Goal: Use online tool/utility: Utilize a website feature to perform a specific function

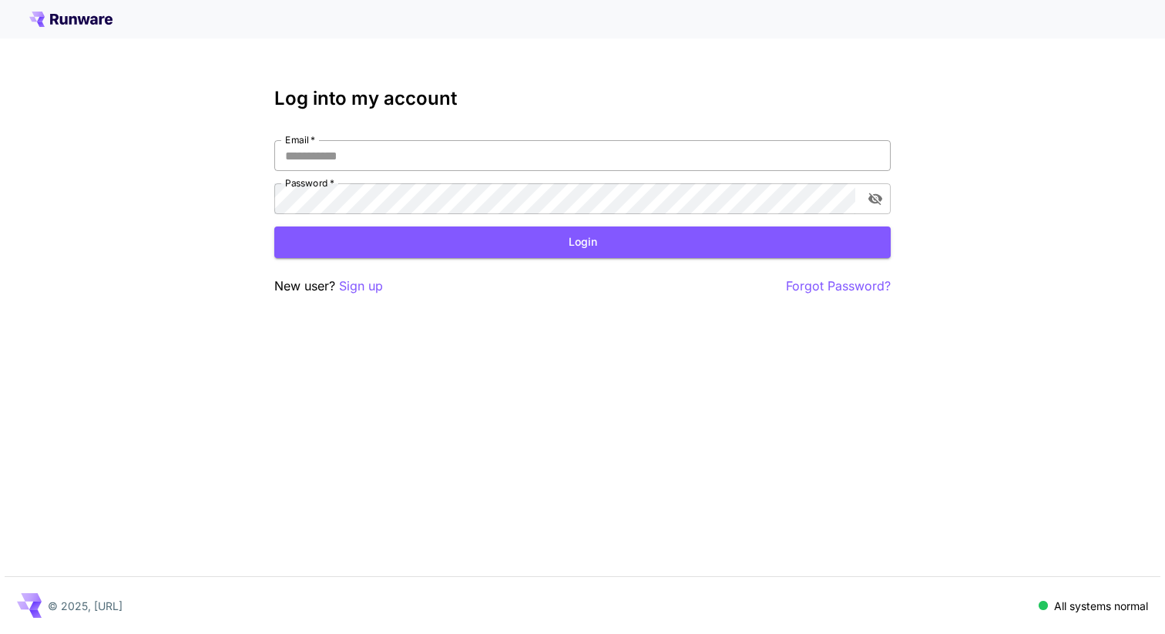
click at [553, 152] on input "Email   *" at bounding box center [582, 155] width 616 height 31
type input "**********"
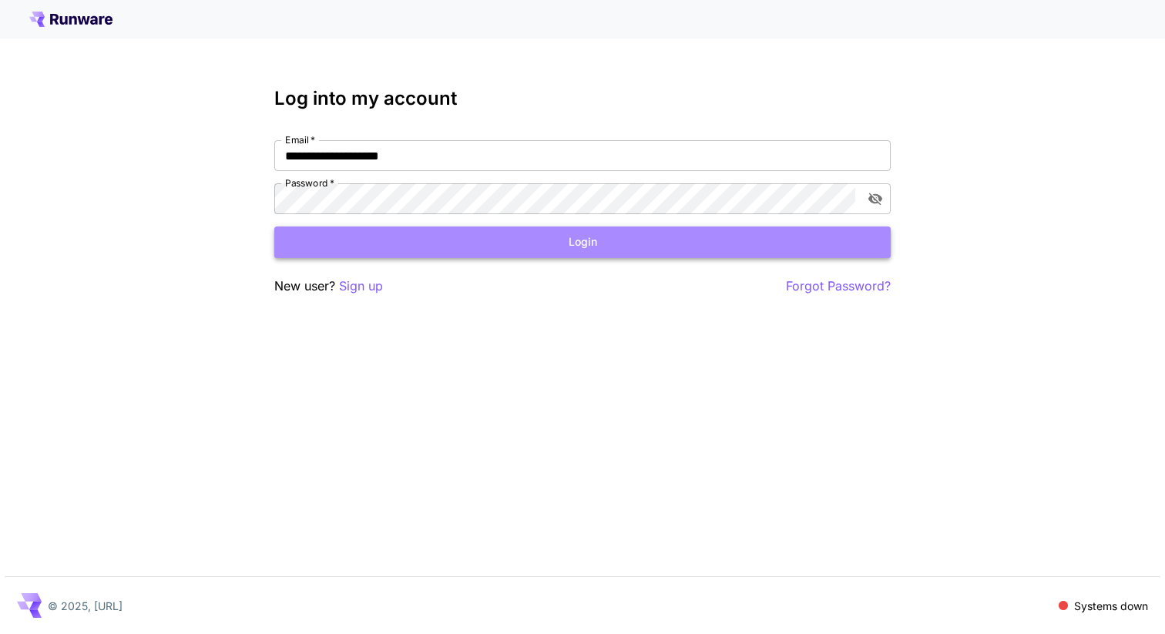
click at [479, 240] on button "Login" at bounding box center [582, 243] width 616 height 32
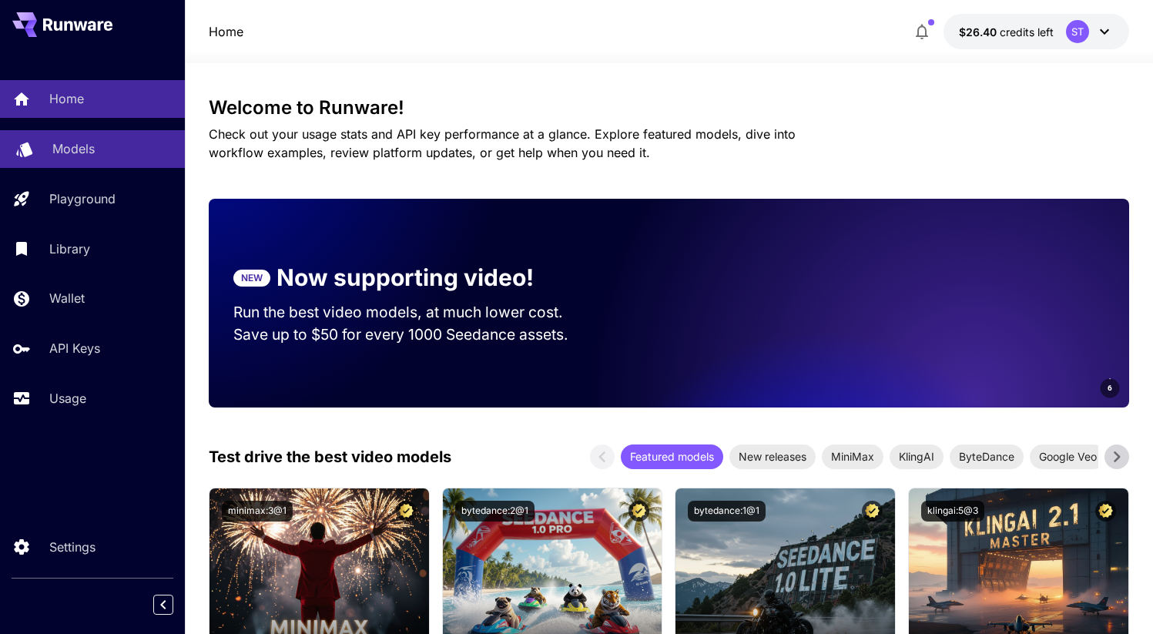
click at [67, 149] on p "Models" at bounding box center [73, 148] width 42 height 18
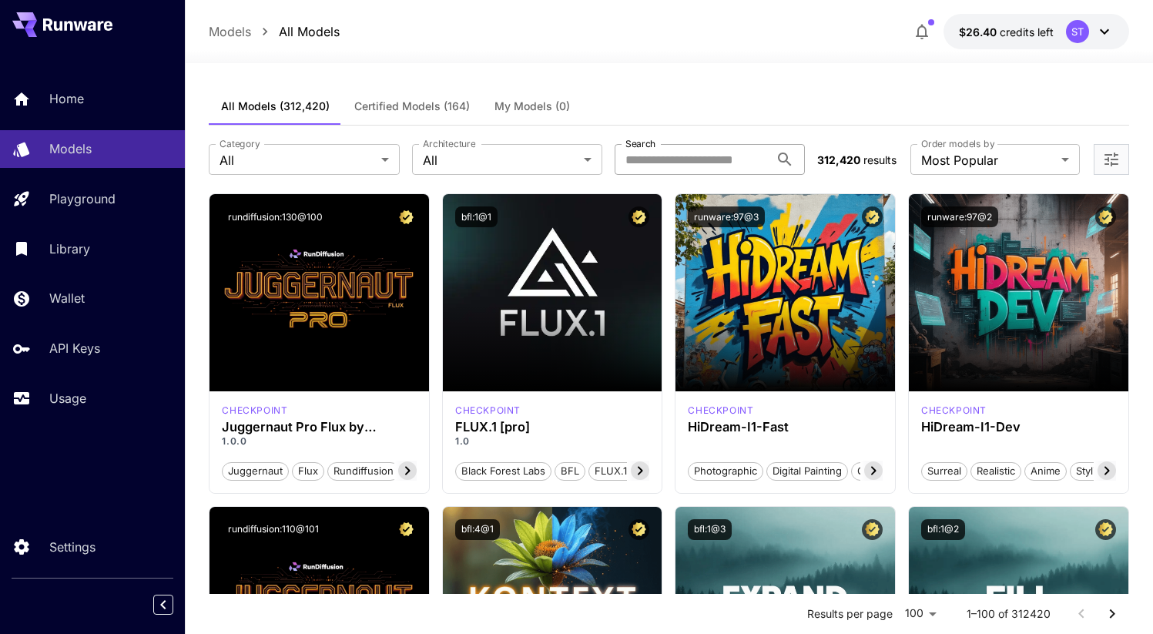
click at [677, 155] on input "Search" at bounding box center [692, 159] width 155 height 31
type input "*"
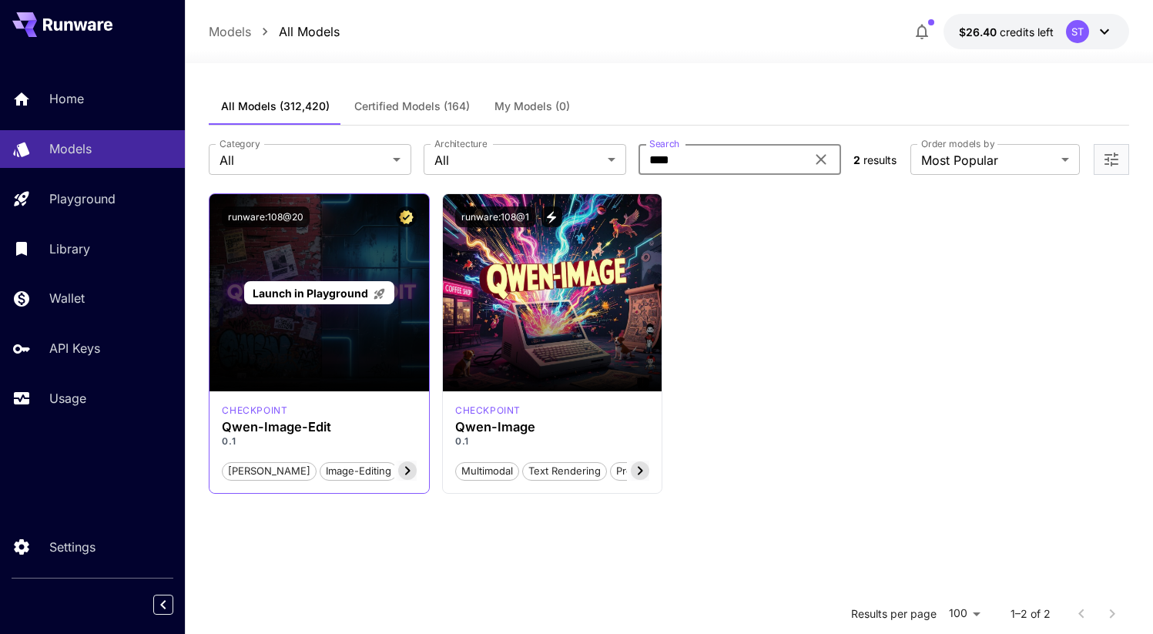
type input "****"
click at [325, 279] on div "Launch in Playground" at bounding box center [320, 292] width 220 height 197
click at [327, 287] on span "Launch in Playground" at bounding box center [311, 293] width 116 height 13
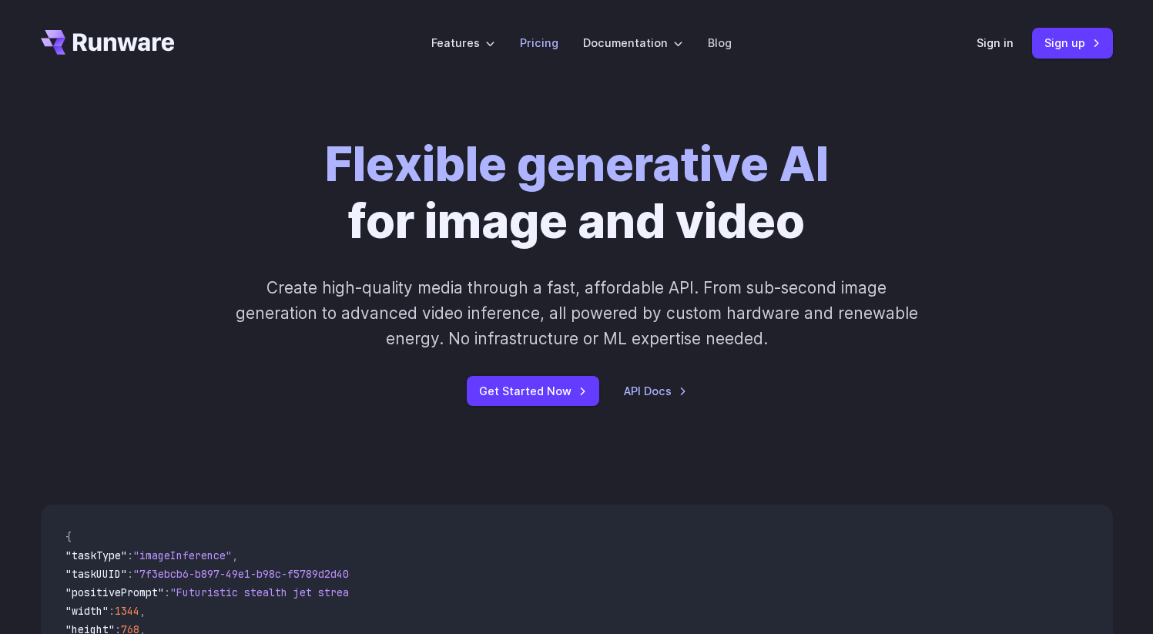
click at [546, 43] on link "Pricing" at bounding box center [539, 43] width 39 height 18
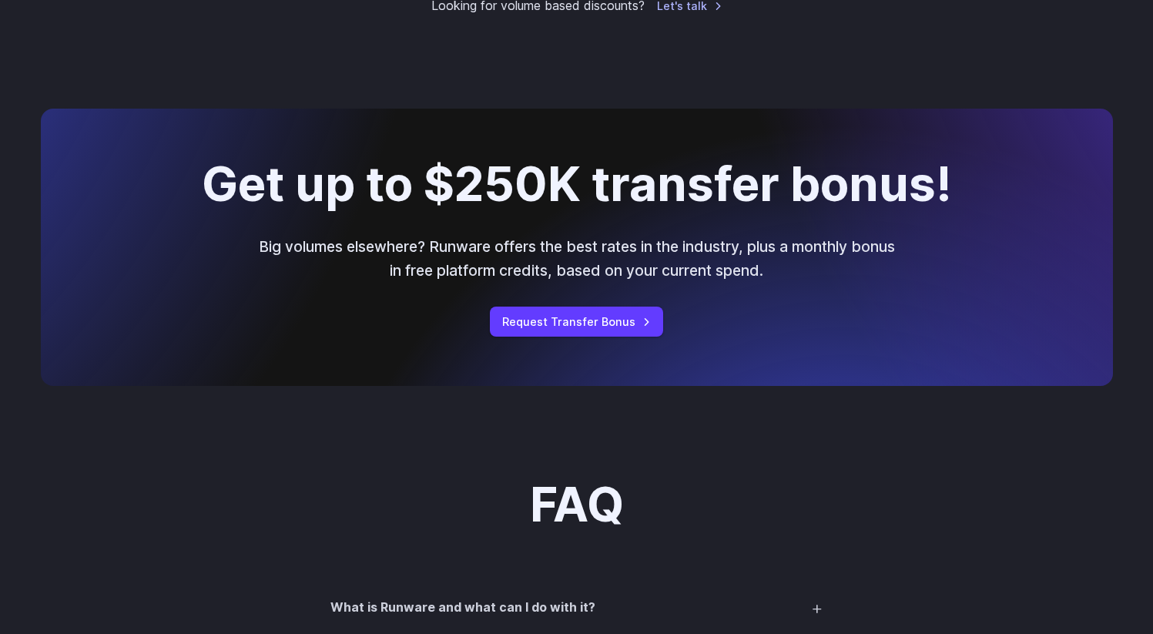
scroll to position [1611, 0]
drag, startPoint x: 304, startPoint y: 250, endPoint x: 469, endPoint y: 254, distance: 165.0
click at [469, 254] on p "Big volumes elsewhere? Runware offers the best rates in the industry, plus a mo…" at bounding box center [577, 259] width 641 height 47
click at [480, 254] on p "Big volumes elsewhere? Runware offers the best rates in the industry, plus a mo…" at bounding box center [577, 259] width 641 height 47
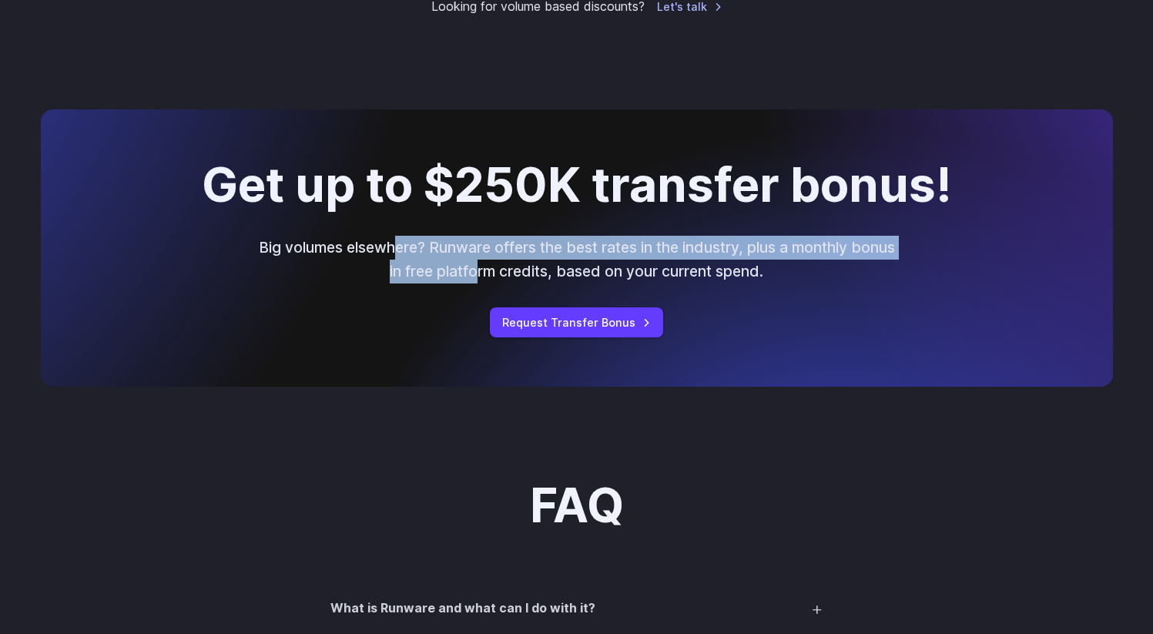
drag, startPoint x: 412, startPoint y: 254, endPoint x: 546, endPoint y: 271, distance: 135.1
click at [532, 271] on p "Big volumes elsewhere? Runware offers the best rates in the industry, plus a mo…" at bounding box center [577, 259] width 641 height 47
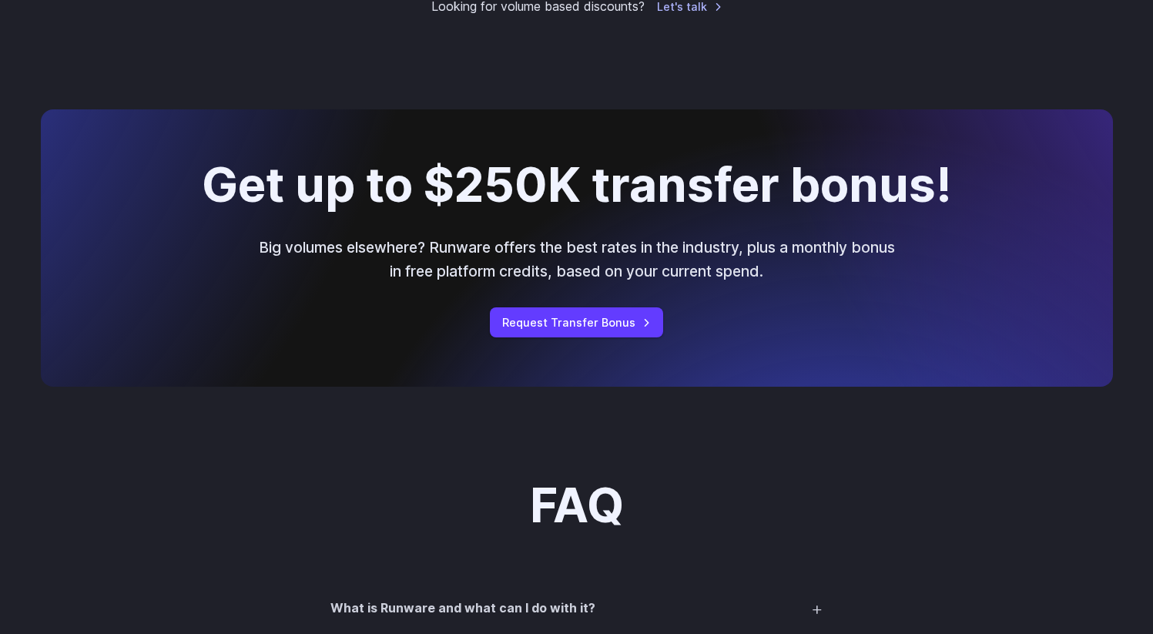
click at [559, 271] on p "Big volumes elsewhere? Runware offers the best rates in the industry, plus a mo…" at bounding box center [577, 259] width 641 height 47
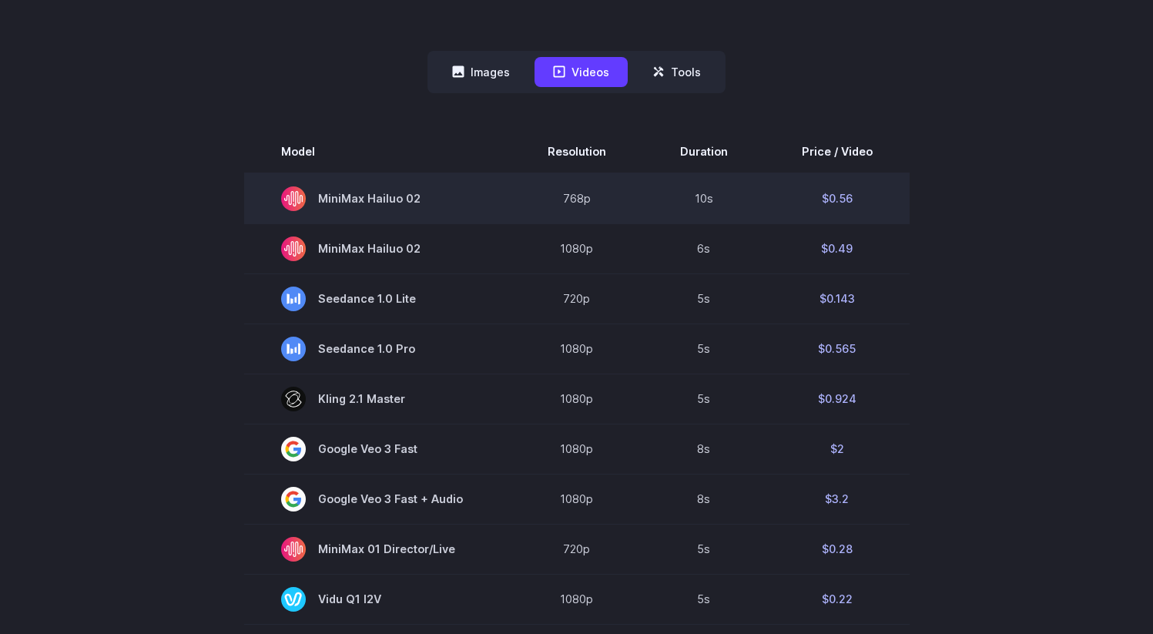
scroll to position [0, 0]
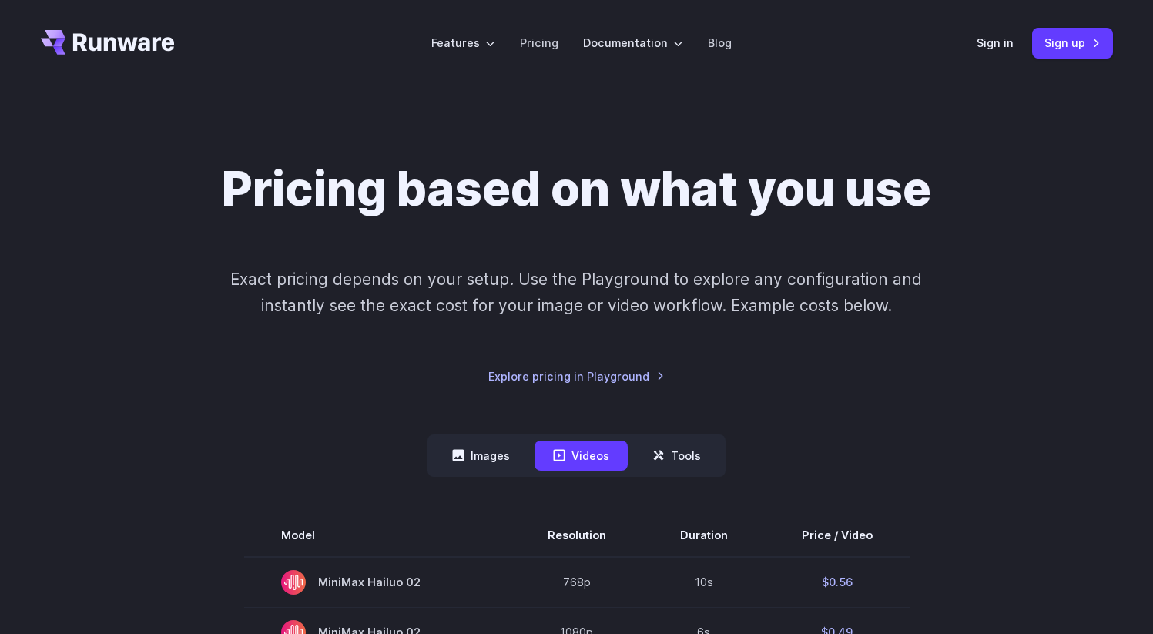
click at [494, 471] on nav "Images Videos Tools ****** ****** *****" at bounding box center [577, 456] width 298 height 42
click at [489, 453] on button "Images" at bounding box center [481, 456] width 95 height 30
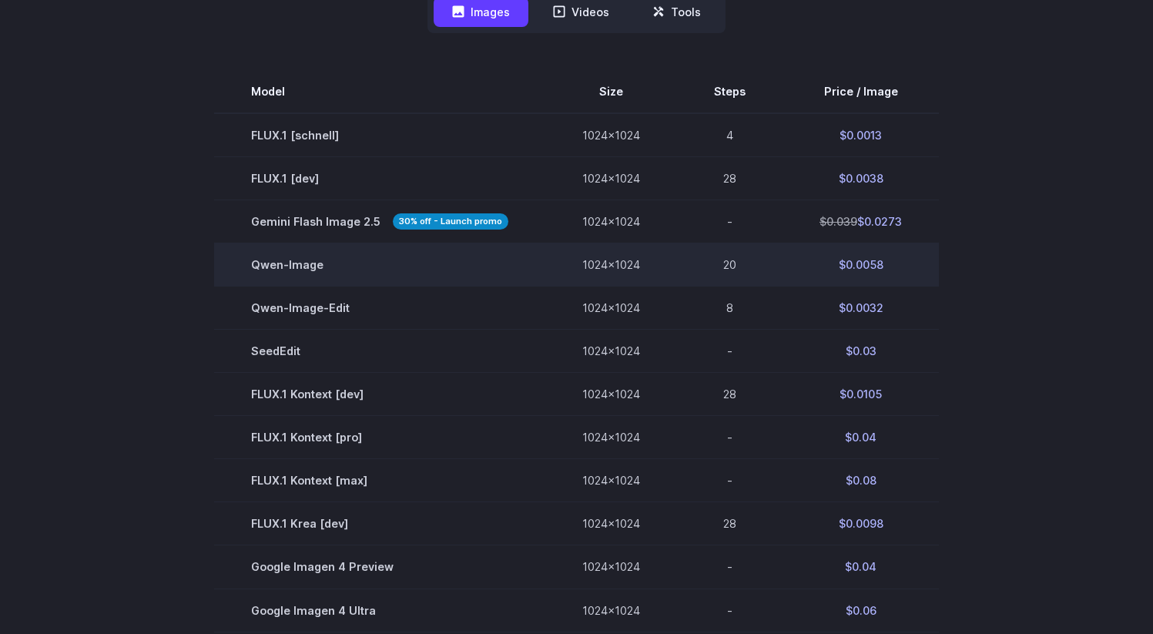
scroll to position [435, 0]
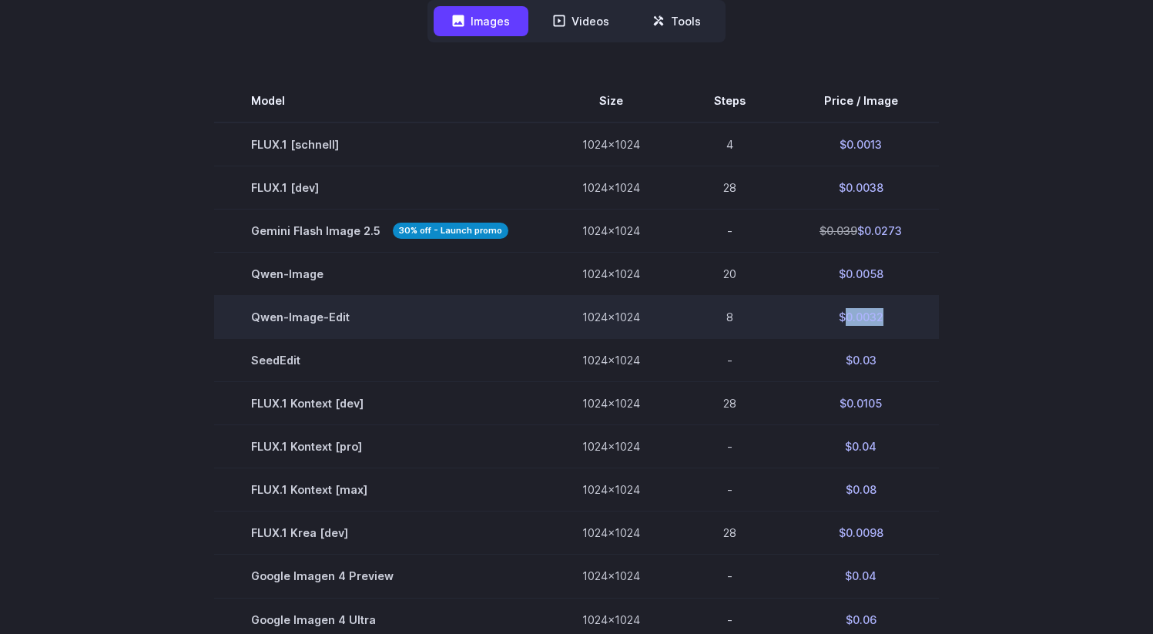
drag, startPoint x: 877, startPoint y: 318, endPoint x: 843, endPoint y: 321, distance: 34.0
click at [843, 321] on td "$0.0032" at bounding box center [861, 317] width 156 height 43
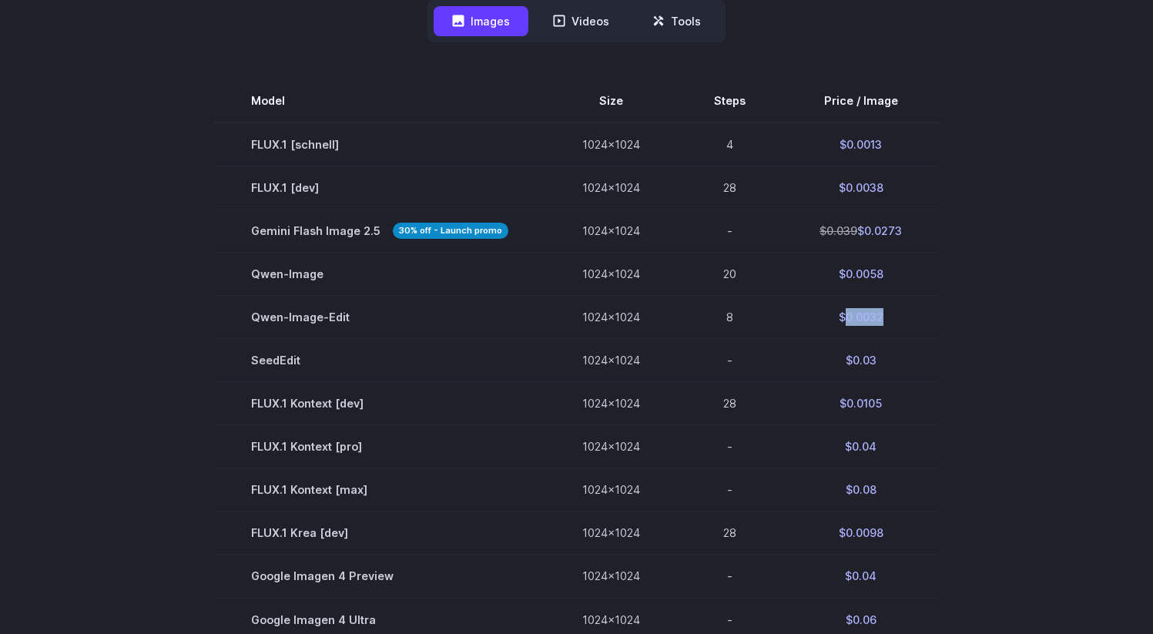
copy td "0.0032"
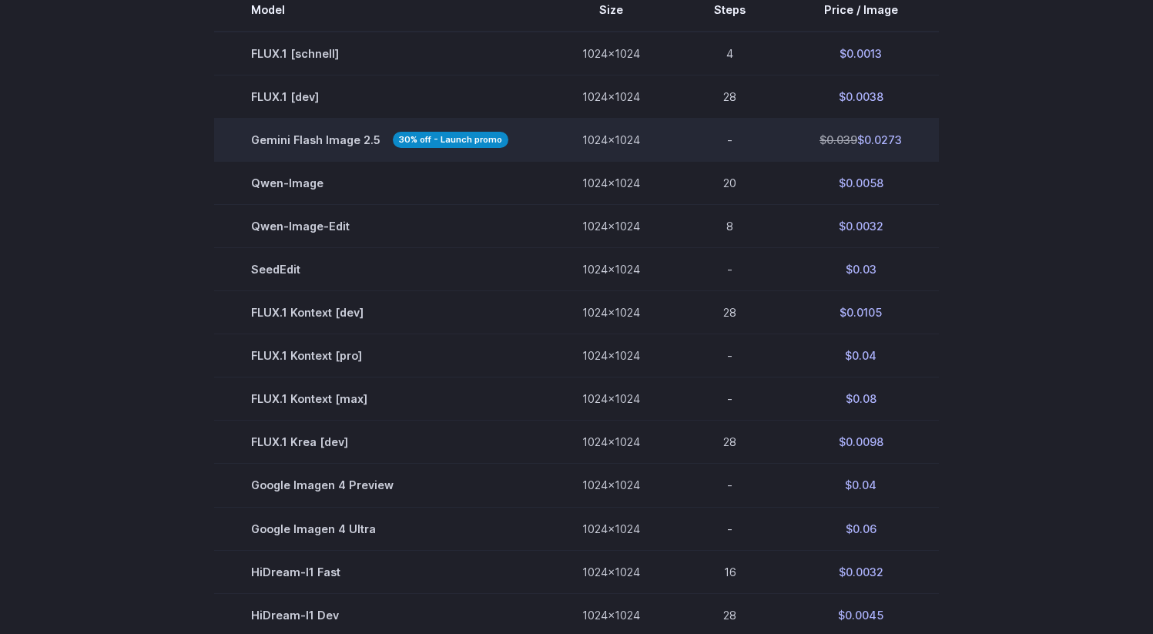
scroll to position [381, 0]
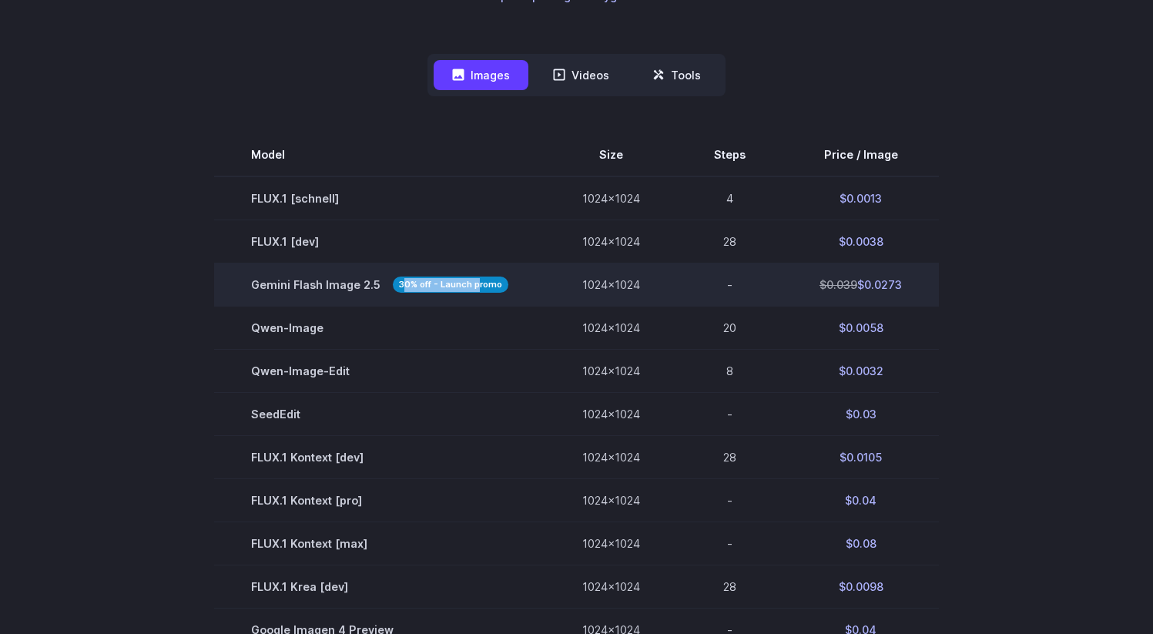
drag, startPoint x: 399, startPoint y: 288, endPoint x: 475, endPoint y: 286, distance: 75.5
click at [475, 286] on strong "30% off - Launch promo" at bounding box center [451, 285] width 116 height 16
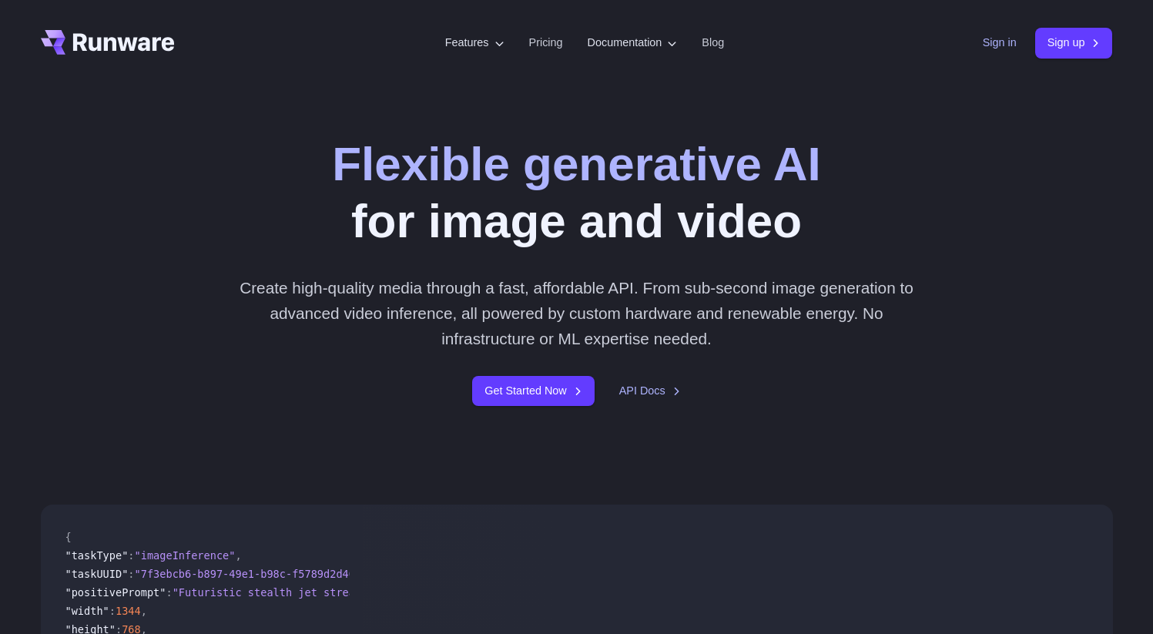
click at [997, 51] on link "Sign in" at bounding box center [1000, 43] width 34 height 18
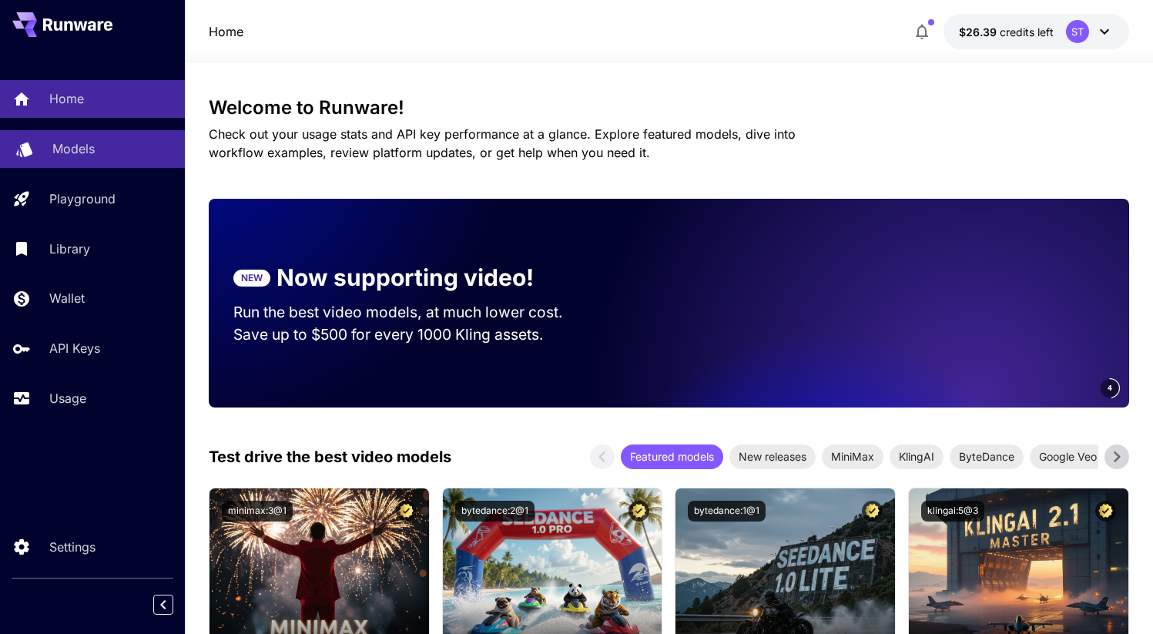
click at [64, 148] on p "Models" at bounding box center [73, 148] width 42 height 18
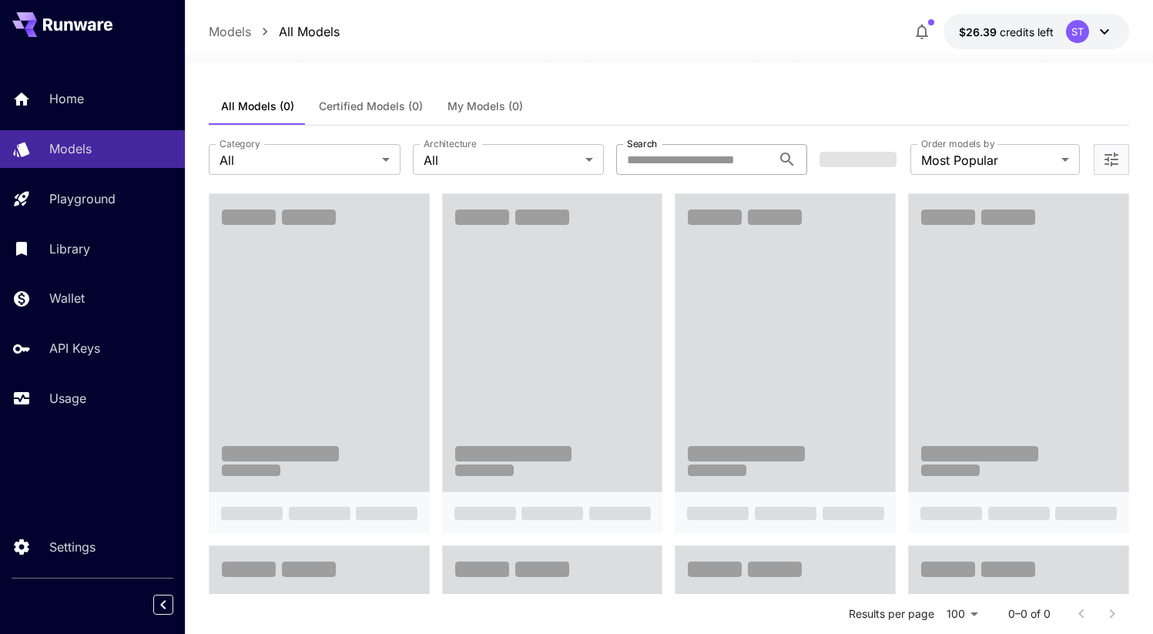
click at [731, 168] on input "Search" at bounding box center [694, 159] width 156 height 31
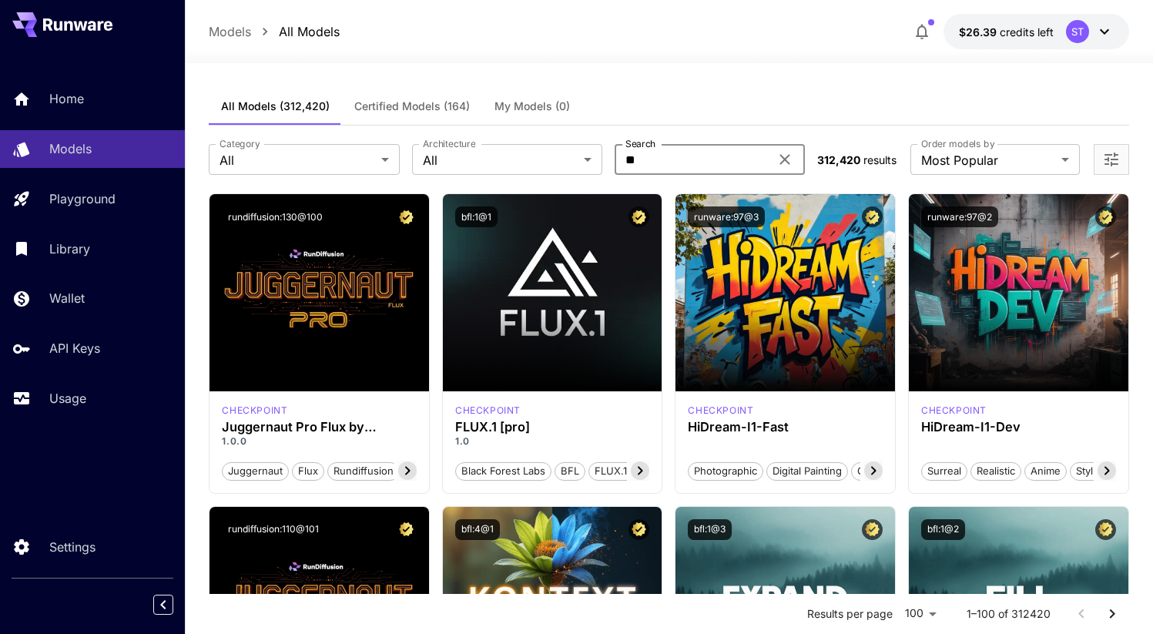
type input "*"
type input "****"
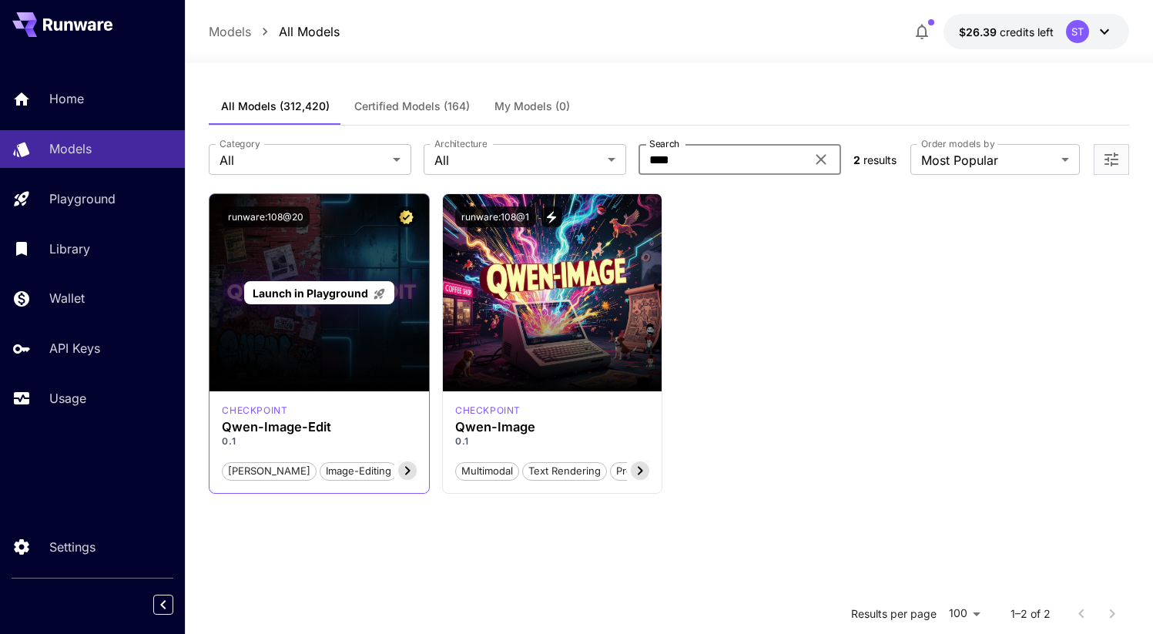
click at [311, 281] on div "Launch in Playground" at bounding box center [319, 293] width 150 height 24
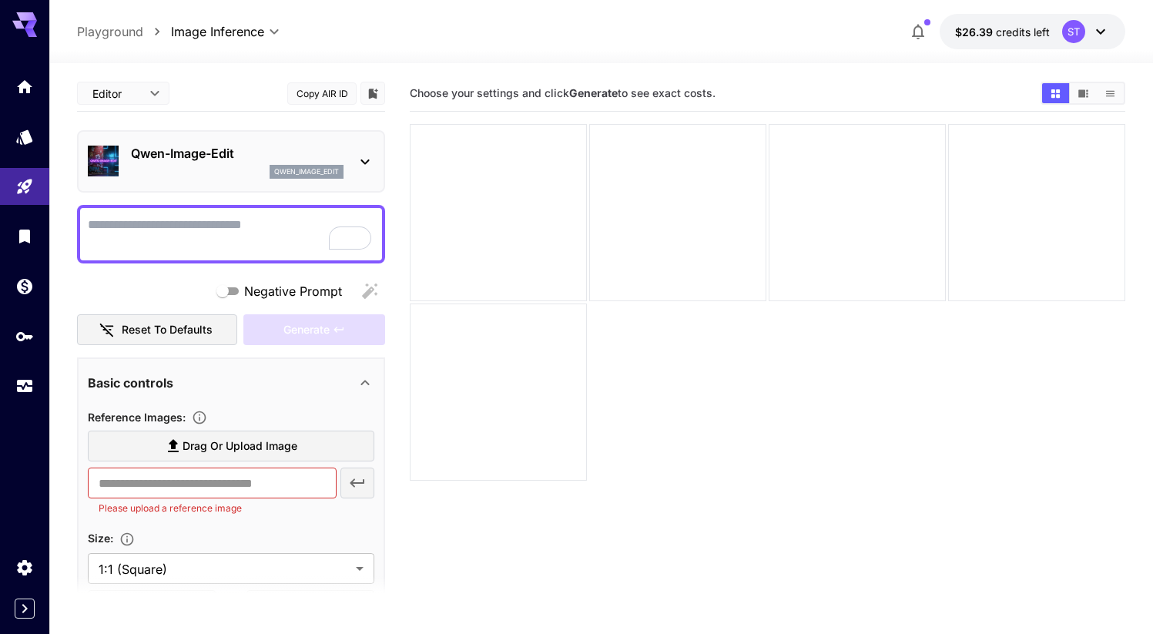
click at [185, 451] on span "Drag or upload image" at bounding box center [240, 446] width 115 height 19
click at [0, 0] on input "Drag or upload image" at bounding box center [0, 0] width 0 height 0
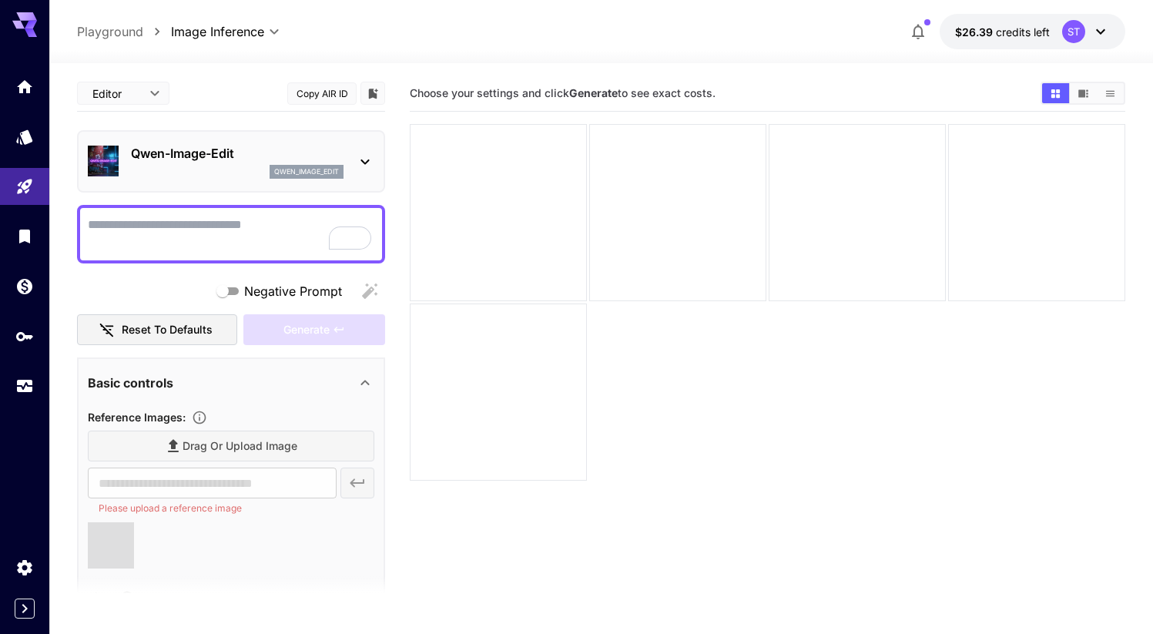
type input "**********"
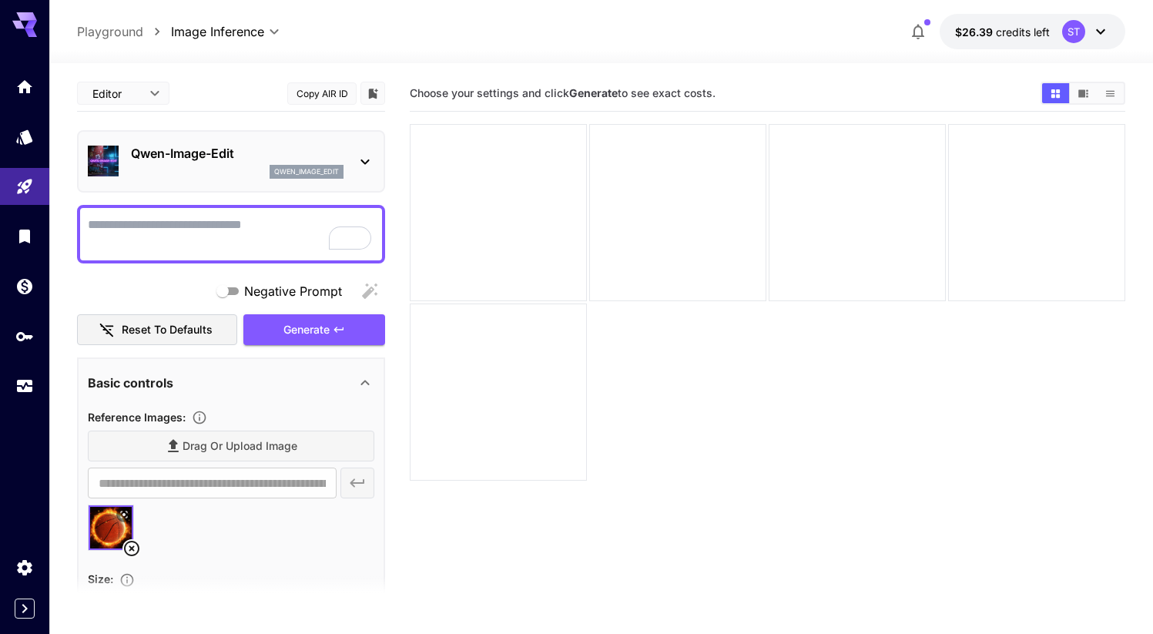
click at [193, 250] on textarea "Negative Prompt" at bounding box center [231, 234] width 287 height 37
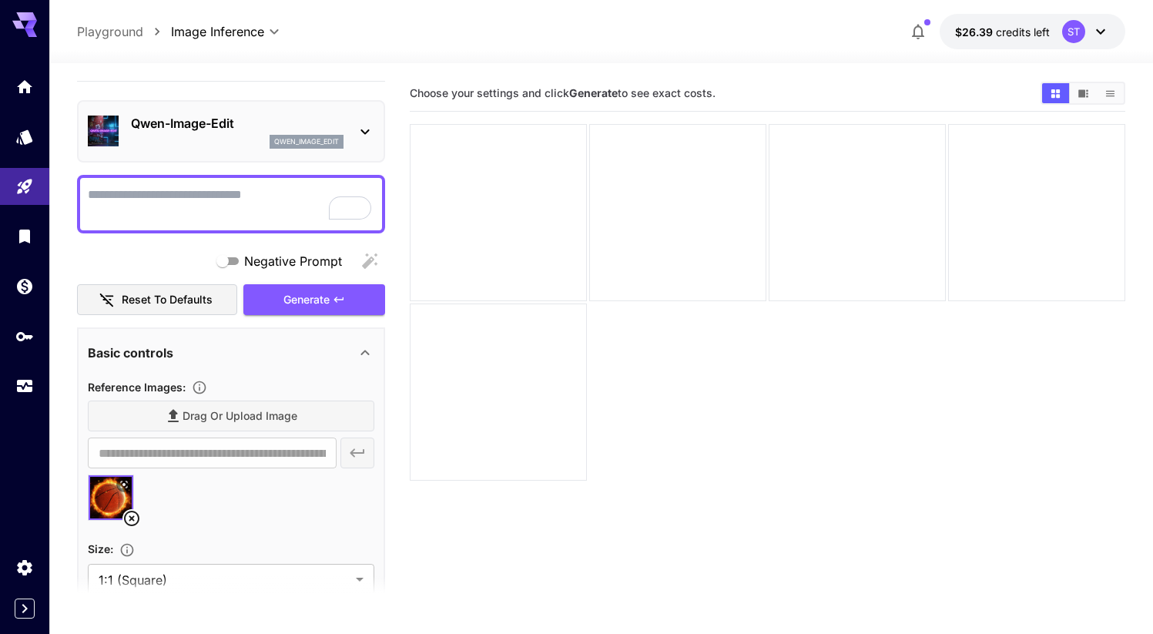
scroll to position [32, 0]
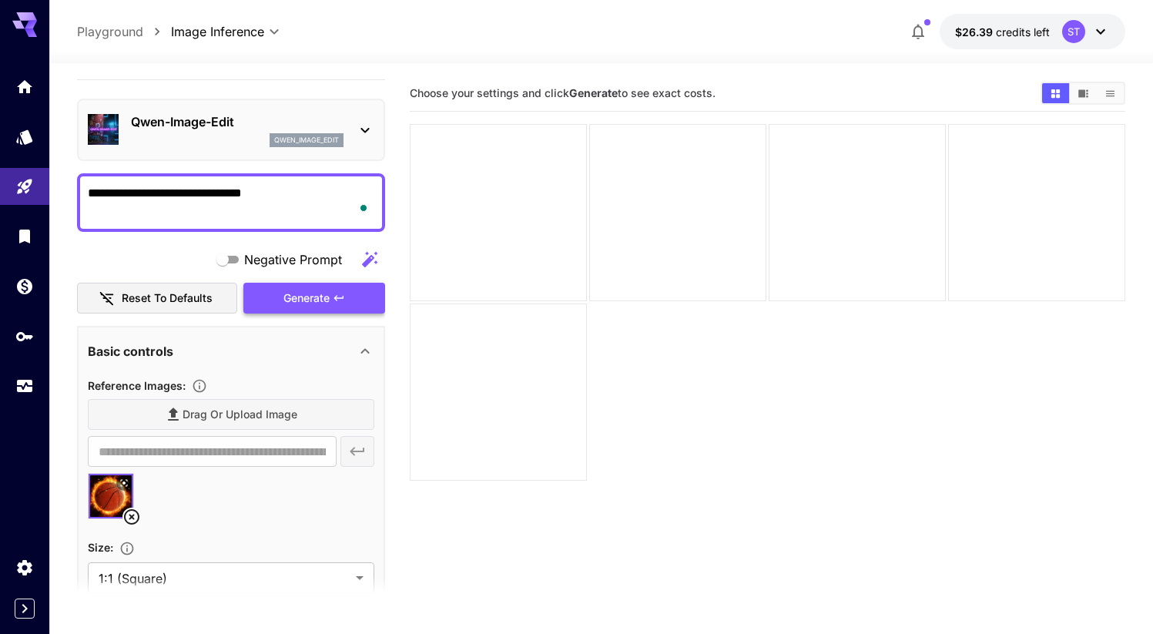
type textarea "**********"
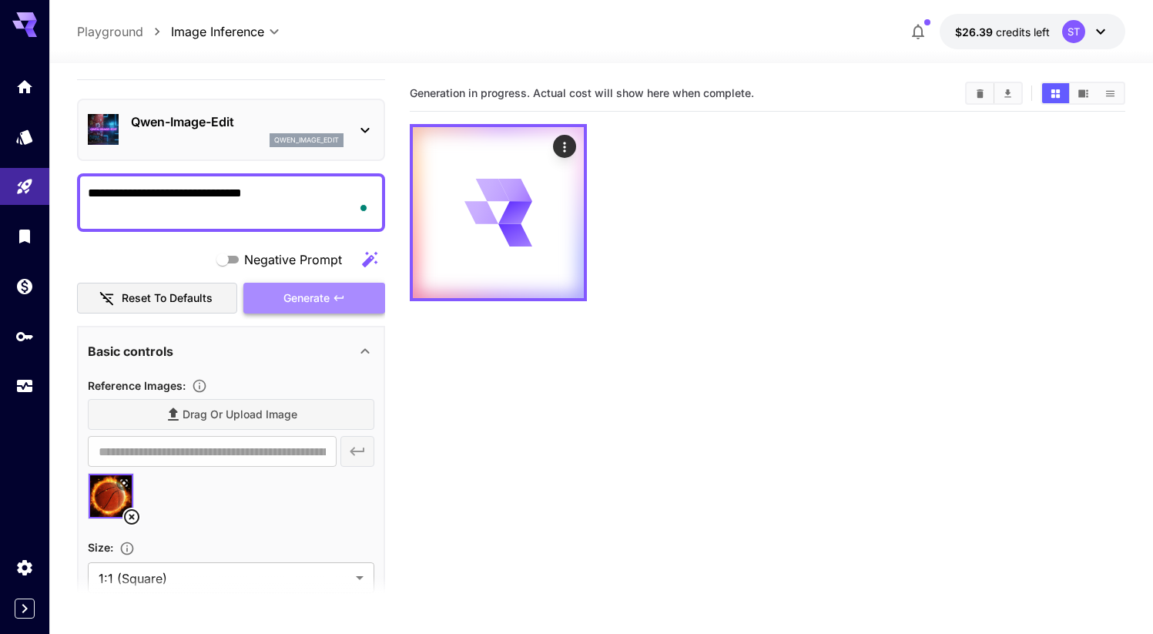
click at [341, 305] on button "Generate" at bounding box center [314, 299] width 142 height 32
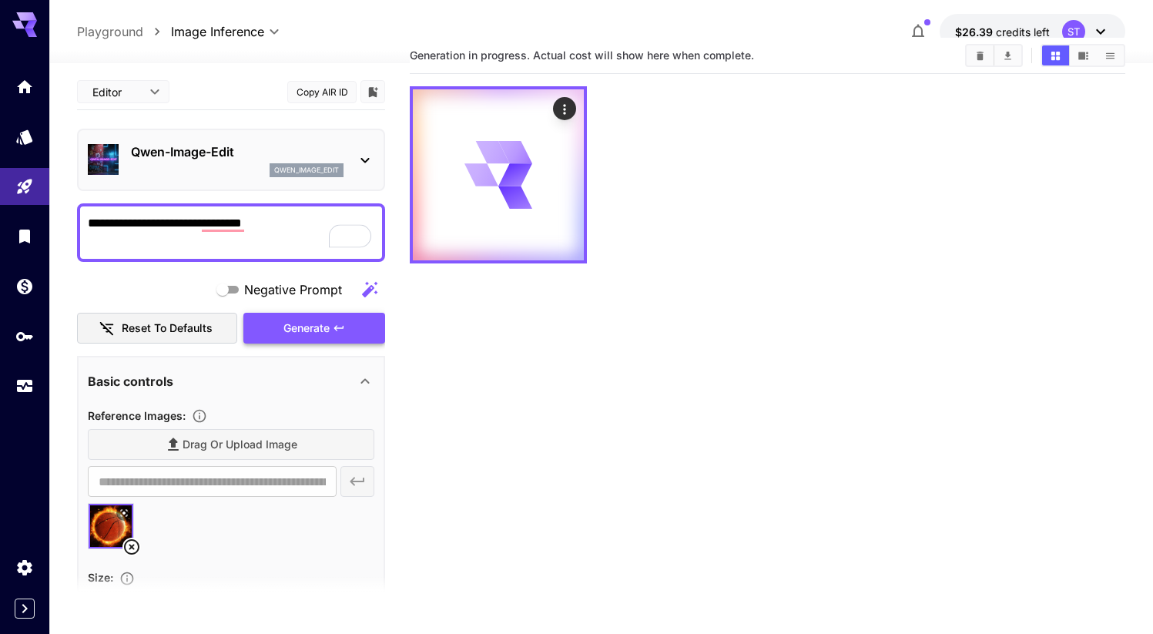
scroll to position [0, 0]
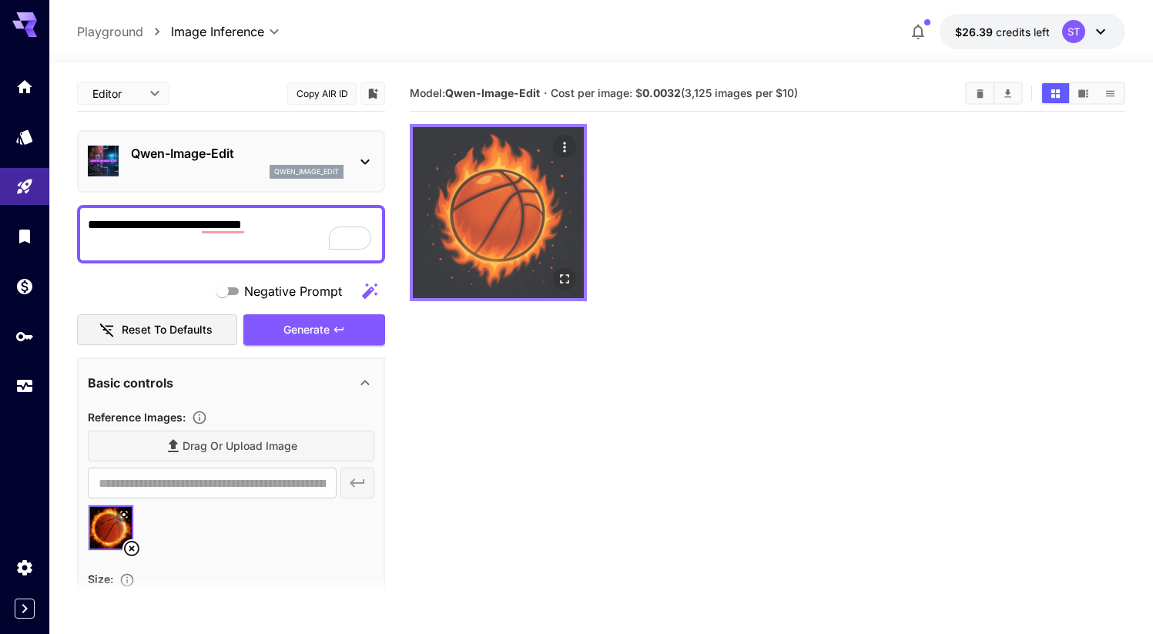
click at [511, 207] on img at bounding box center [498, 212] width 171 height 171
click at [564, 277] on icon "Open in fullscreen" at bounding box center [564, 278] width 15 height 15
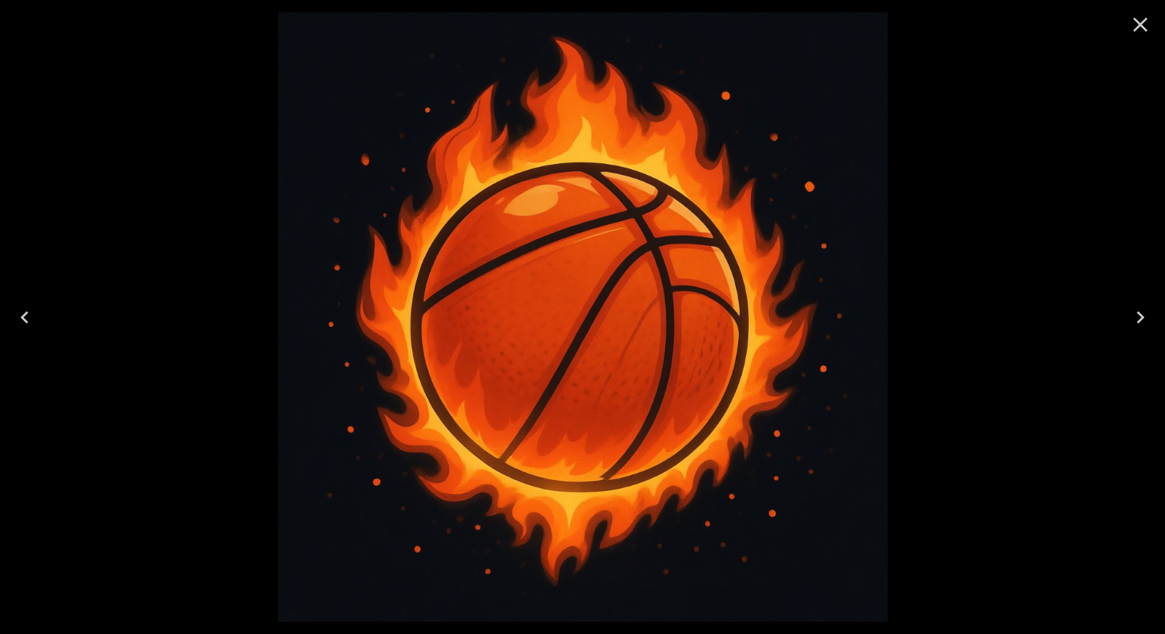
click at [1142, 33] on icon "Close" at bounding box center [1140, 24] width 25 height 25
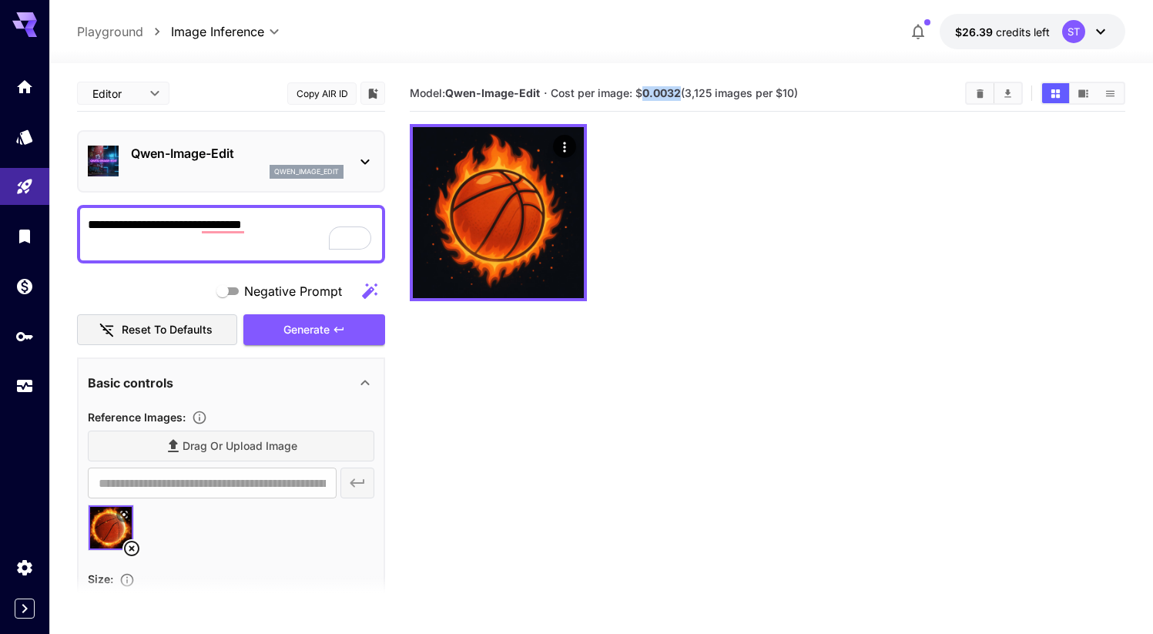
drag, startPoint x: 645, startPoint y: 90, endPoint x: 680, endPoint y: 92, distance: 34.8
click at [680, 92] on b "0.0032" at bounding box center [662, 92] width 39 height 13
copy b "0.0032"
click at [680, 86] on b "0.0032" at bounding box center [662, 92] width 39 height 13
drag, startPoint x: 680, startPoint y: 89, endPoint x: 646, endPoint y: 92, distance: 34.9
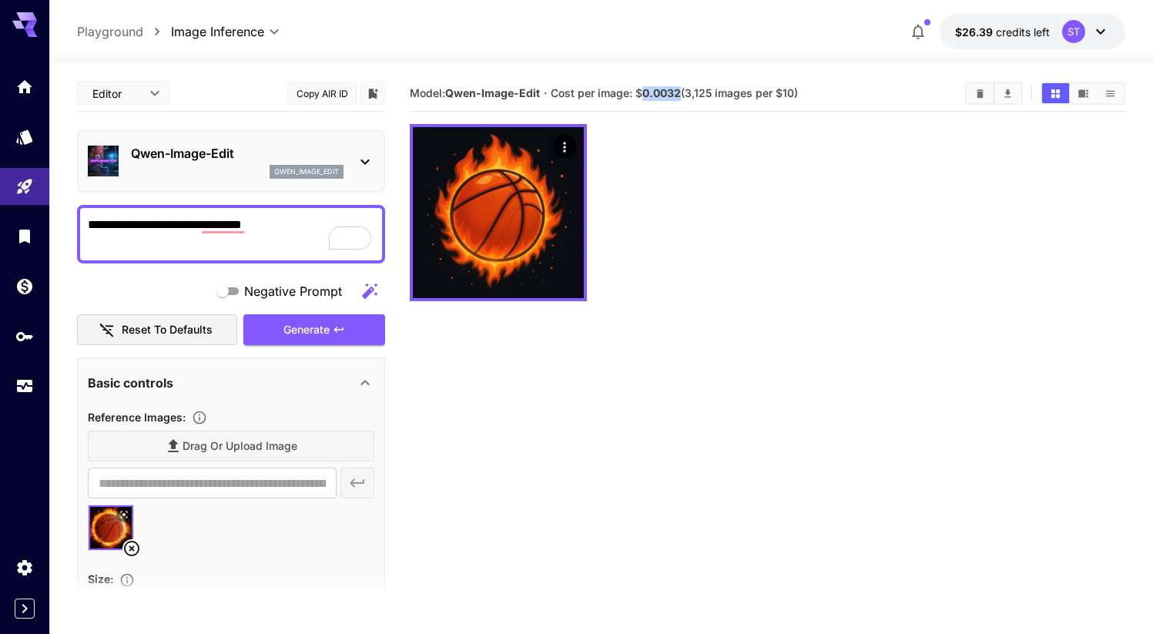
click at [646, 92] on b "0.0032" at bounding box center [662, 92] width 39 height 13
copy b "0.0032"
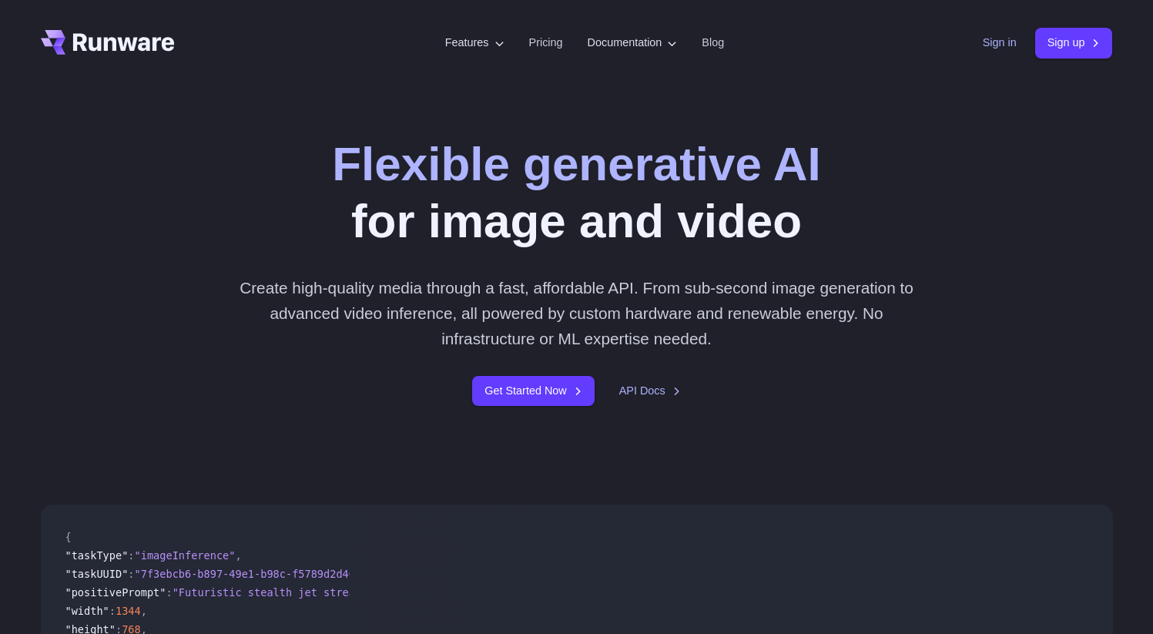
click at [1003, 38] on link "Sign in" at bounding box center [1000, 43] width 34 height 18
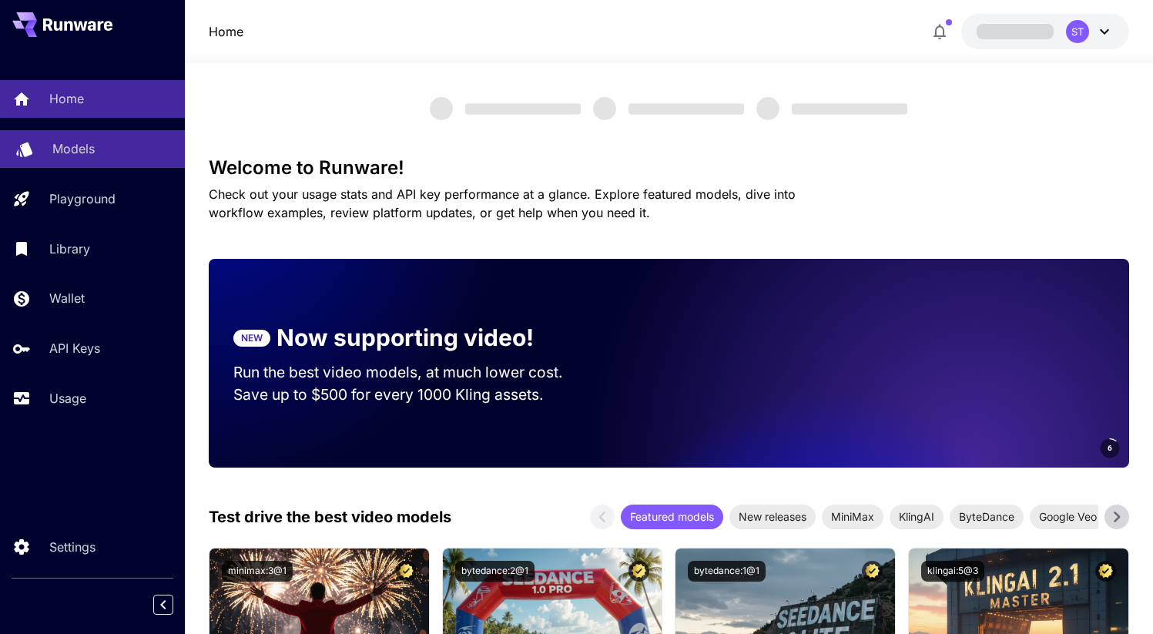
click at [109, 136] on link "Models" at bounding box center [92, 149] width 185 height 38
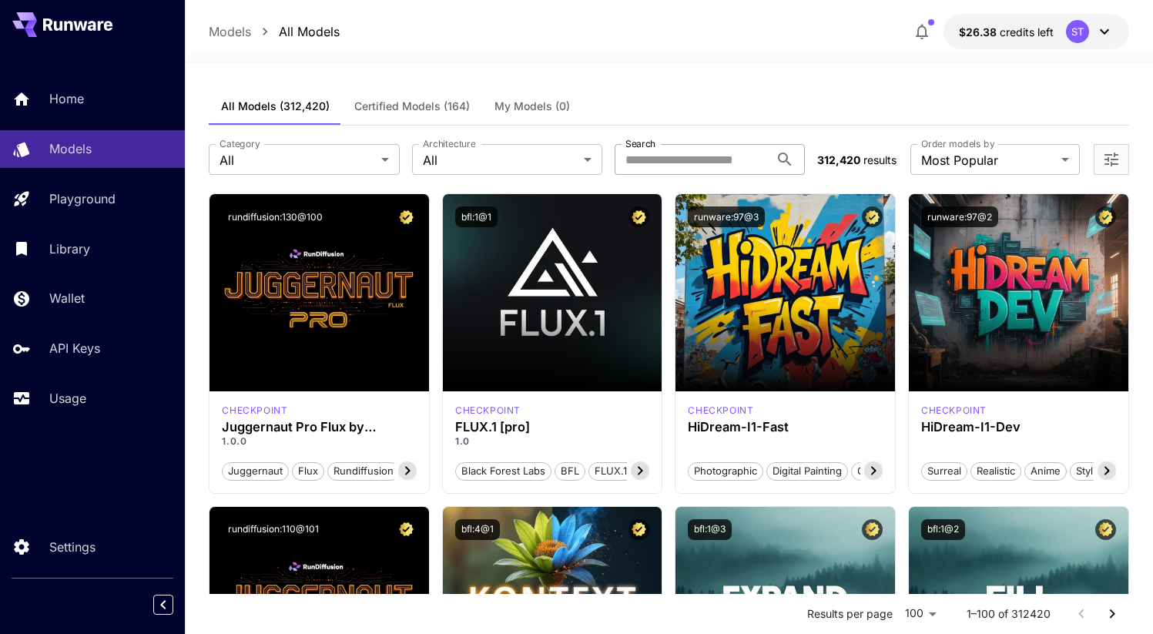
click at [652, 158] on input "Search" at bounding box center [692, 159] width 155 height 31
type input "****"
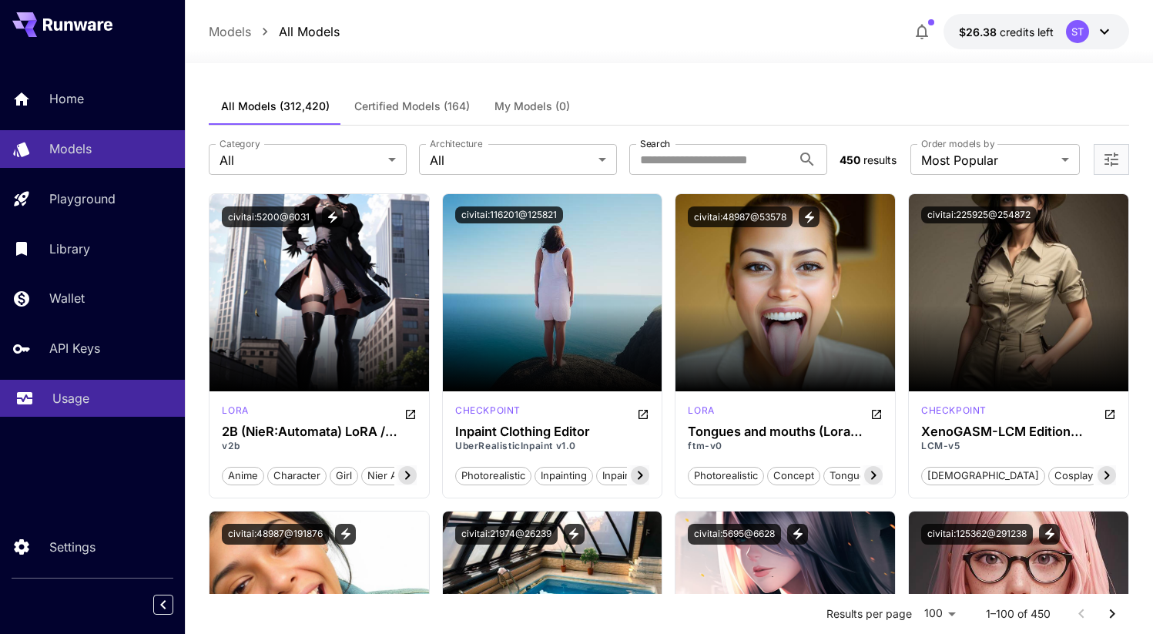
click at [112, 403] on div "Usage" at bounding box center [112, 398] width 120 height 18
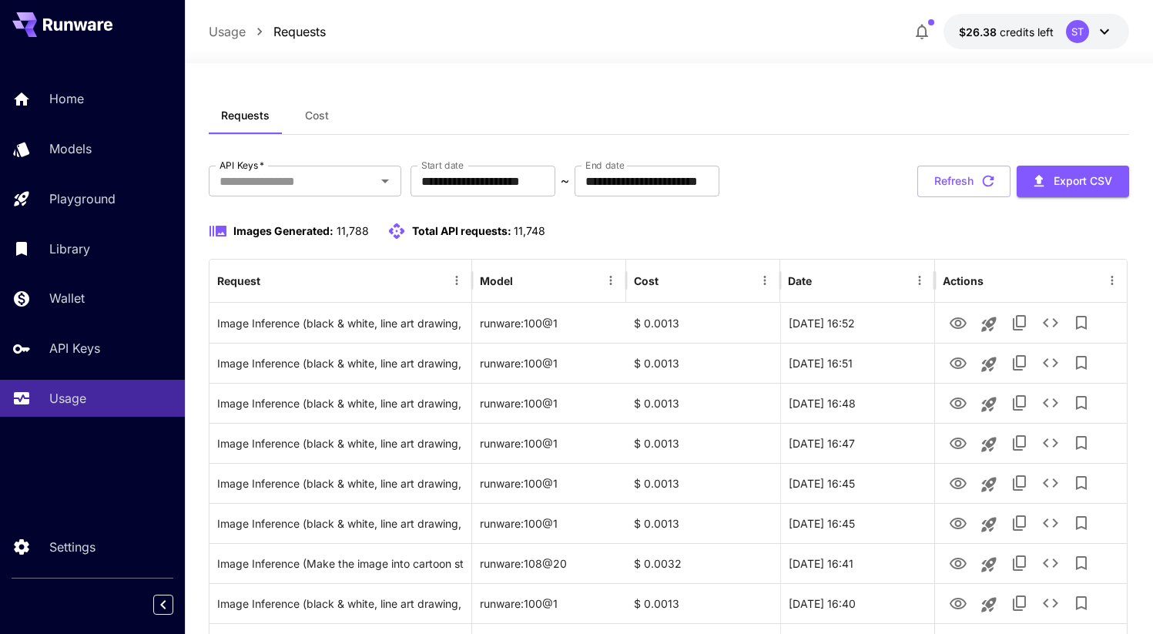
click at [1094, 28] on div "ST" at bounding box center [1090, 31] width 48 height 23
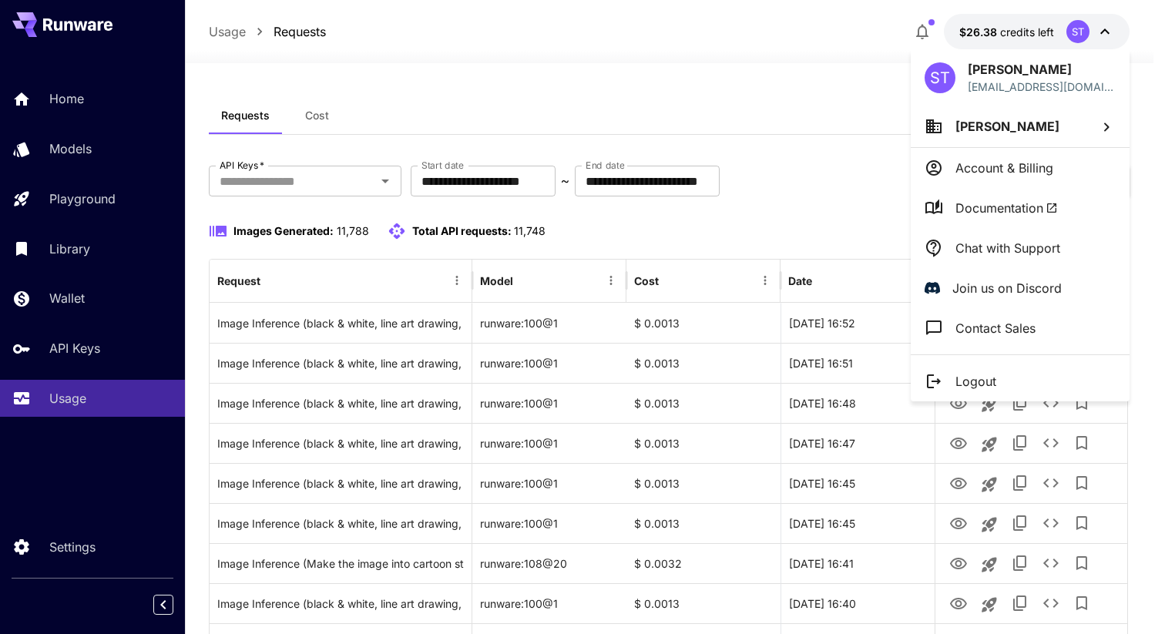
click at [329, 102] on div at bounding box center [582, 317] width 1165 height 634
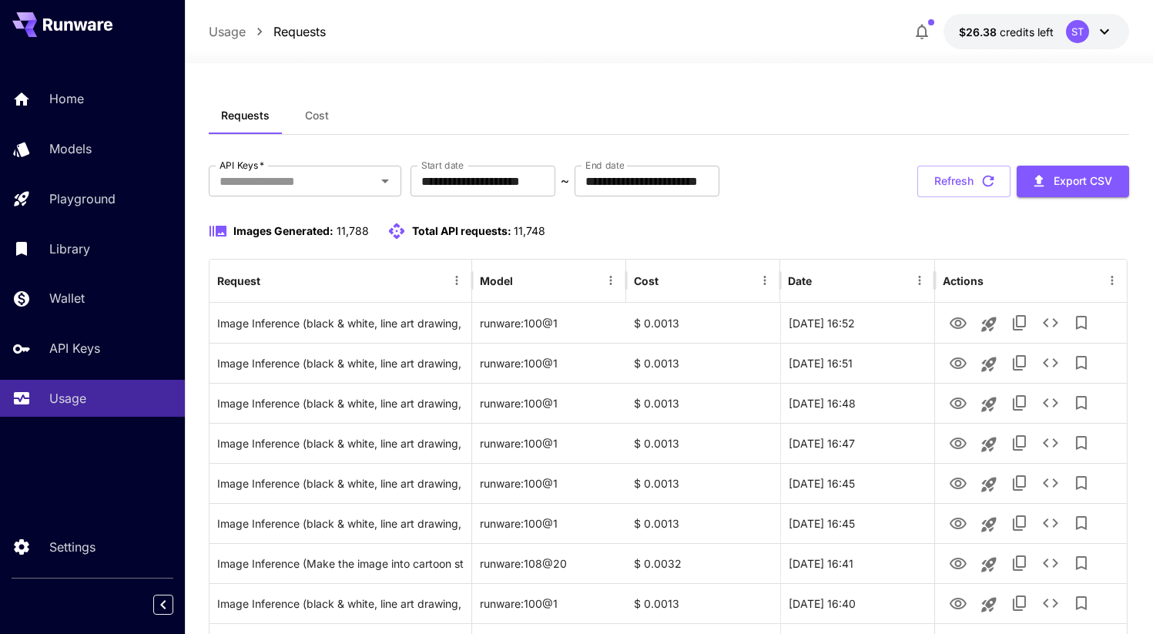
click at [314, 126] on button "Cost" at bounding box center [316, 115] width 69 height 37
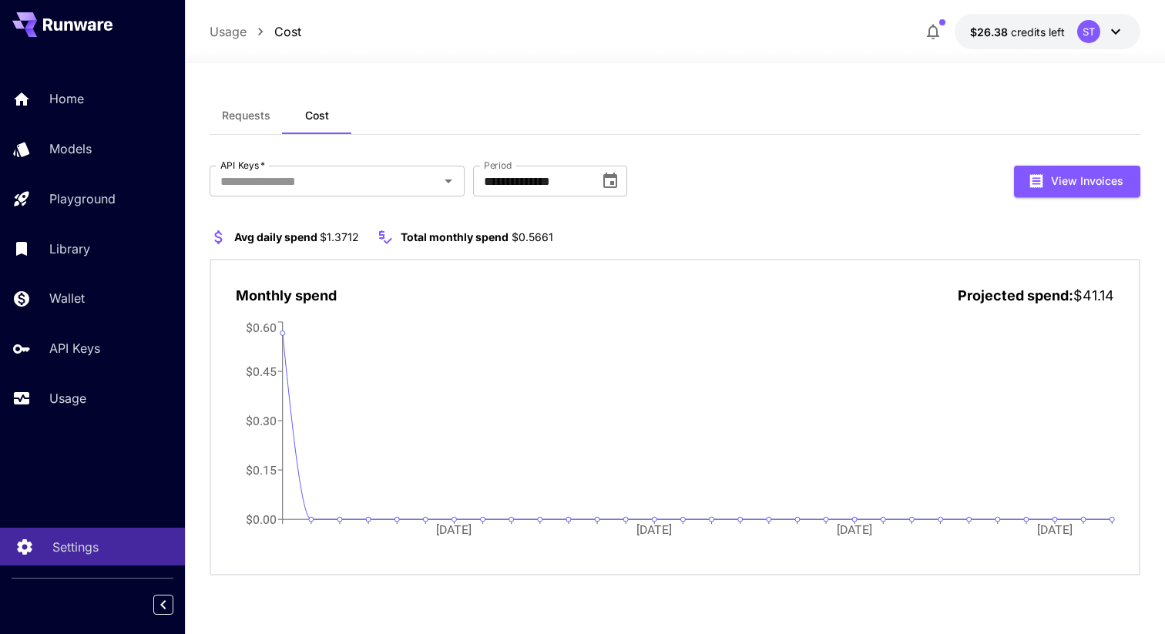
click at [112, 556] on link "Settings" at bounding box center [92, 547] width 185 height 38
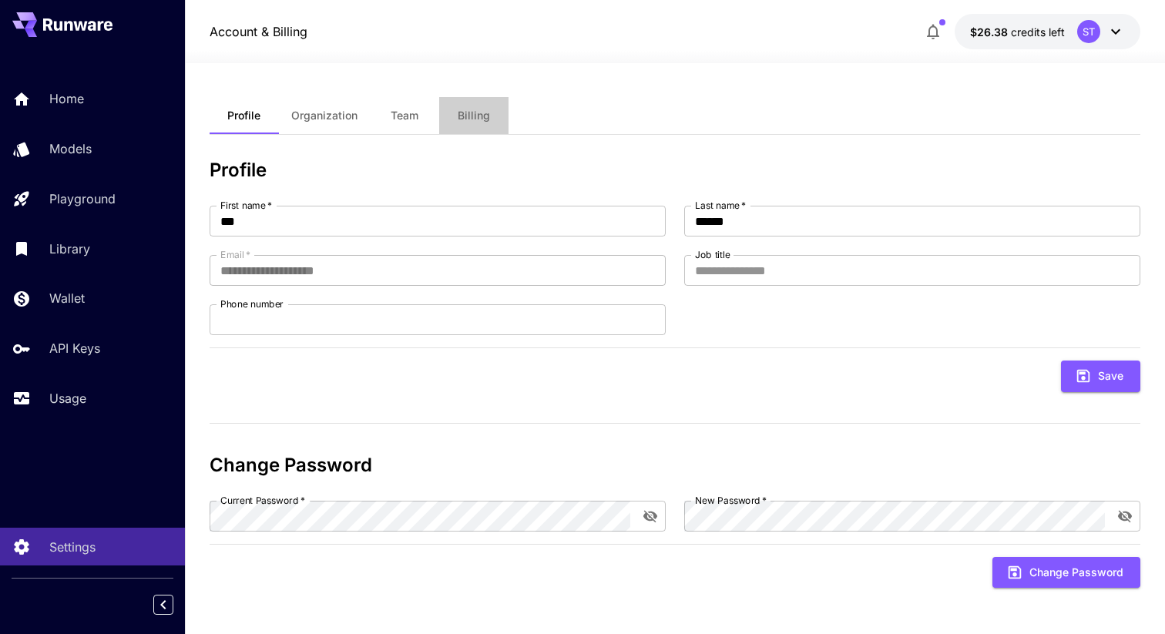
click at [486, 116] on span "Billing" at bounding box center [474, 116] width 32 height 14
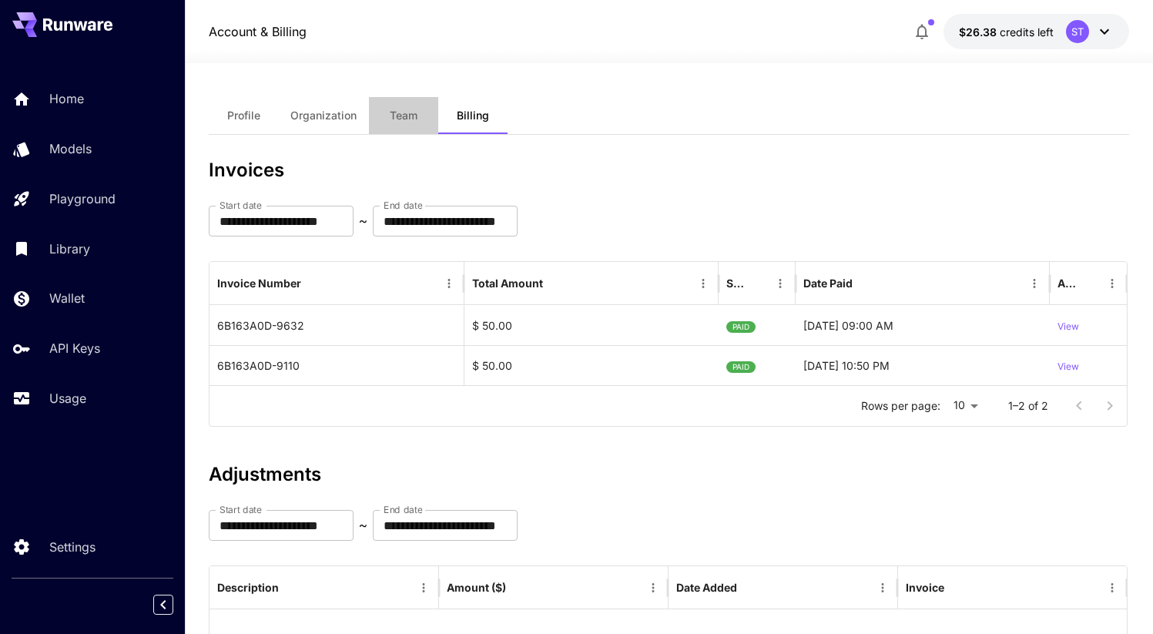
click at [391, 124] on button "Team" at bounding box center [403, 115] width 69 height 37
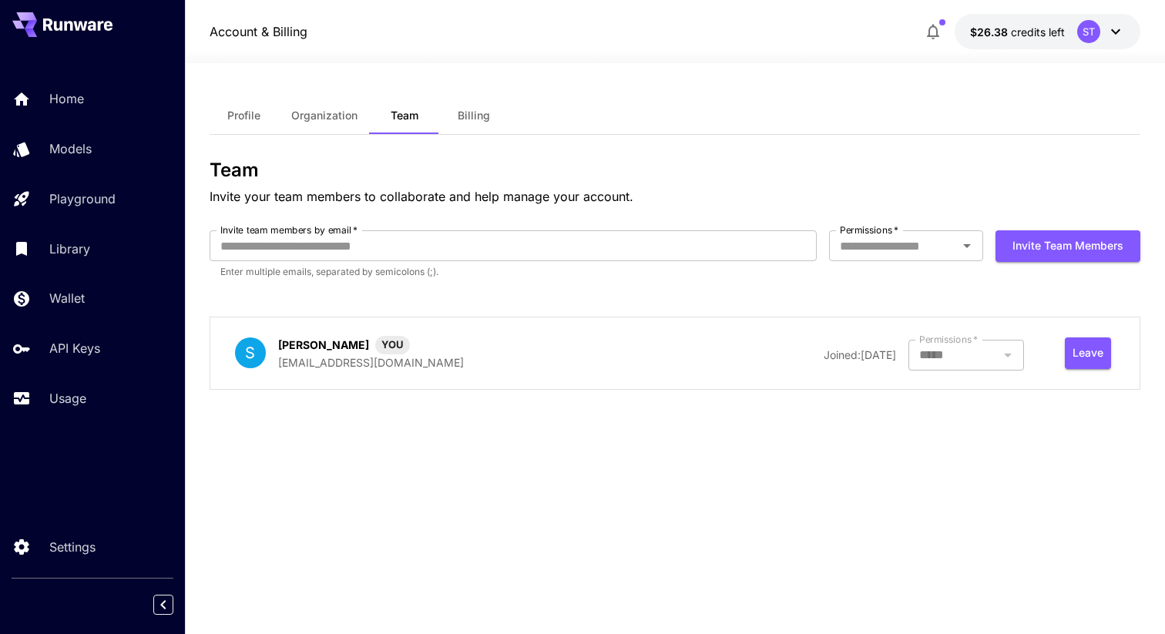
click at [340, 116] on span "Organization" at bounding box center [324, 116] width 66 height 14
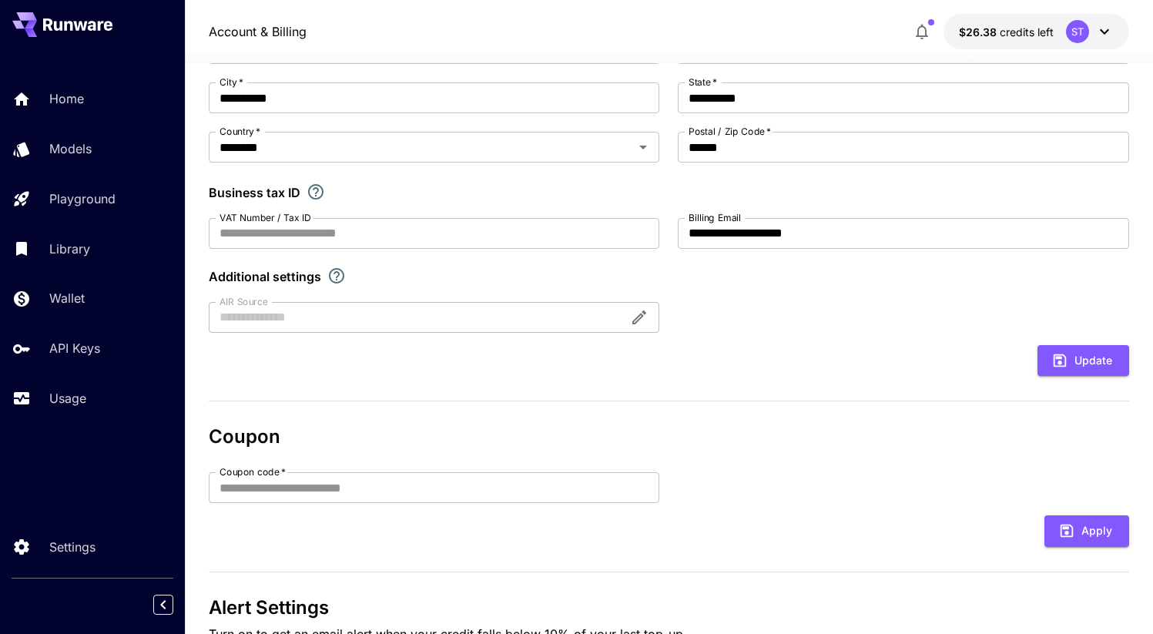
scroll to position [307, 0]
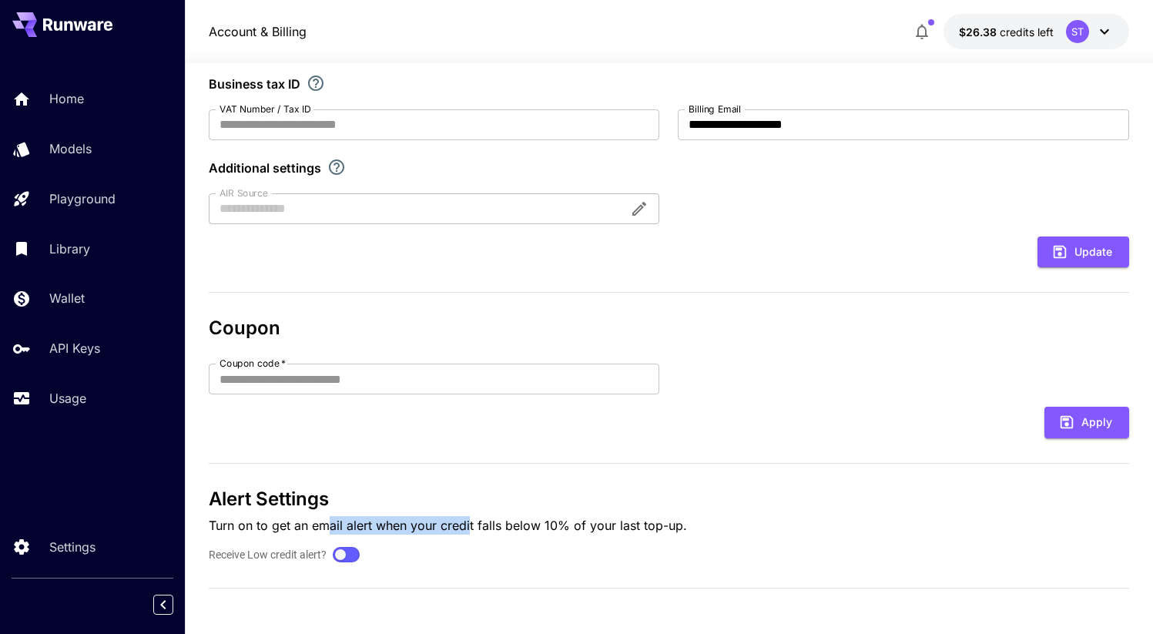
drag, startPoint x: 340, startPoint y: 522, endPoint x: 469, endPoint y: 526, distance: 129.5
click at [469, 526] on p "Turn on to get an email alert when your credit falls below 10% of your last top…" at bounding box center [669, 525] width 920 height 18
click at [475, 526] on p "Turn on to get an email alert when your credit falls below 10% of your last top…" at bounding box center [669, 525] width 920 height 18
drag, startPoint x: 432, startPoint y: 529, endPoint x: 537, endPoint y: 532, distance: 105.6
click at [537, 532] on p "Turn on to get an email alert when your credit falls below 10% of your last top…" at bounding box center [669, 525] width 920 height 18
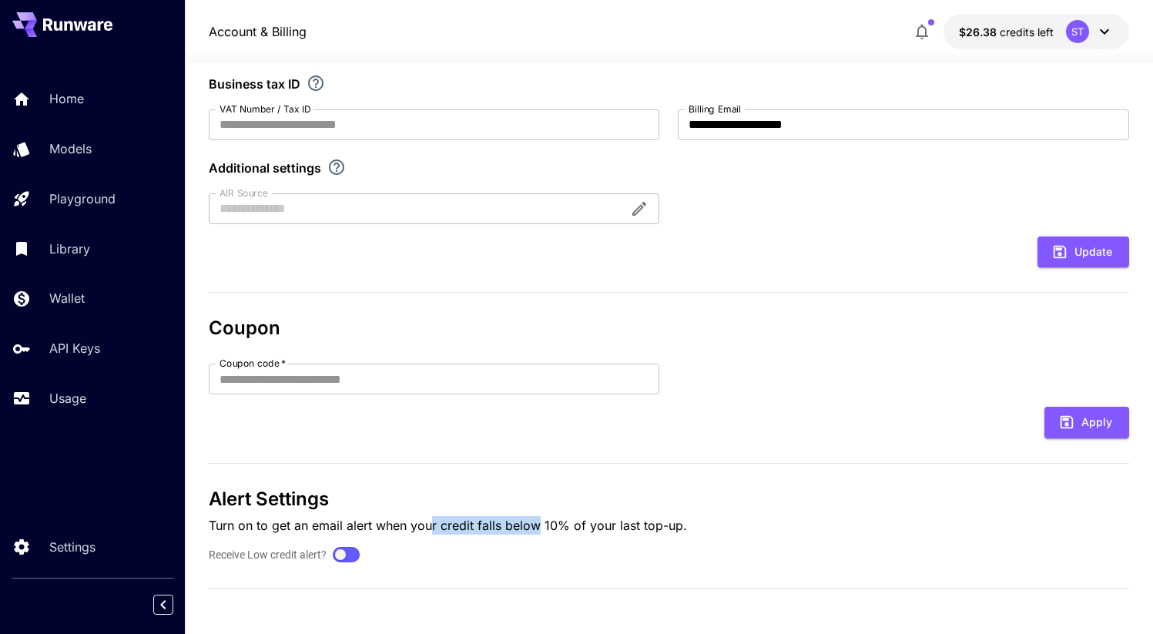
click at [537, 532] on p "Turn on to get an email alert when your credit falls below 10% of your last top…" at bounding box center [669, 525] width 920 height 18
drag, startPoint x: 573, startPoint y: 531, endPoint x: 635, endPoint y: 531, distance: 62.4
click at [631, 531] on p "Turn on to get an email alert when your credit falls below 10% of your last top…" at bounding box center [669, 525] width 920 height 18
click at [641, 530] on p "Turn on to get an email alert when your credit falls below 10% of your last top…" at bounding box center [669, 525] width 920 height 18
drag, startPoint x: 609, startPoint y: 526, endPoint x: 679, endPoint y: 532, distance: 70.3
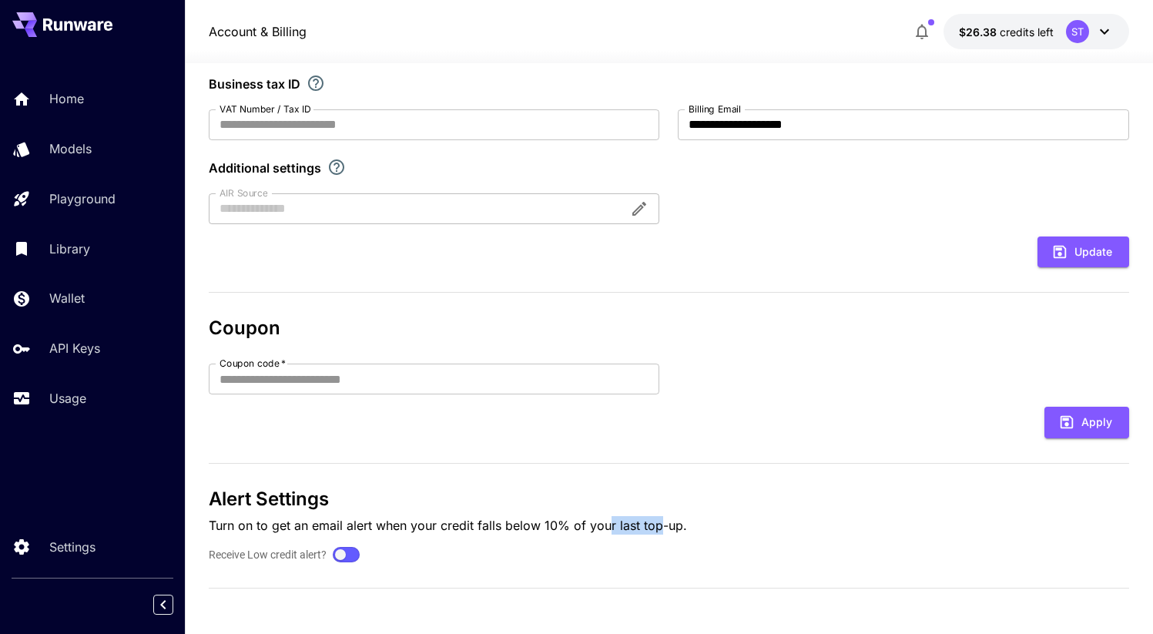
click at [658, 532] on p "Turn on to get an email alert when your credit falls below 10% of your last top…" at bounding box center [669, 525] width 920 height 18
click at [679, 532] on p "Turn on to get an email alert when your credit falls below 10% of your last top…" at bounding box center [669, 525] width 920 height 18
drag, startPoint x: 591, startPoint y: 528, endPoint x: 653, endPoint y: 531, distance: 62.5
click at [653, 531] on p "Turn on to get an email alert when your credit falls below 10% of your last top…" at bounding box center [669, 525] width 920 height 18
click at [662, 531] on p "Turn on to get an email alert when your credit falls below 10% of your last top…" at bounding box center [669, 525] width 920 height 18
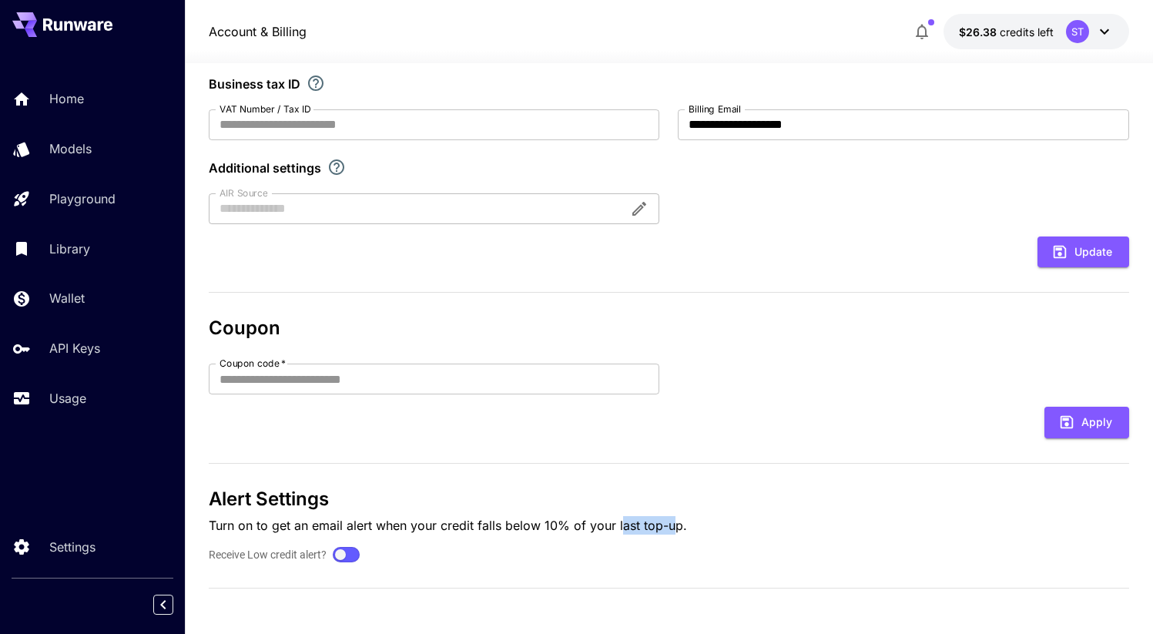
drag, startPoint x: 621, startPoint y: 528, endPoint x: 678, endPoint y: 529, distance: 57.0
click at [677, 529] on p "Turn on to get an email alert when your credit falls below 10% of your last top…" at bounding box center [669, 525] width 920 height 18
click at [680, 529] on p "Turn on to get an email alert when your credit falls below 10% of your last top…" at bounding box center [669, 525] width 920 height 18
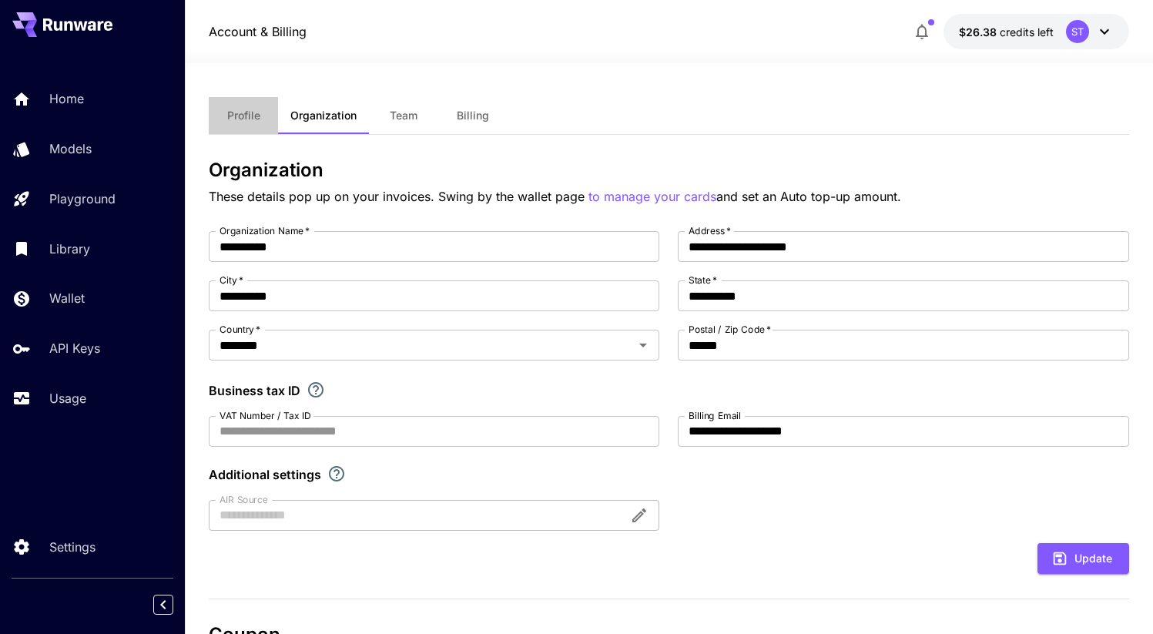
click at [270, 115] on button "Profile" at bounding box center [243, 115] width 69 height 37
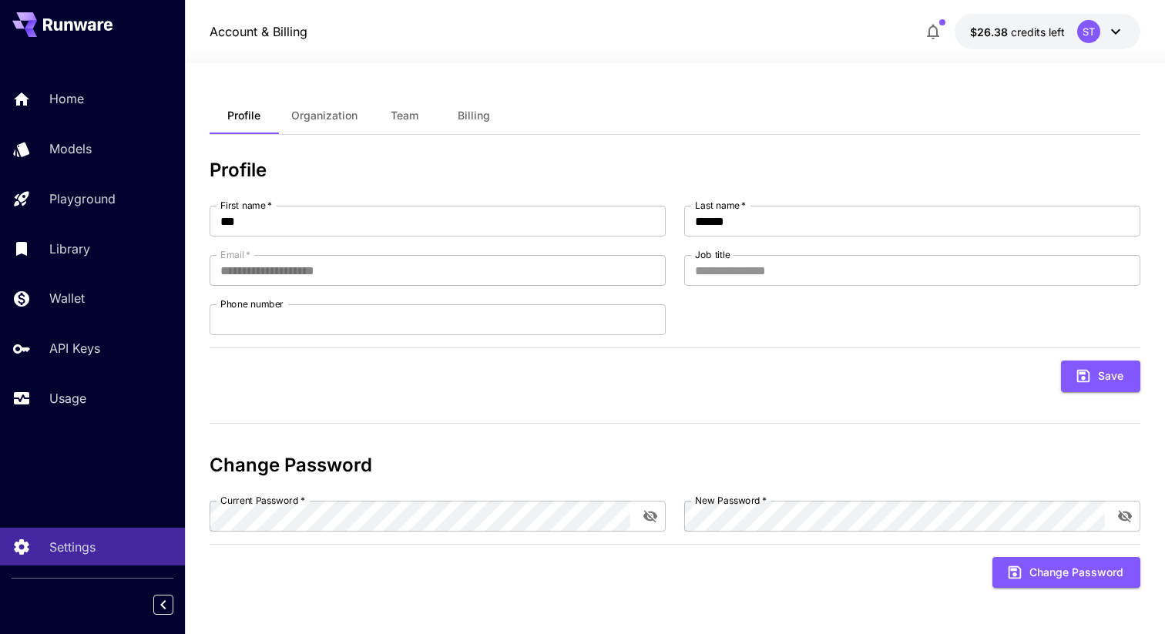
click at [472, 123] on button "Billing" at bounding box center [473, 115] width 69 height 37
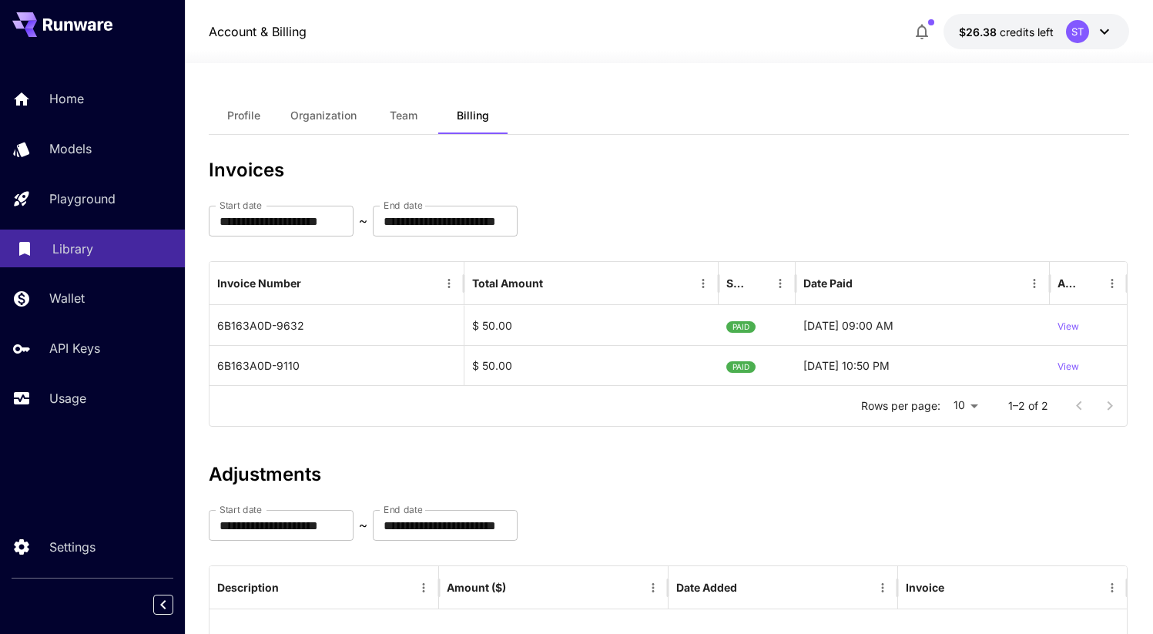
click at [89, 253] on p "Library" at bounding box center [72, 249] width 41 height 18
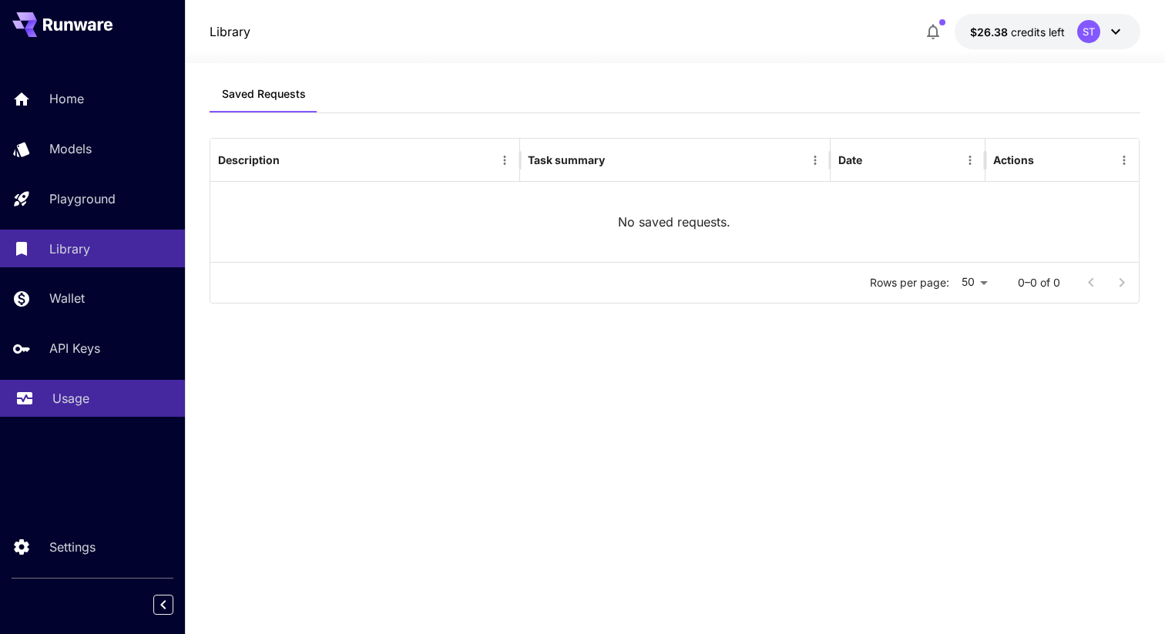
click at [82, 398] on p "Usage" at bounding box center [70, 398] width 37 height 18
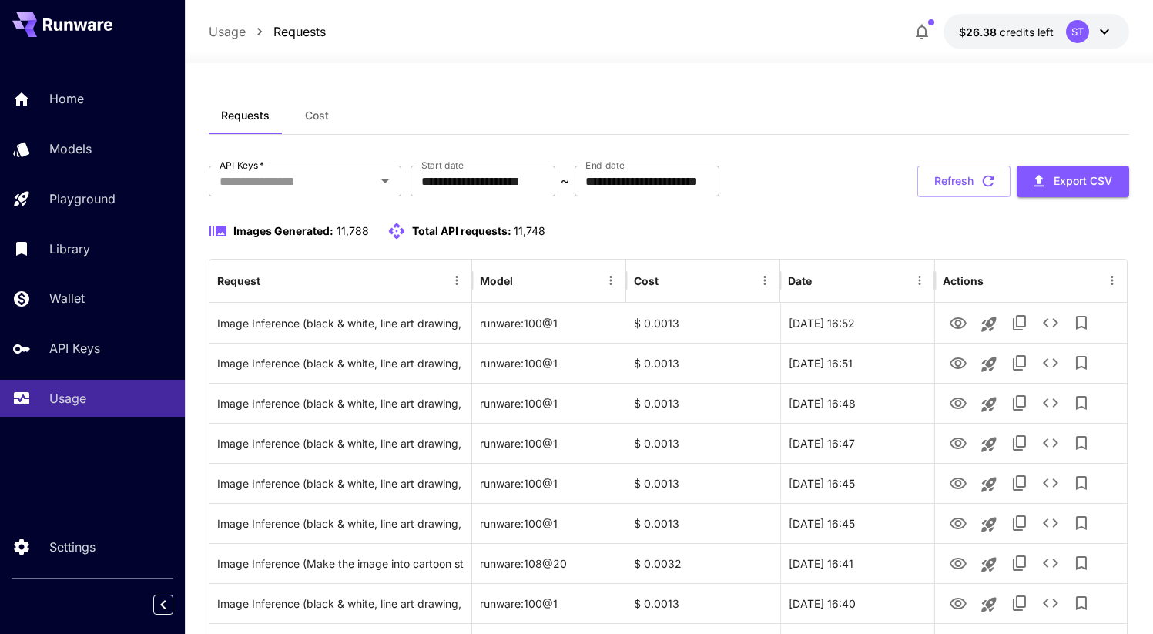
click at [321, 122] on span "Cost" at bounding box center [317, 116] width 24 height 14
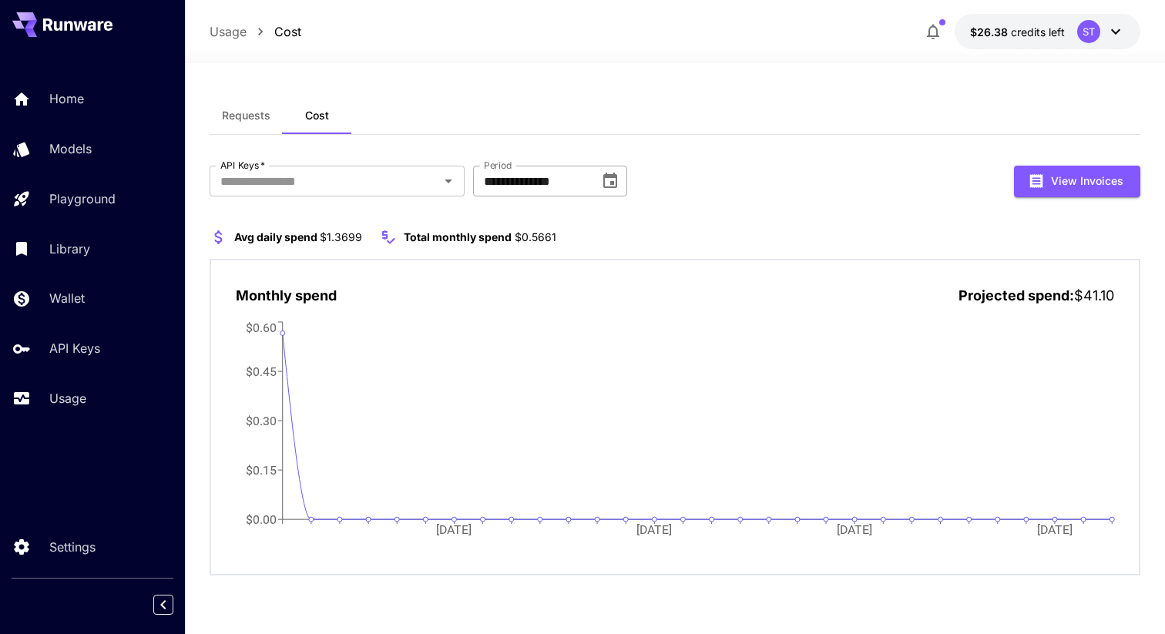
click at [529, 176] on input "**********" at bounding box center [531, 181] width 116 height 31
click at [773, 173] on div "**********" at bounding box center [675, 182] width 931 height 32
click at [82, 158] on p "Models" at bounding box center [73, 148] width 42 height 18
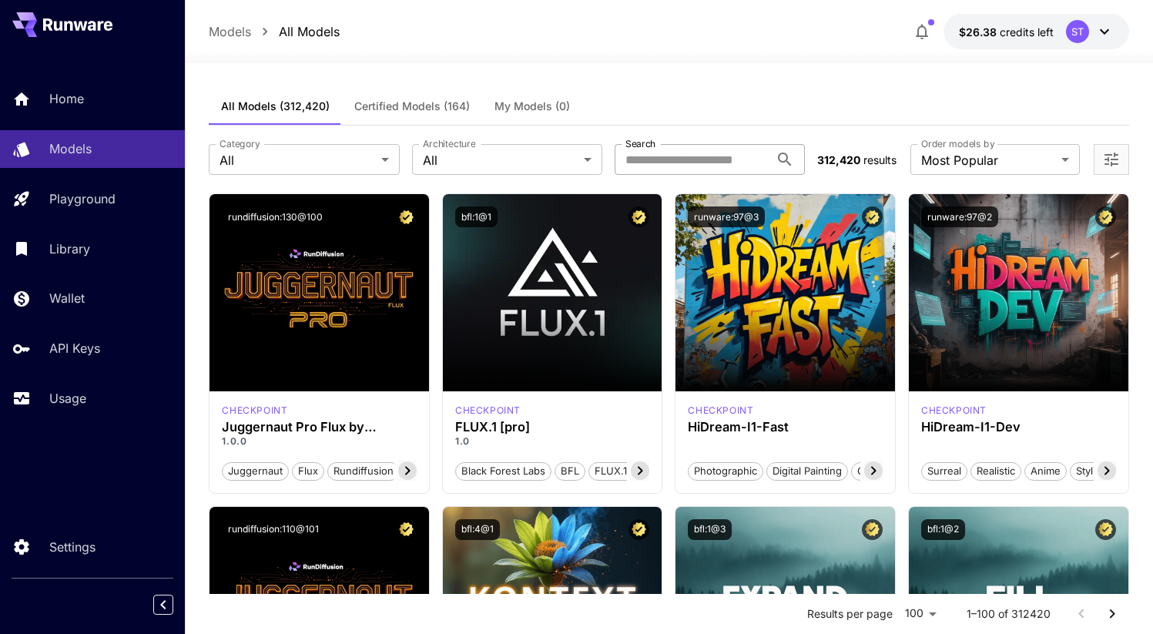
click at [654, 161] on input "Search" at bounding box center [692, 159] width 155 height 31
paste input "******"
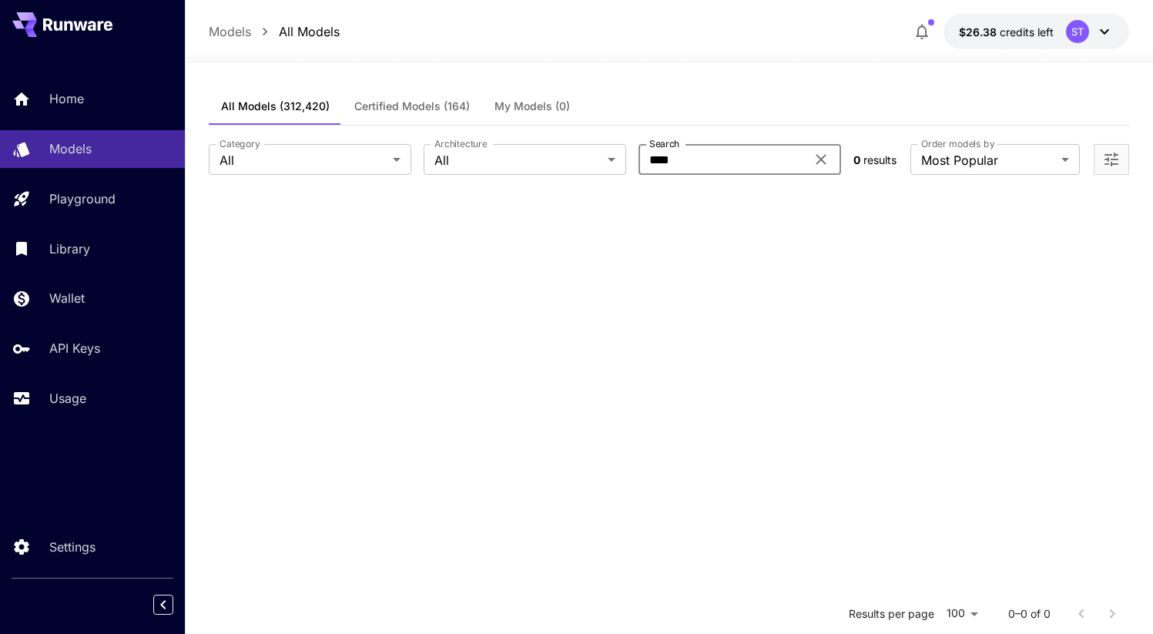
type input "****"
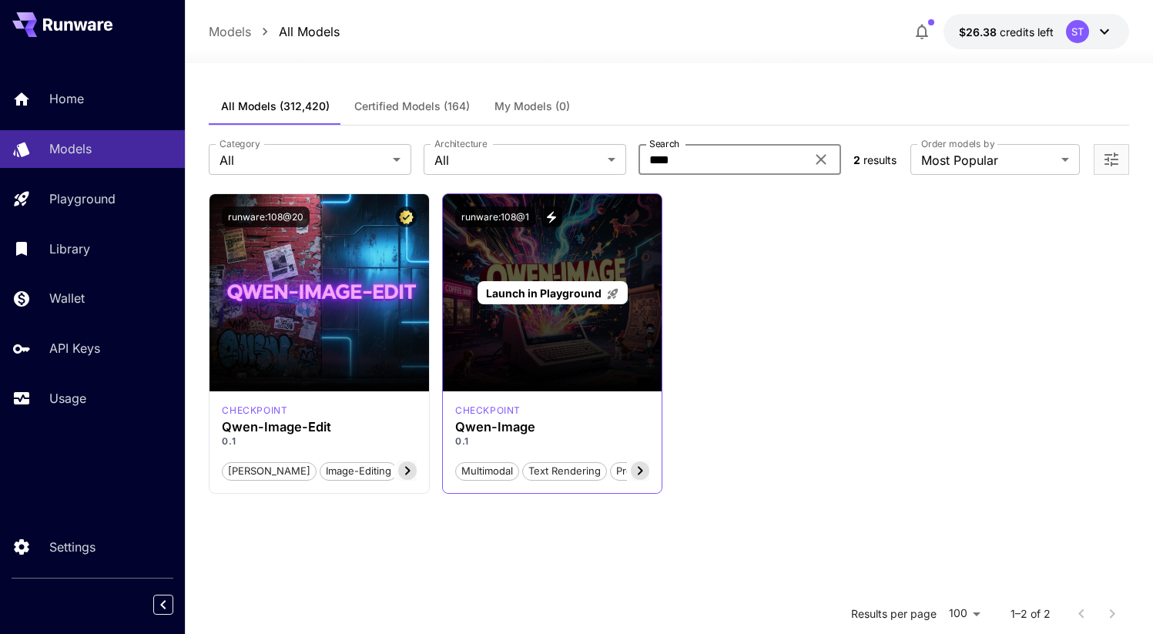
click at [494, 242] on div "Launch in Playground" at bounding box center [553, 292] width 220 height 197
click at [550, 287] on span "Launch in Playground" at bounding box center [544, 293] width 116 height 13
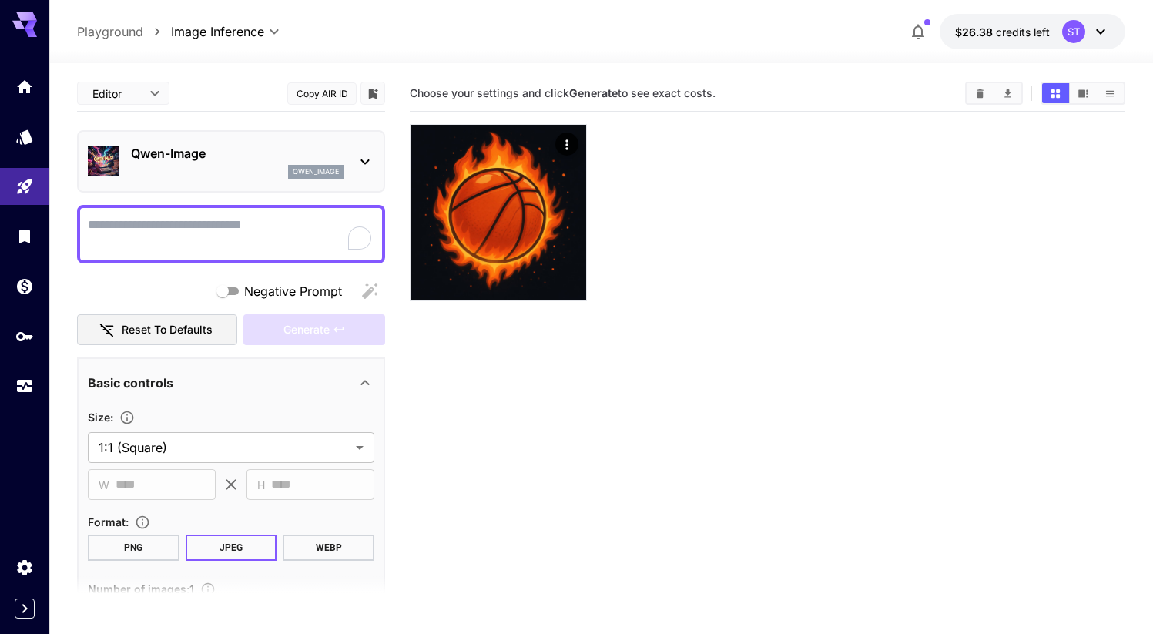
click at [209, 220] on textarea "Negative Prompt" at bounding box center [231, 234] width 287 height 37
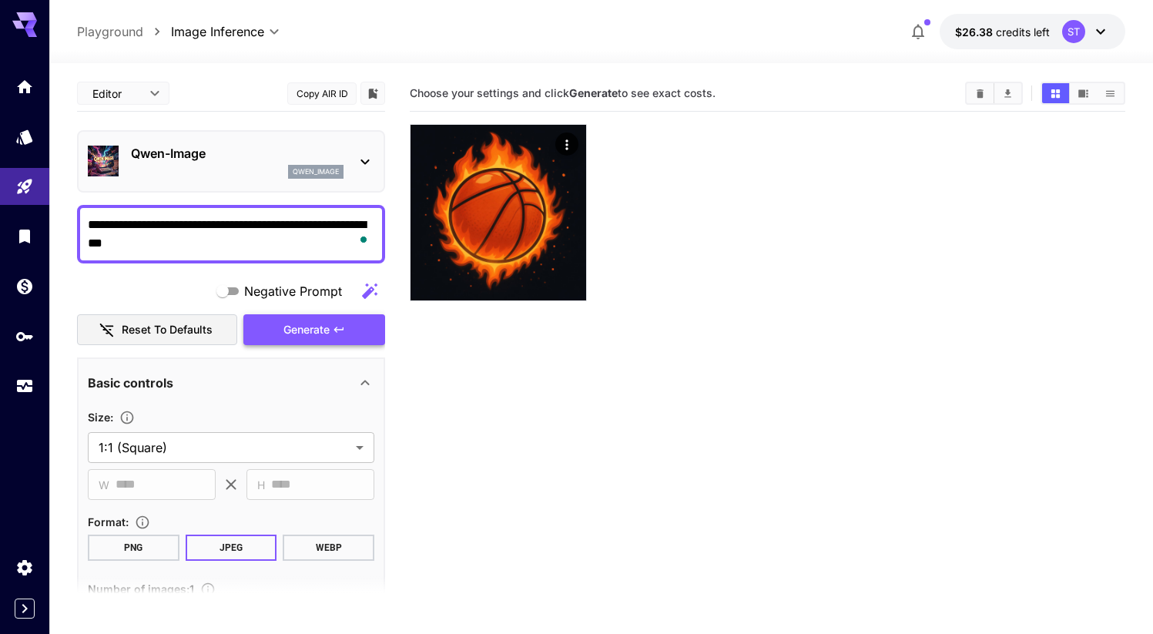
click at [290, 338] on span "Generate" at bounding box center [307, 330] width 46 height 19
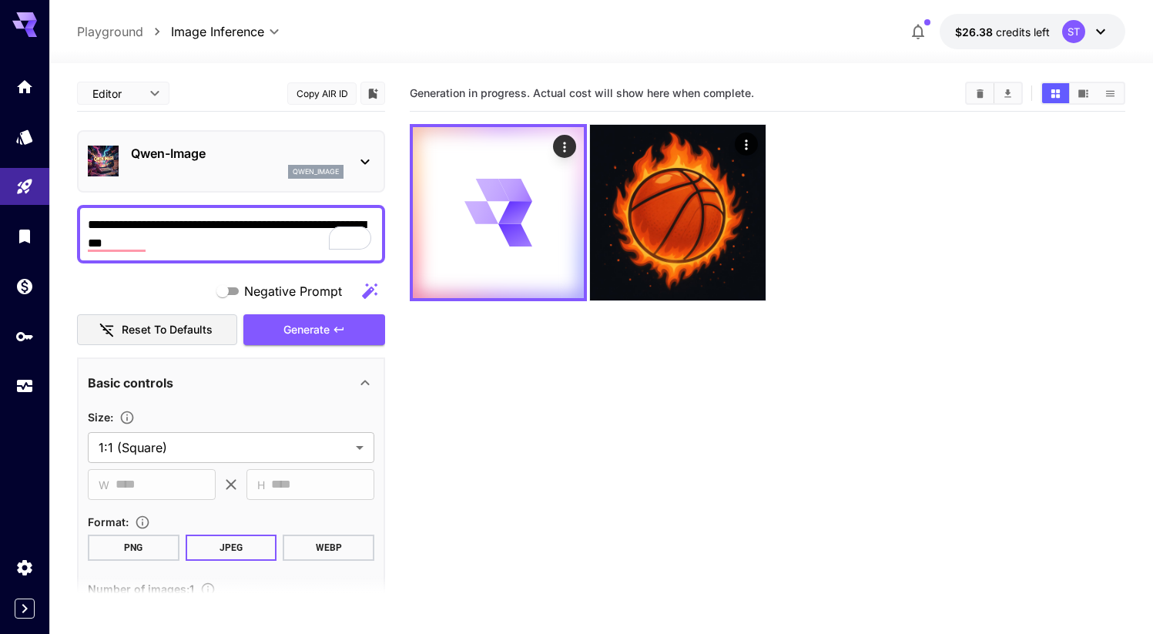
click at [227, 247] on textarea "**********" at bounding box center [231, 234] width 287 height 37
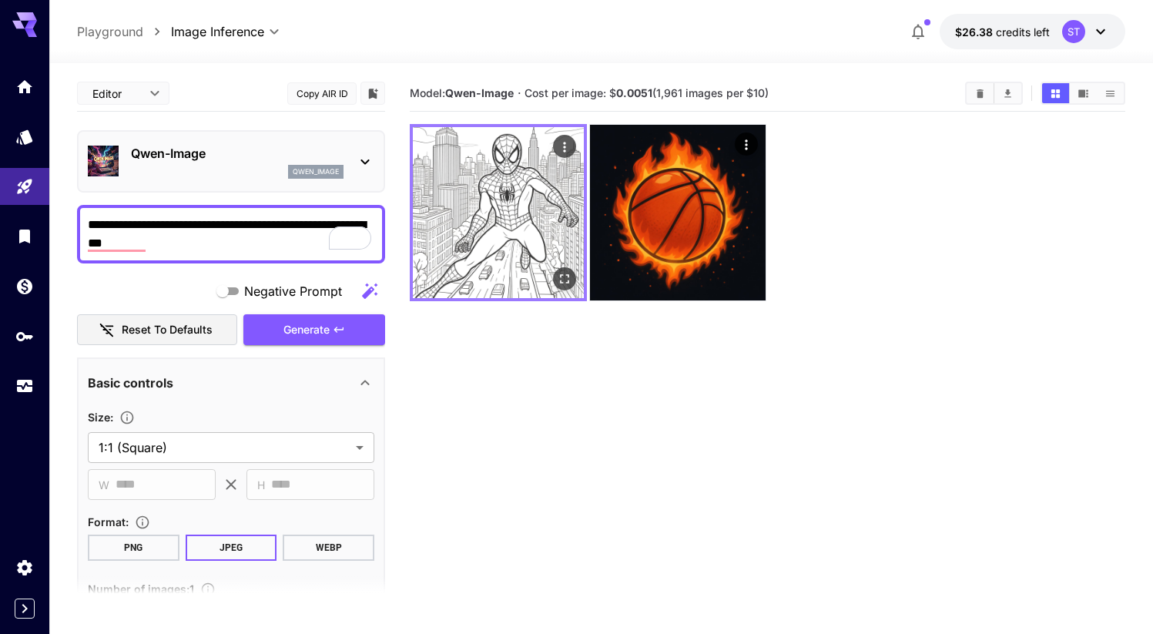
click at [479, 197] on img at bounding box center [498, 212] width 171 height 171
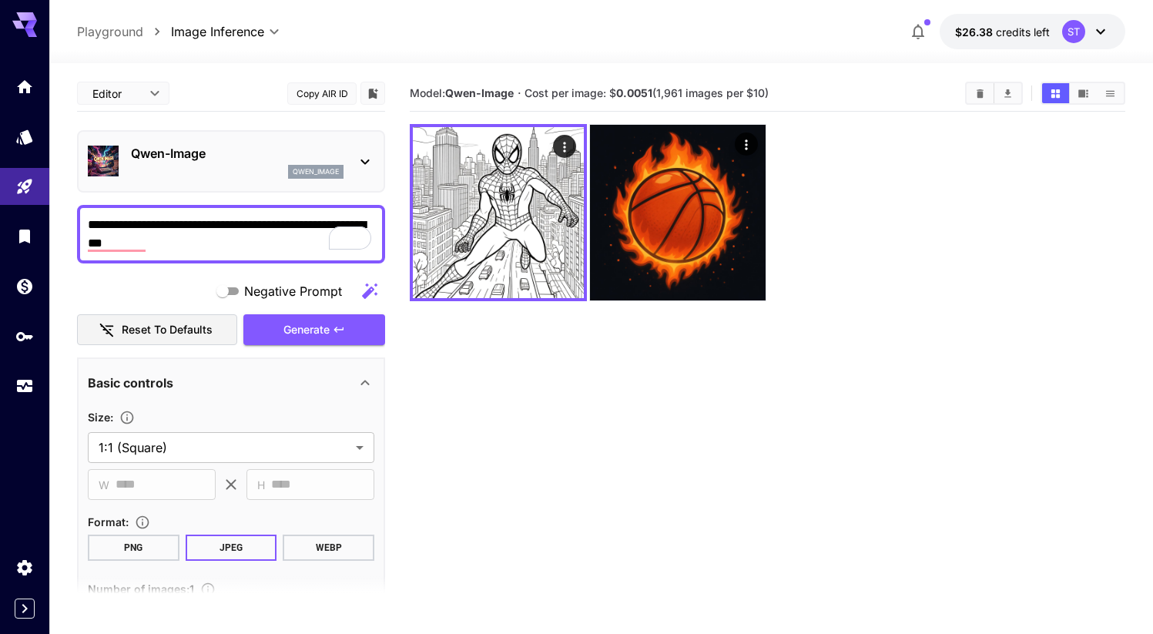
click at [197, 237] on textarea "**********" at bounding box center [231, 234] width 287 height 37
click at [123, 243] on textarea "**********" at bounding box center [231, 234] width 287 height 37
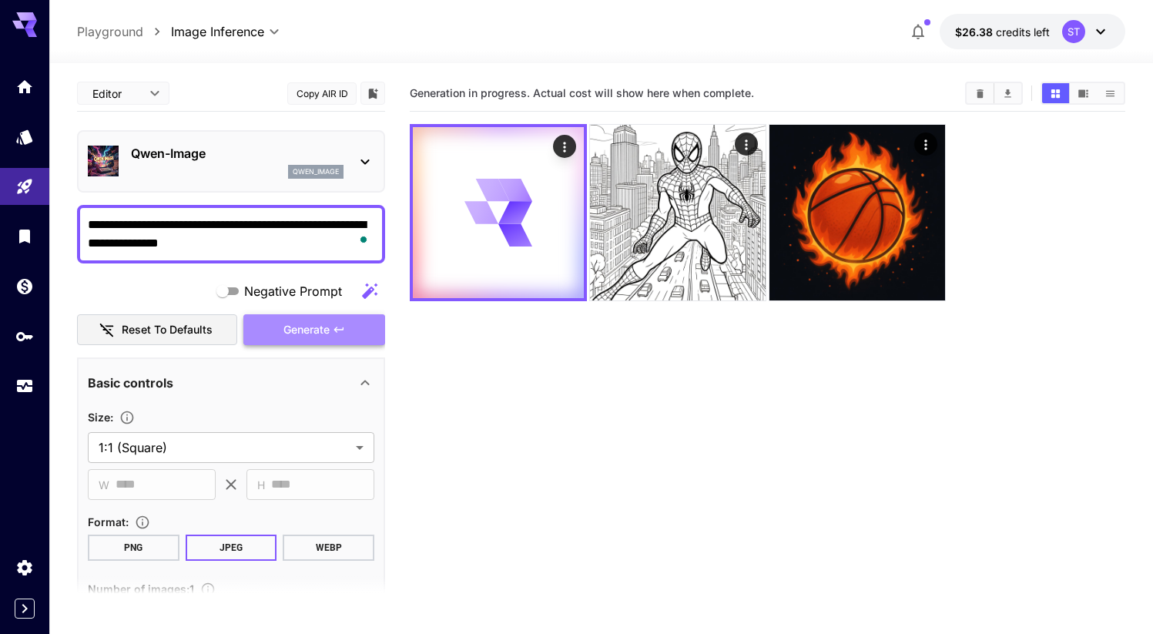
click at [324, 326] on span "Generate" at bounding box center [307, 330] width 46 height 19
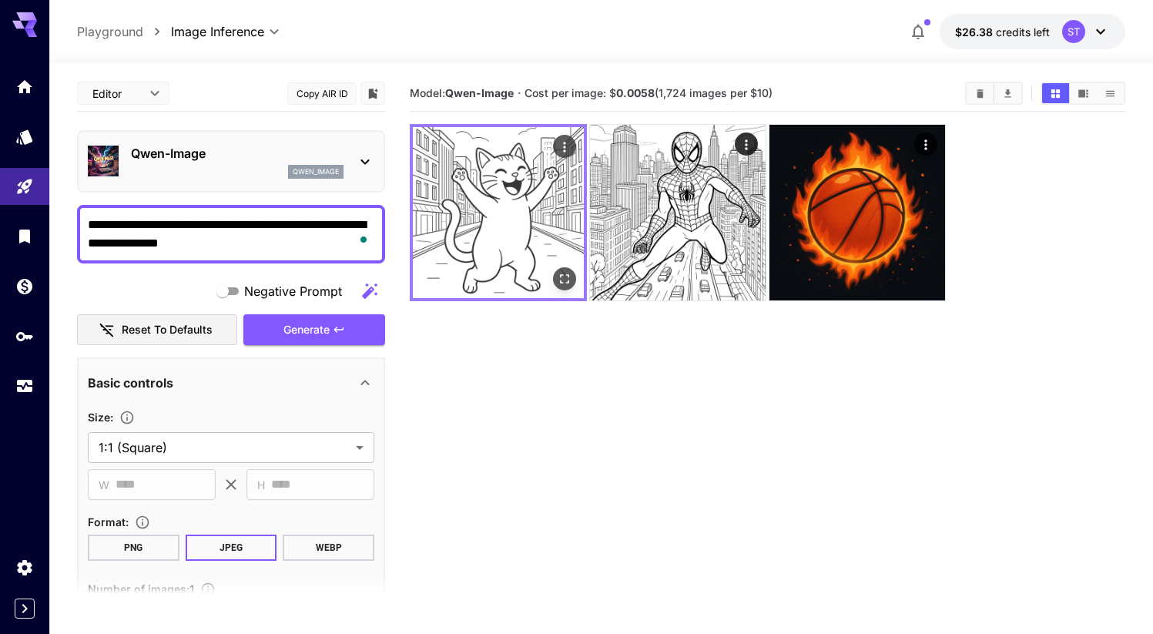
click at [517, 193] on img at bounding box center [498, 212] width 171 height 171
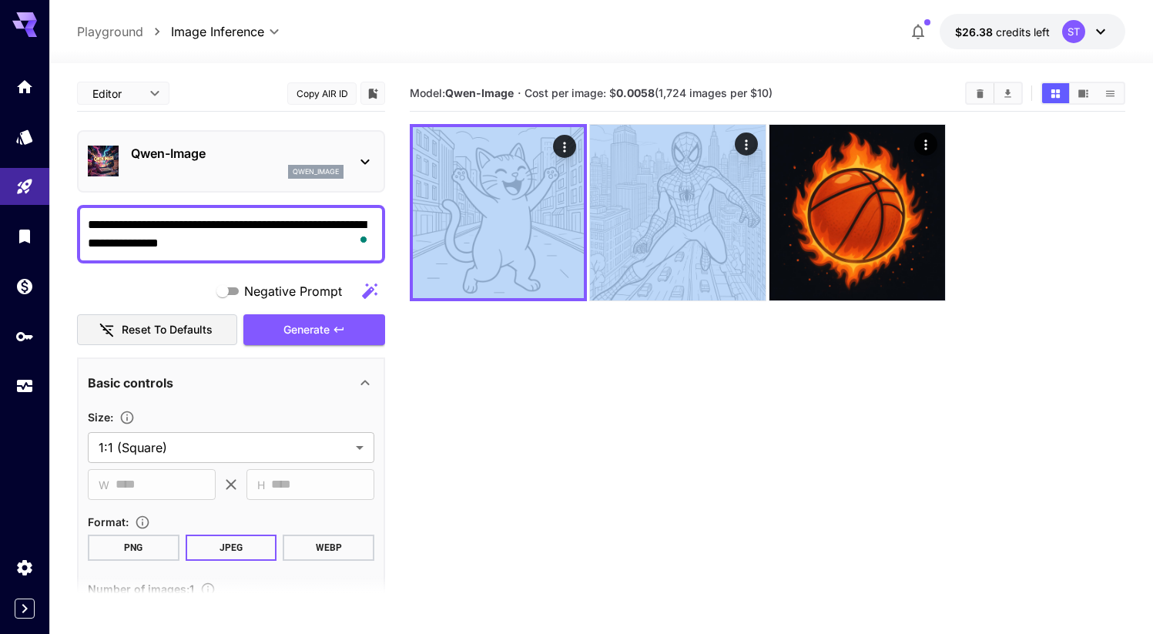
click at [613, 375] on section "Model: Qwen-Image · Cost per image: $ 0.0058 (1,724 images per $10)" at bounding box center [768, 393] width 716 height 634
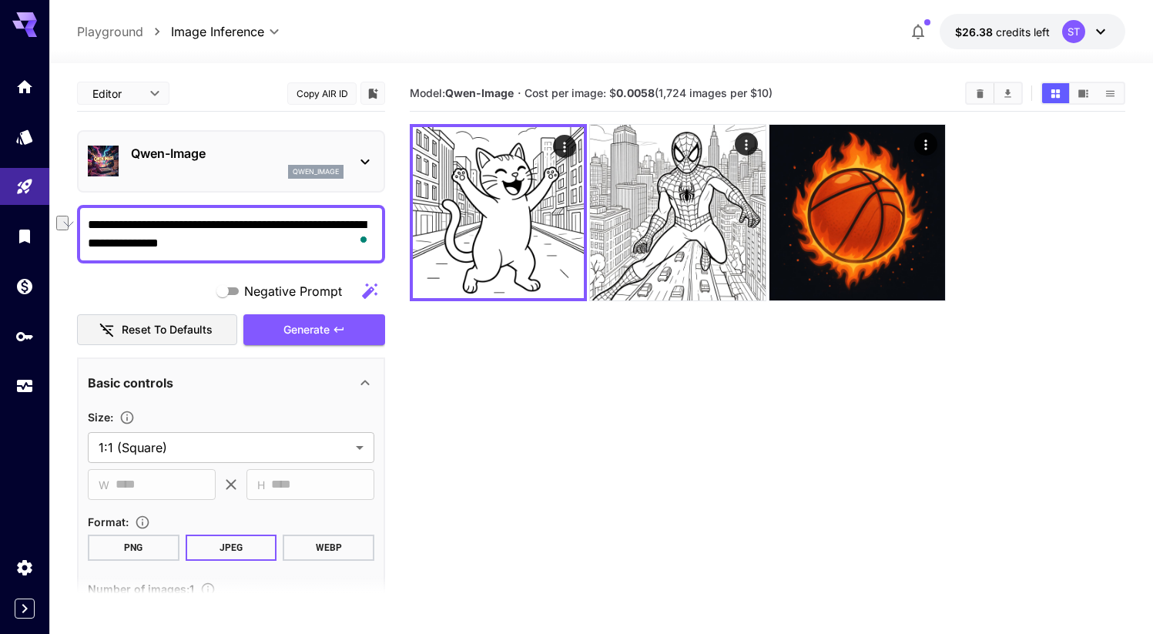
drag, startPoint x: 320, startPoint y: 226, endPoint x: 344, endPoint y: 228, distance: 24.0
click at [344, 228] on textarea "**********" at bounding box center [231, 234] width 287 height 37
click at [143, 250] on textarea "**********" at bounding box center [231, 234] width 287 height 37
type textarea "**********"
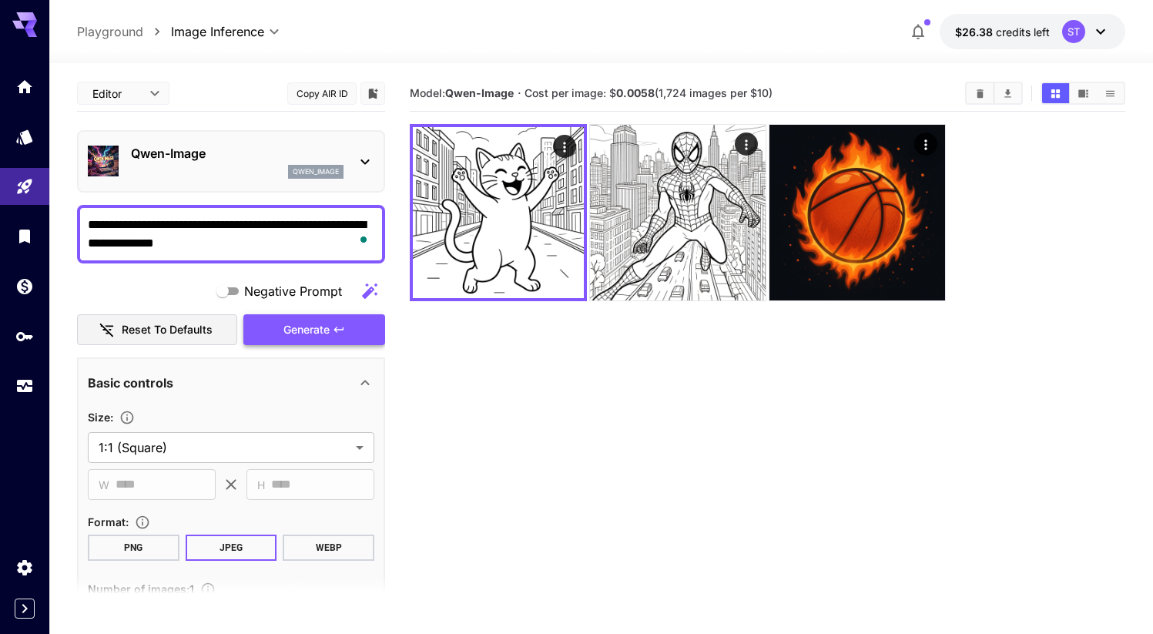
click at [302, 332] on span "Generate" at bounding box center [307, 330] width 46 height 19
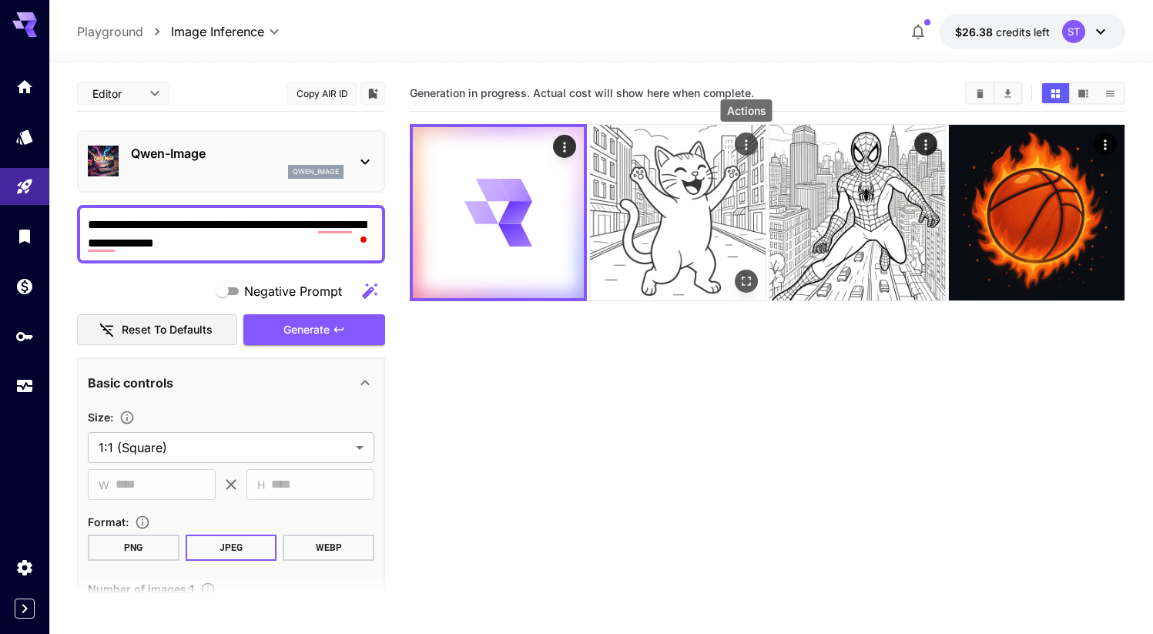
click at [752, 141] on icon "Actions" at bounding box center [746, 144] width 15 height 15
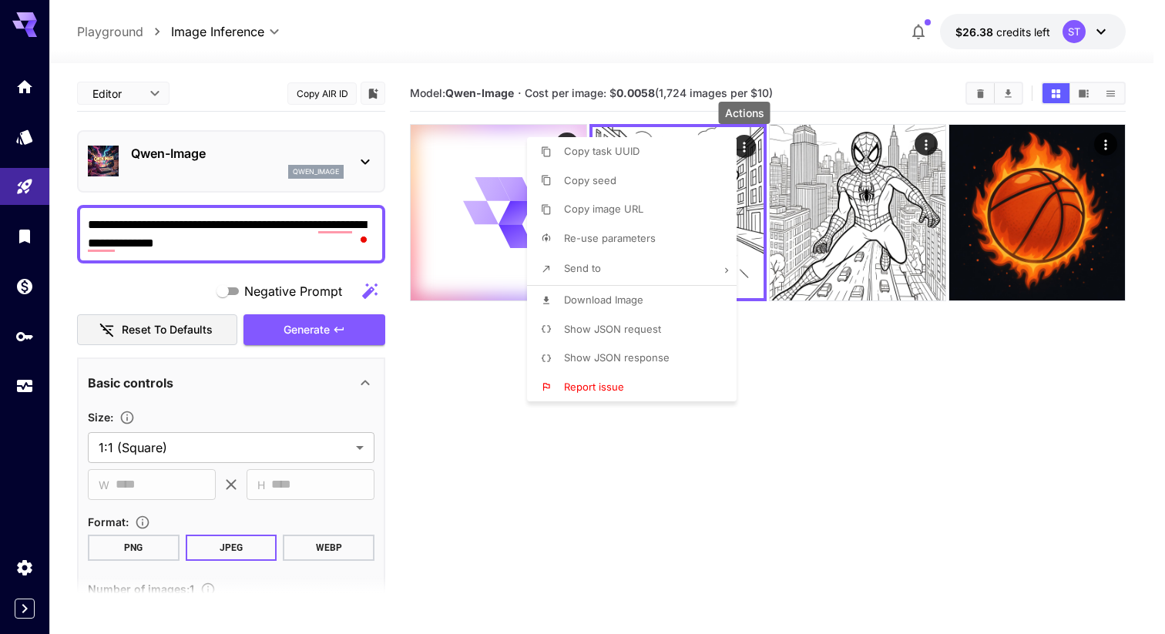
click at [831, 324] on div at bounding box center [582, 317] width 1165 height 634
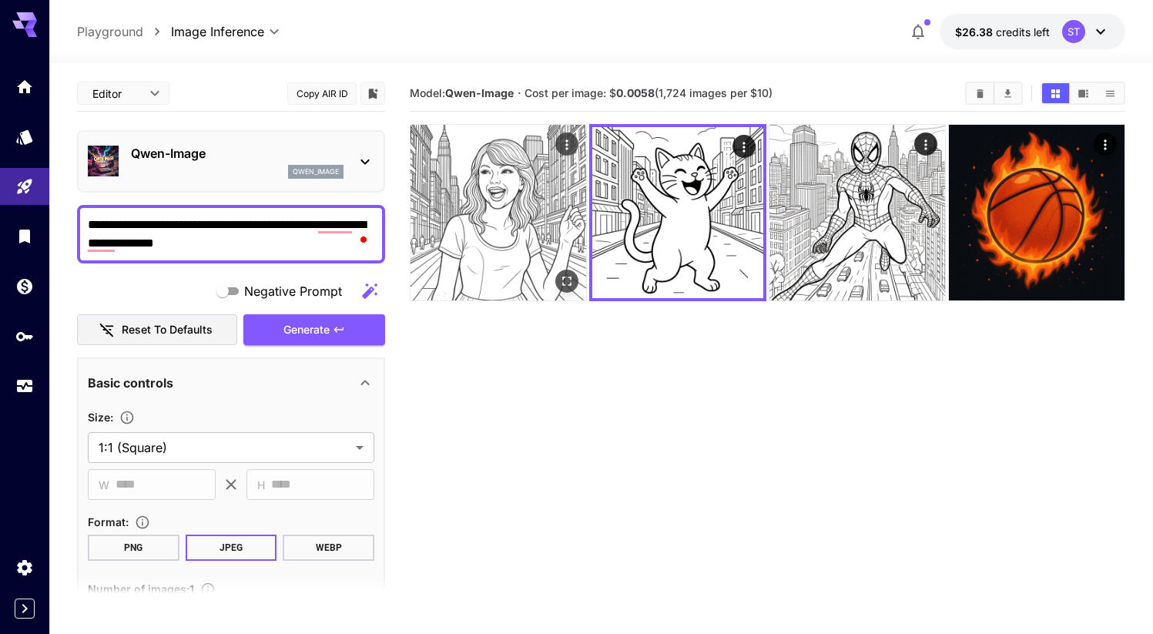
click at [506, 198] on img at bounding box center [499, 213] width 176 height 176
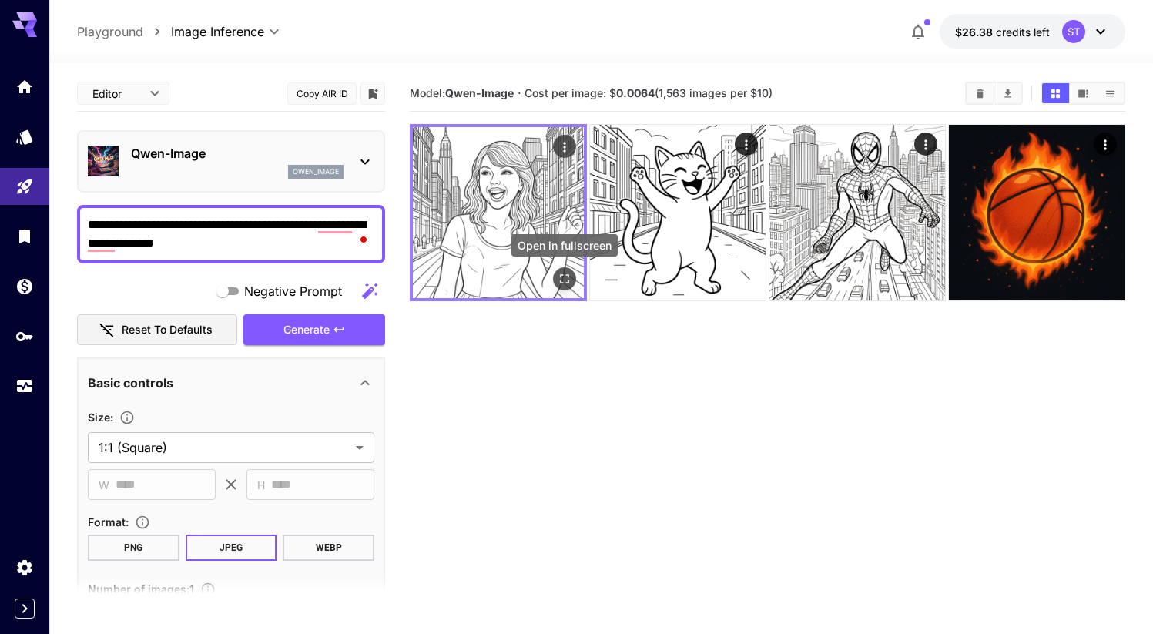
click at [565, 280] on icon "Open in fullscreen" at bounding box center [564, 278] width 15 height 15
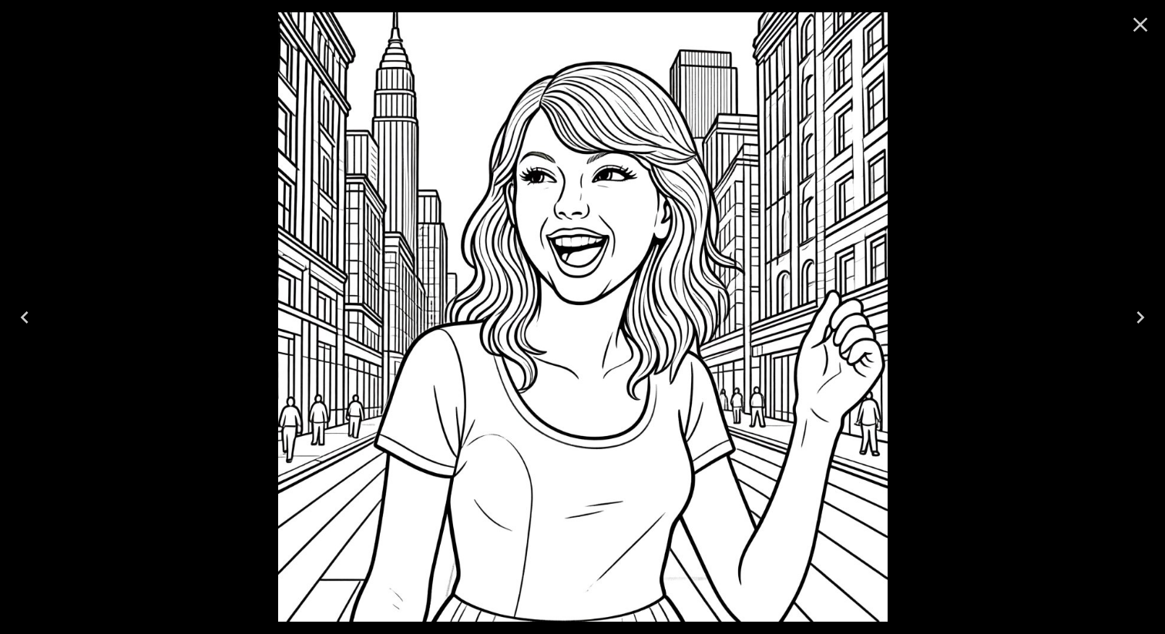
click at [1136, 30] on icon "Close" at bounding box center [1140, 24] width 25 height 25
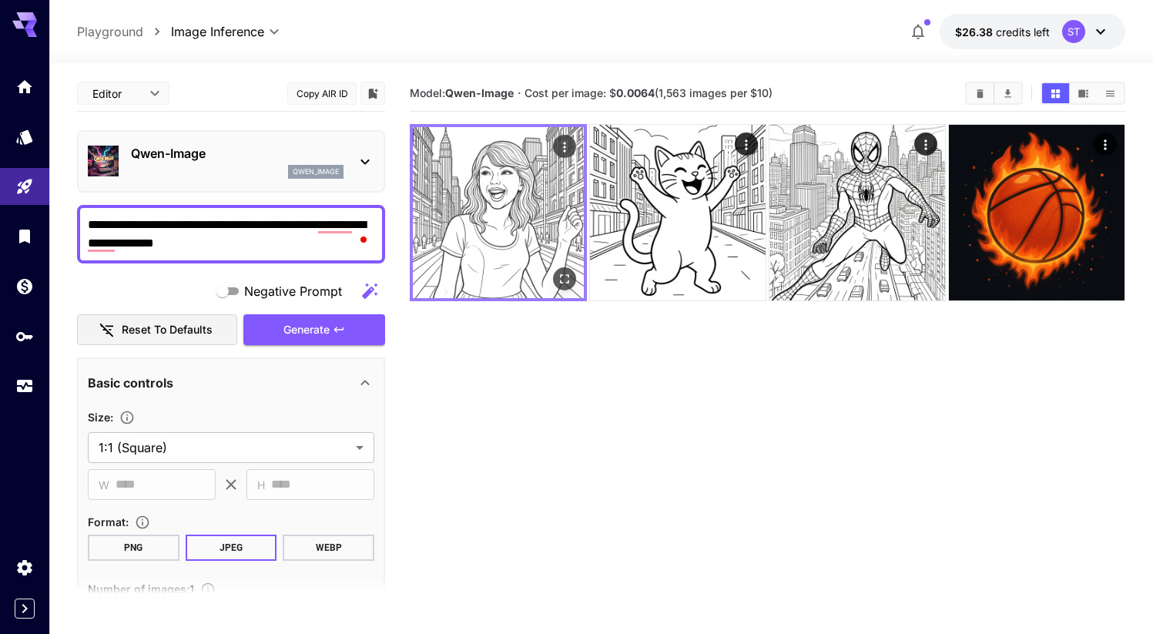
click at [560, 273] on icon "Open in fullscreen" at bounding box center [564, 278] width 15 height 15
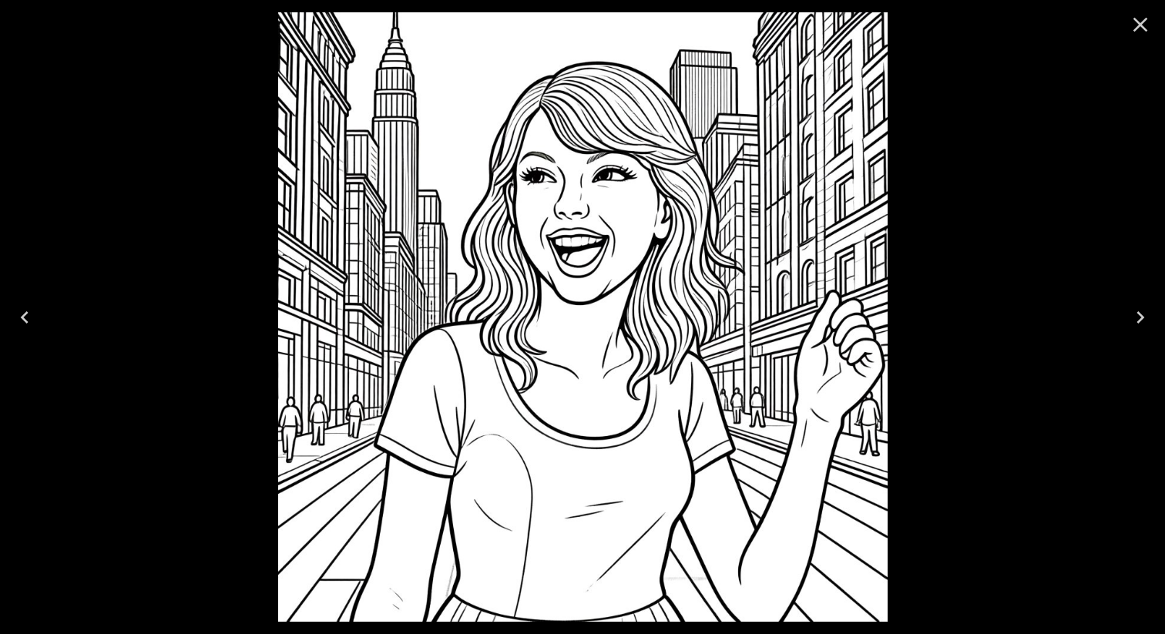
click at [1135, 20] on icon "Close" at bounding box center [1140, 25] width 15 height 15
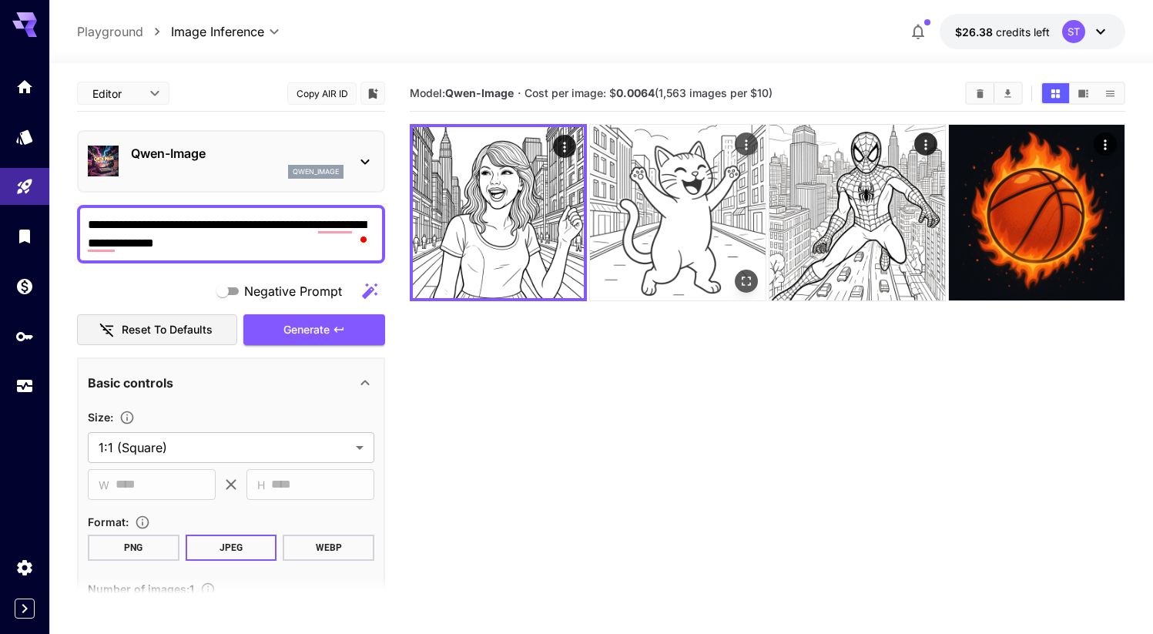
click at [622, 219] on img at bounding box center [678, 213] width 176 height 176
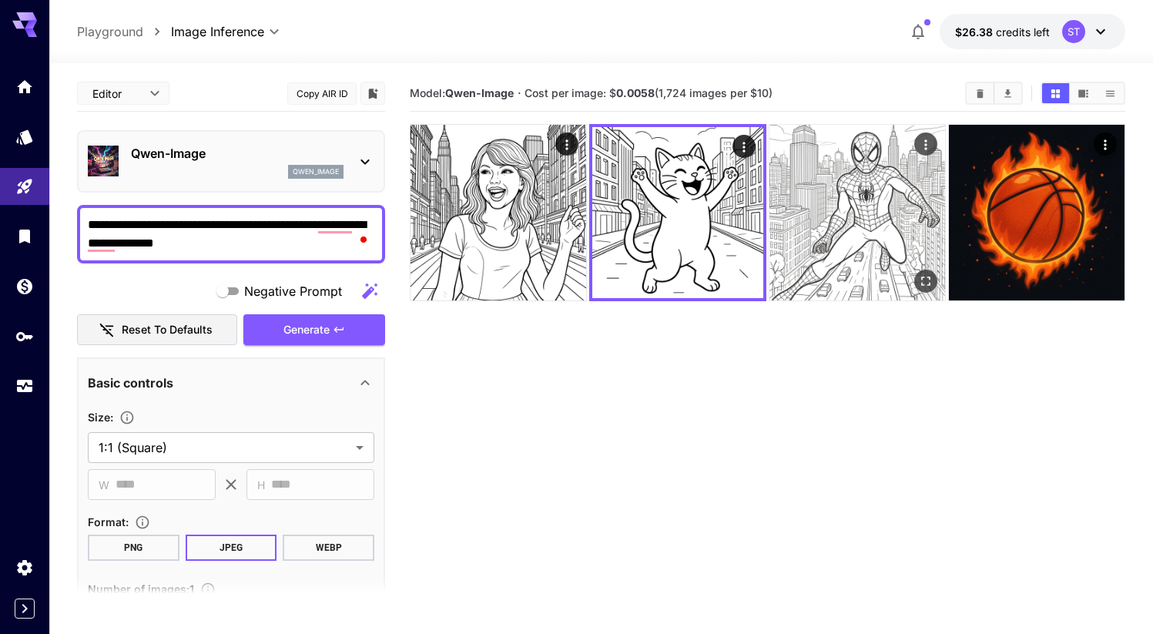
click at [824, 231] on img at bounding box center [858, 213] width 176 height 176
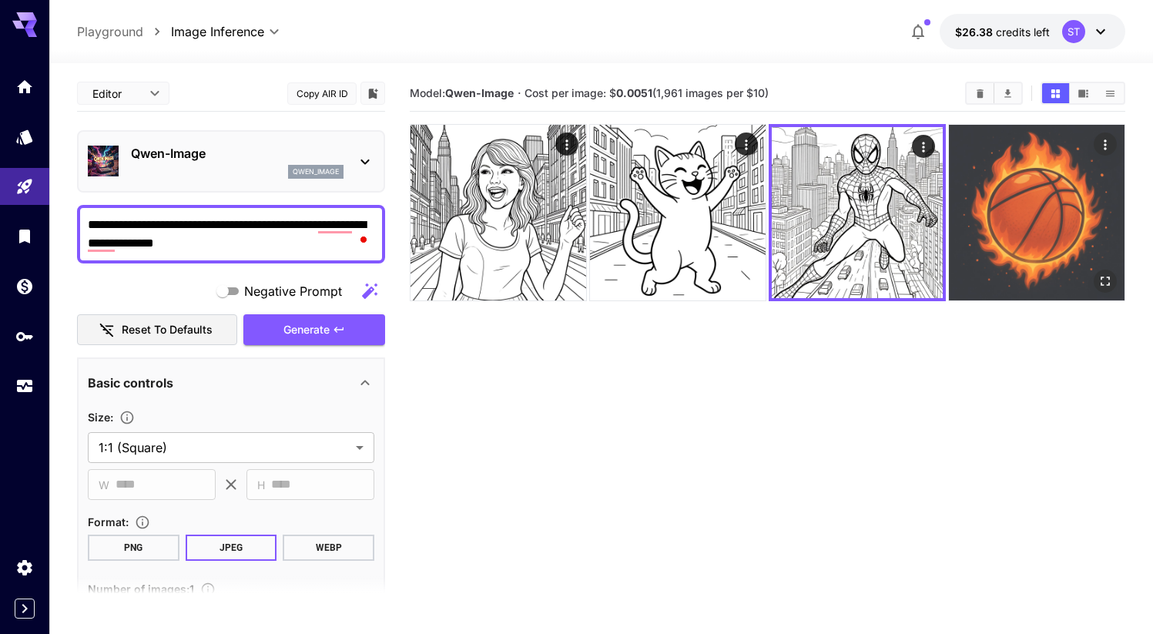
click at [1002, 233] on img at bounding box center [1037, 213] width 176 height 176
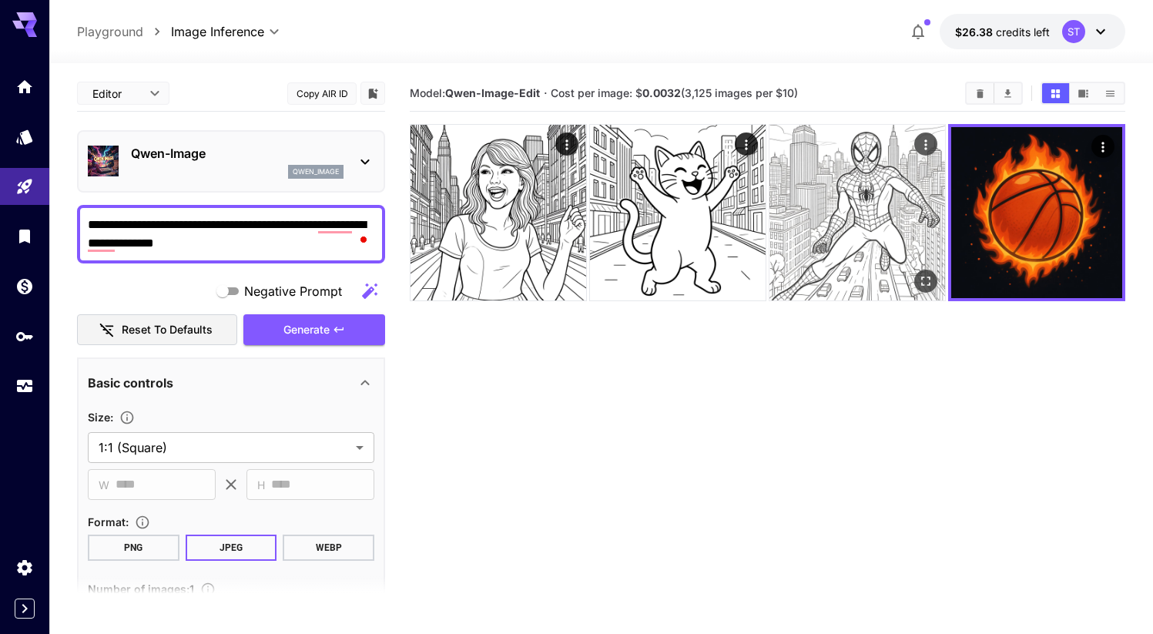
click at [864, 233] on img at bounding box center [858, 213] width 176 height 176
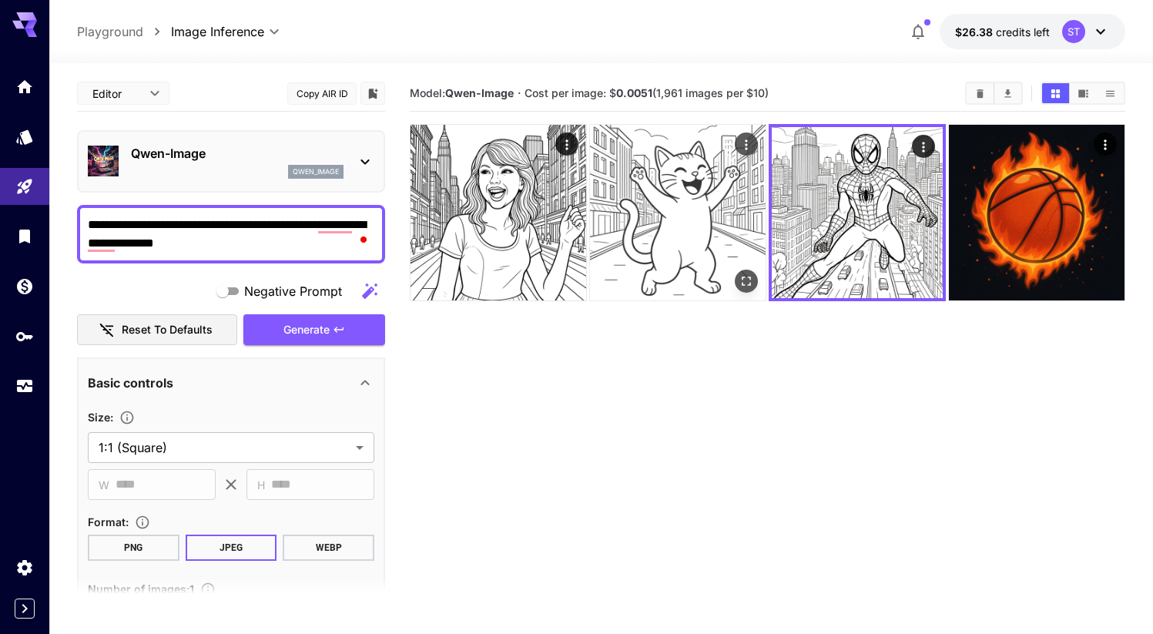
click at [694, 233] on img at bounding box center [678, 213] width 176 height 176
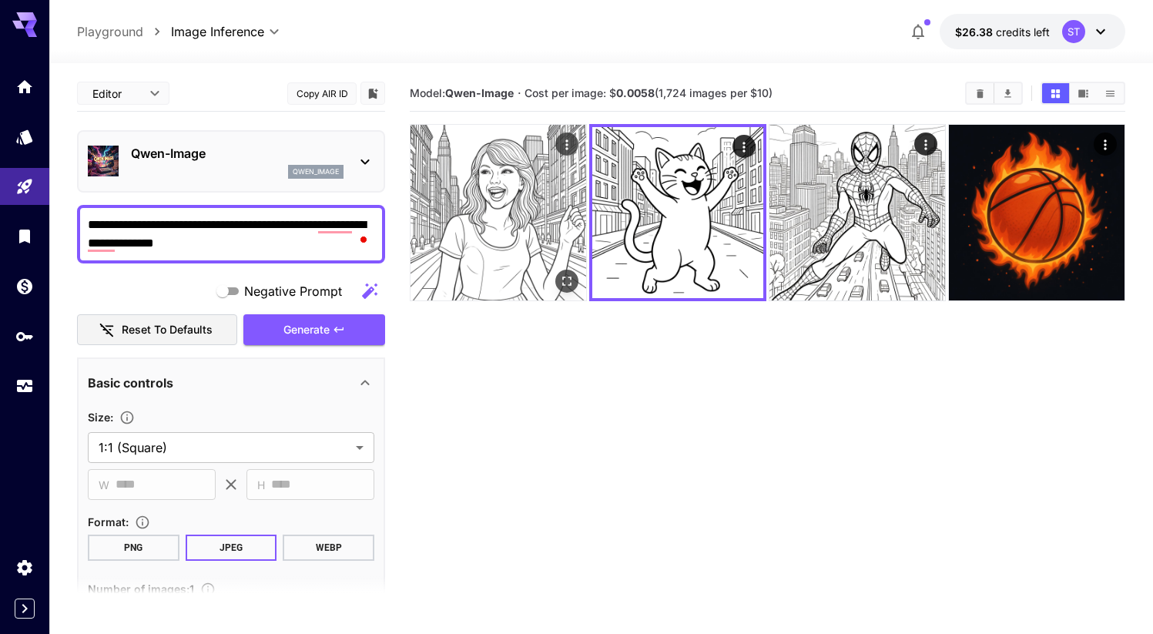
click at [529, 235] on img at bounding box center [499, 213] width 176 height 176
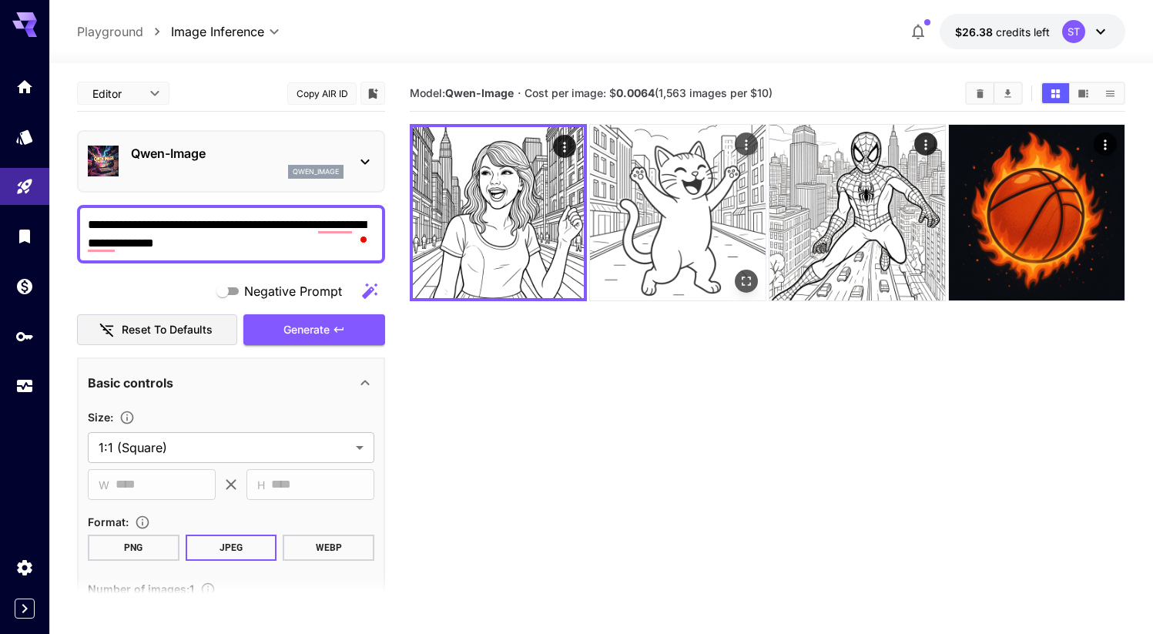
click at [690, 229] on img at bounding box center [678, 213] width 176 height 176
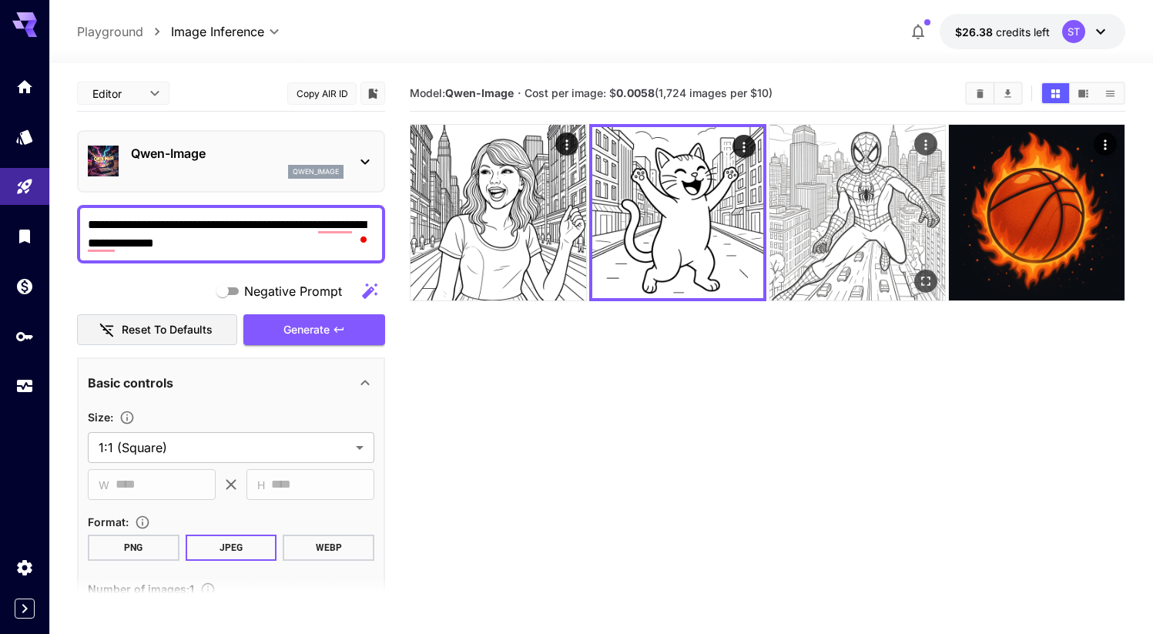
click at [839, 228] on img at bounding box center [858, 213] width 176 height 176
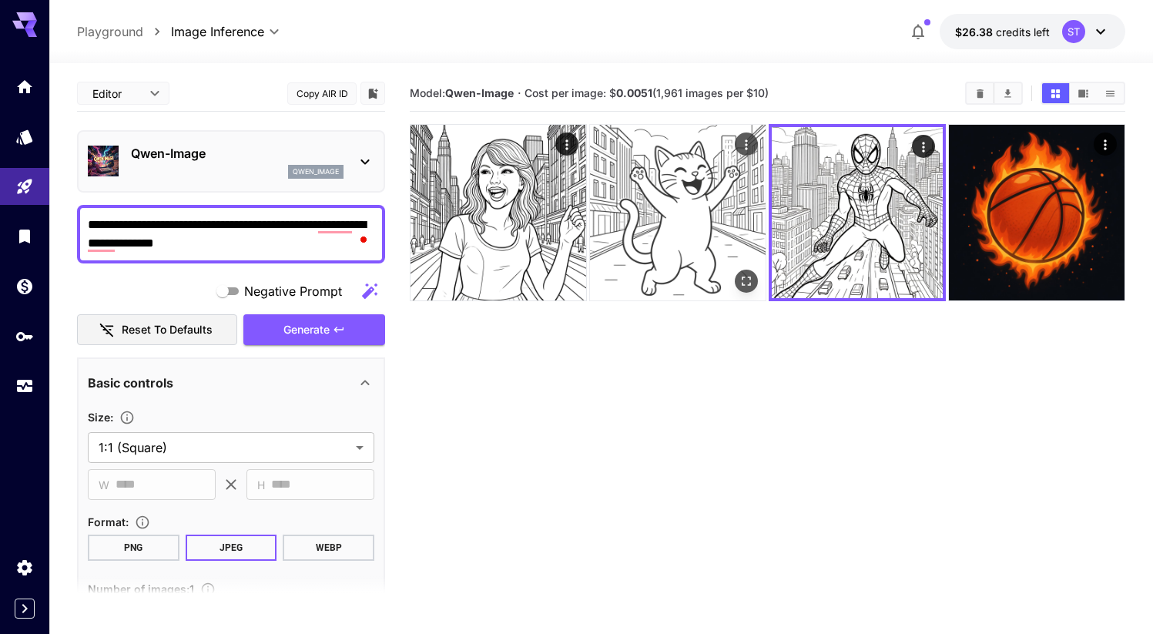
click at [675, 227] on img at bounding box center [678, 213] width 176 height 176
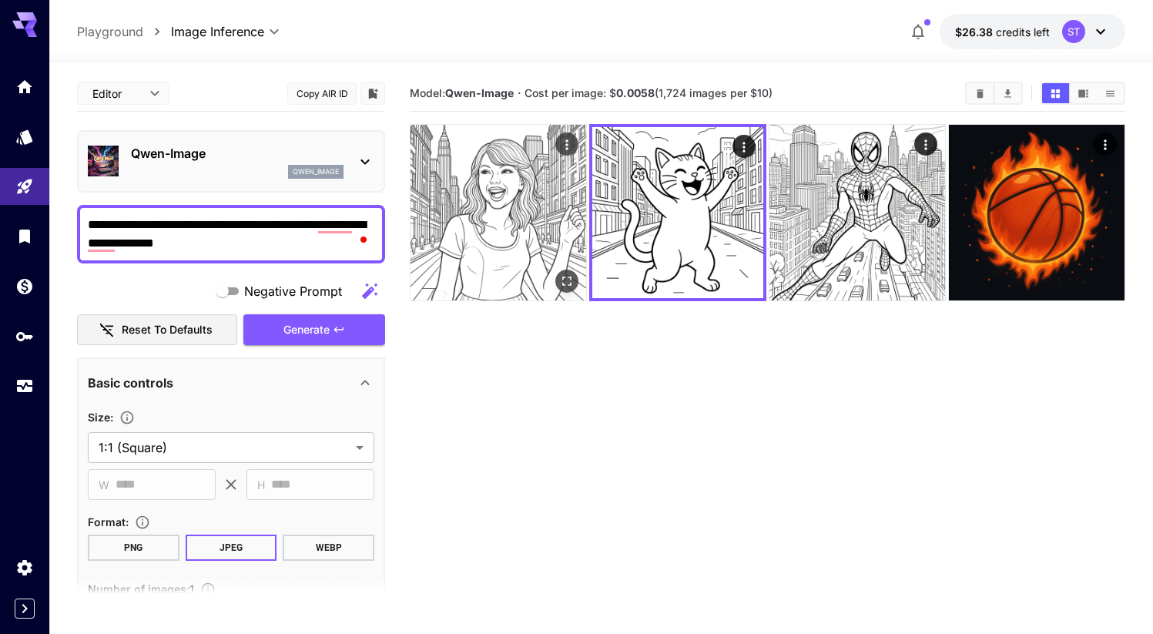
click at [515, 229] on img at bounding box center [499, 213] width 176 height 176
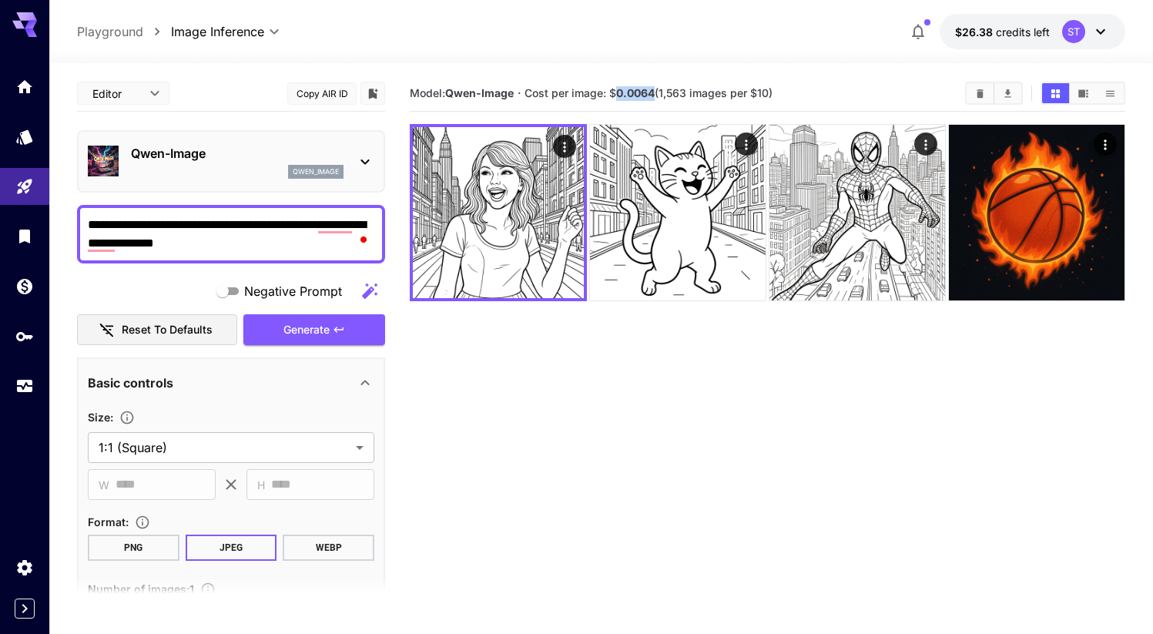
drag, startPoint x: 656, startPoint y: 92, endPoint x: 620, endPoint y: 92, distance: 36.2
click at [620, 92] on b "0.0064" at bounding box center [635, 92] width 39 height 13
copy b "0.0064"
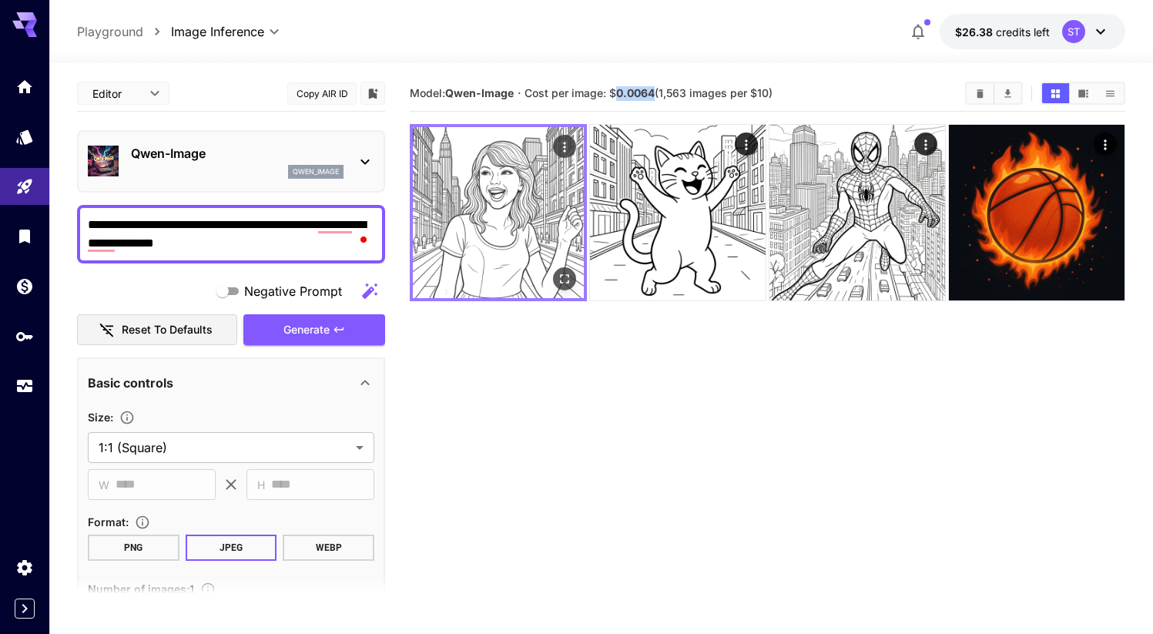
click at [568, 283] on icon "Open in fullscreen" at bounding box center [564, 278] width 9 height 9
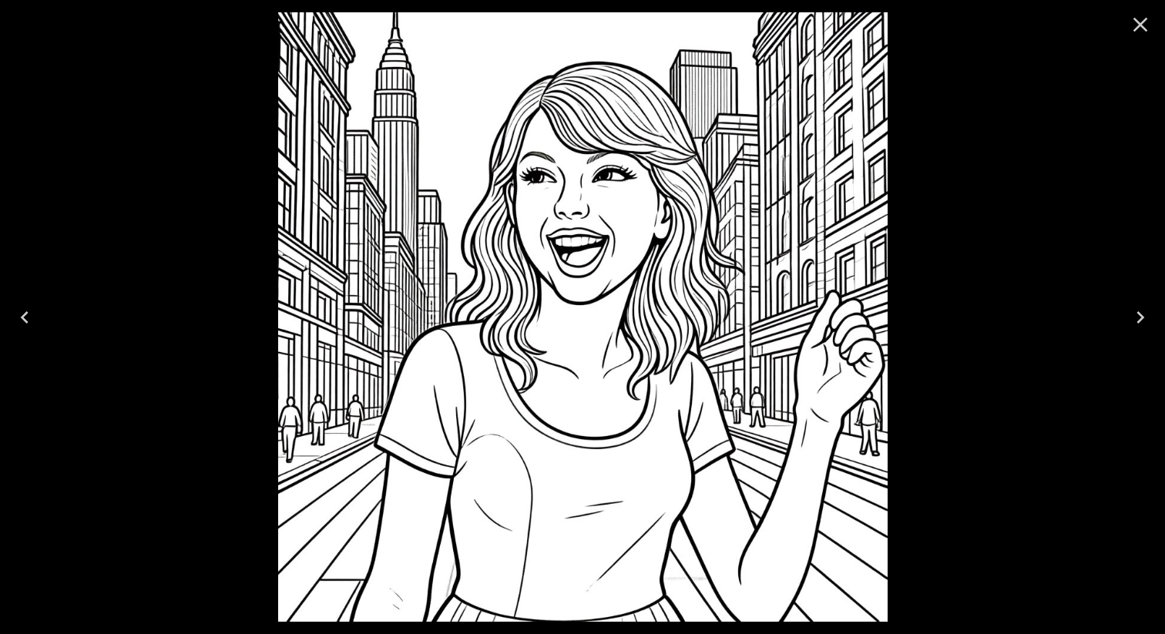
click at [1135, 22] on icon "Close" at bounding box center [1140, 24] width 25 height 25
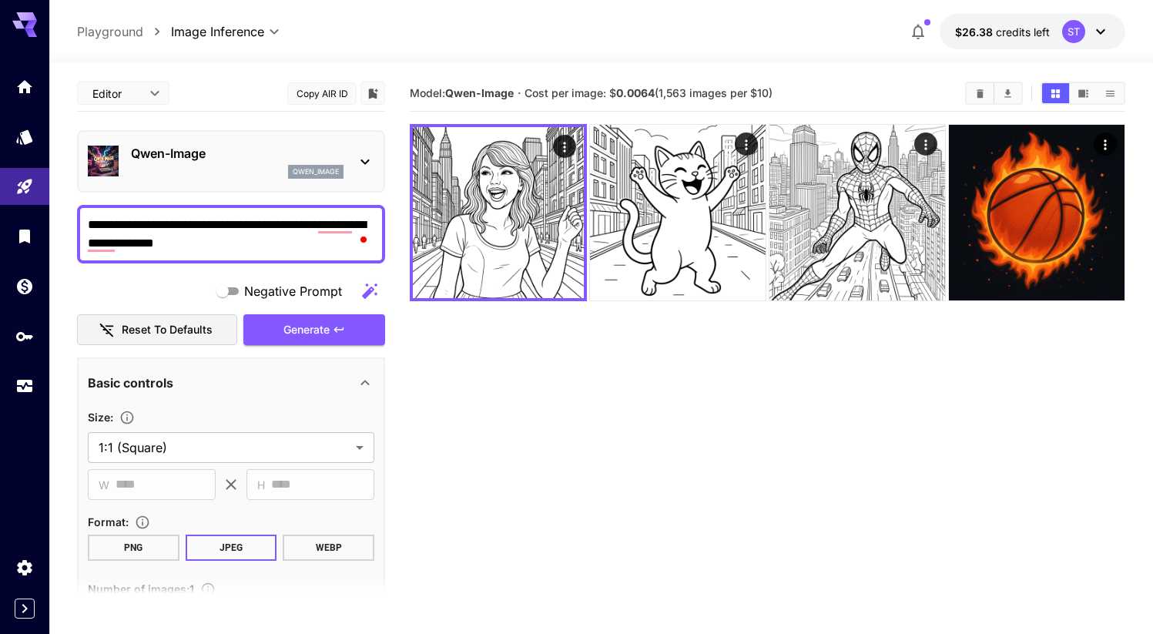
click at [566, 427] on section "Model: Qwen-Image · Cost per image: $ 0.0064 (1,563 images per $10)" at bounding box center [768, 393] width 716 height 634
click at [259, 162] on p "Qwen-Image" at bounding box center [237, 153] width 213 height 18
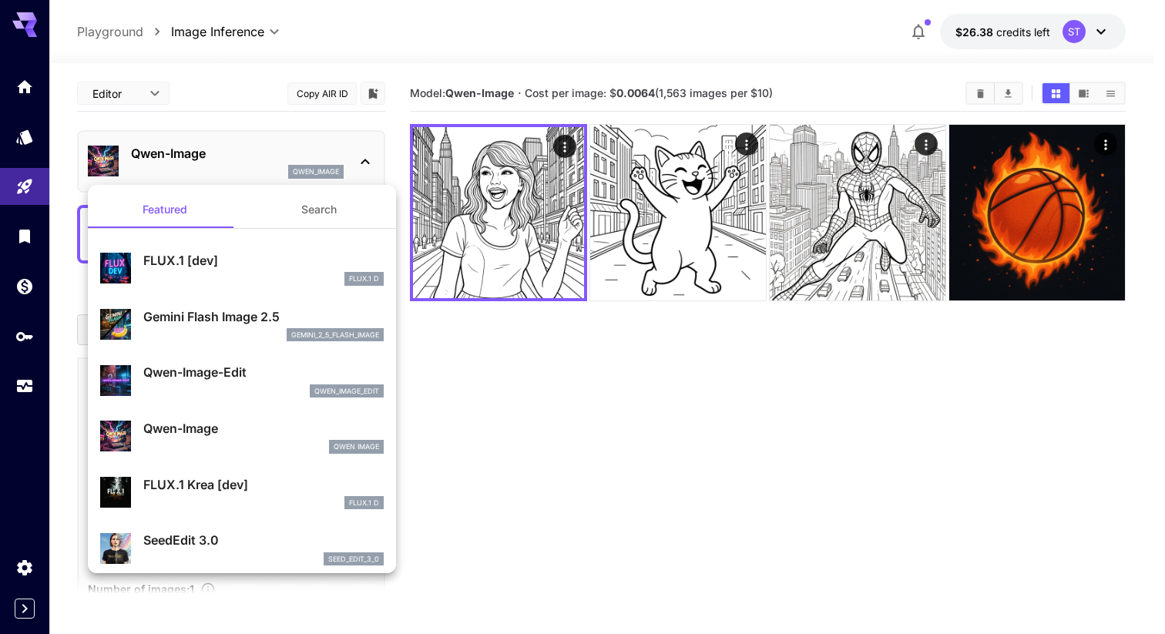
click at [15, 87] on div at bounding box center [582, 317] width 1165 height 634
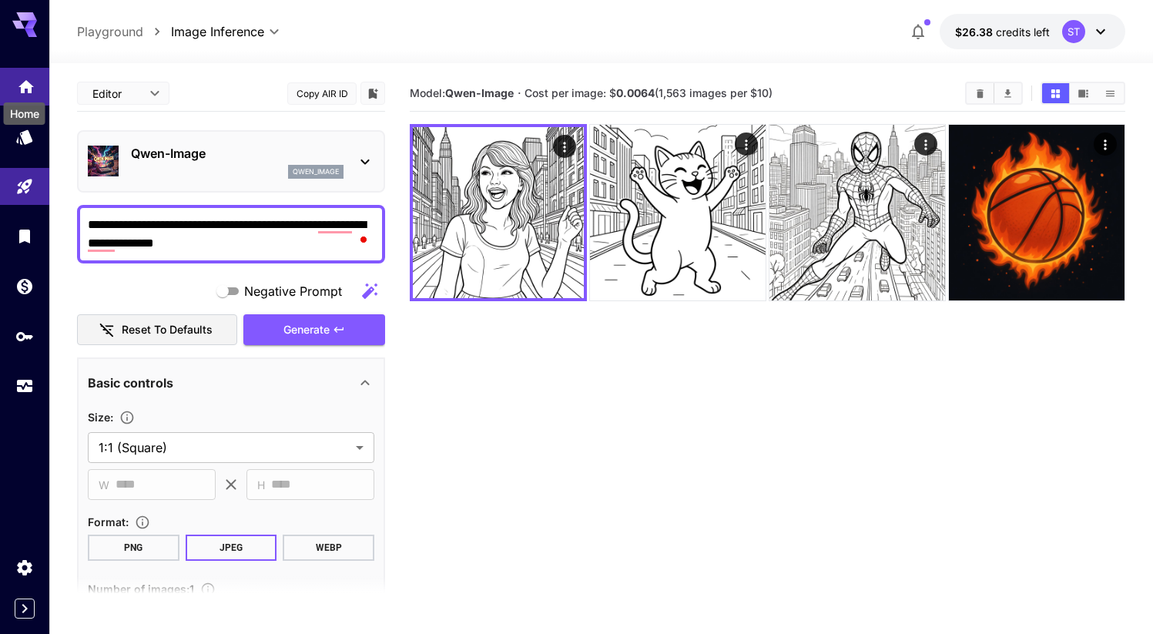
click at [28, 83] on icon "Home" at bounding box center [25, 82] width 15 height 13
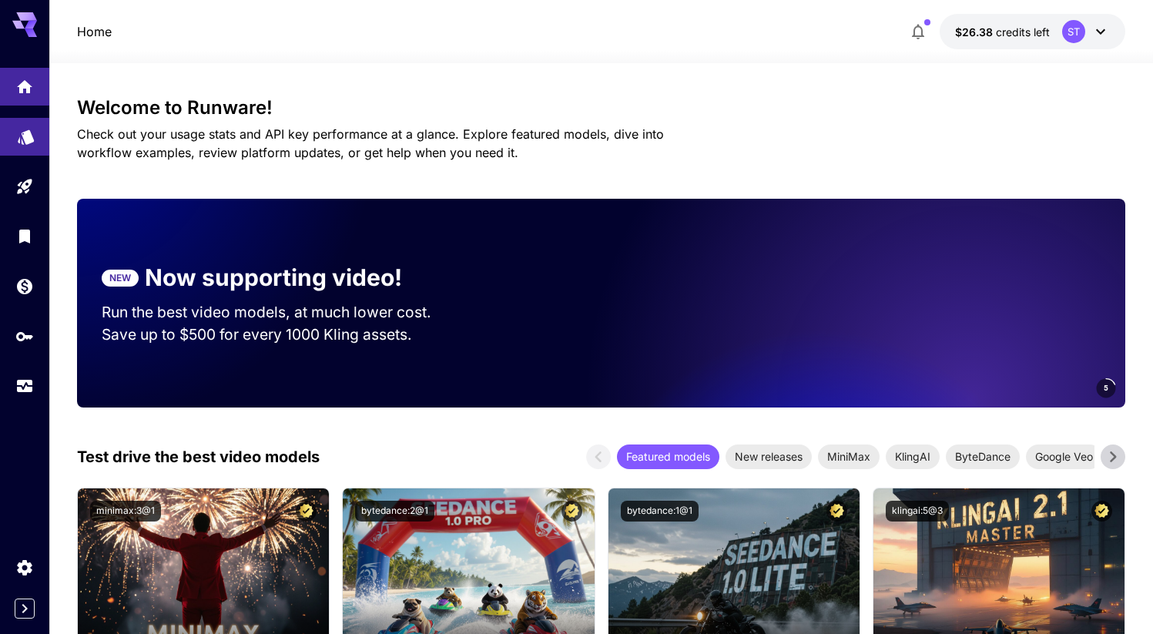
click at [25, 148] on link at bounding box center [24, 137] width 49 height 38
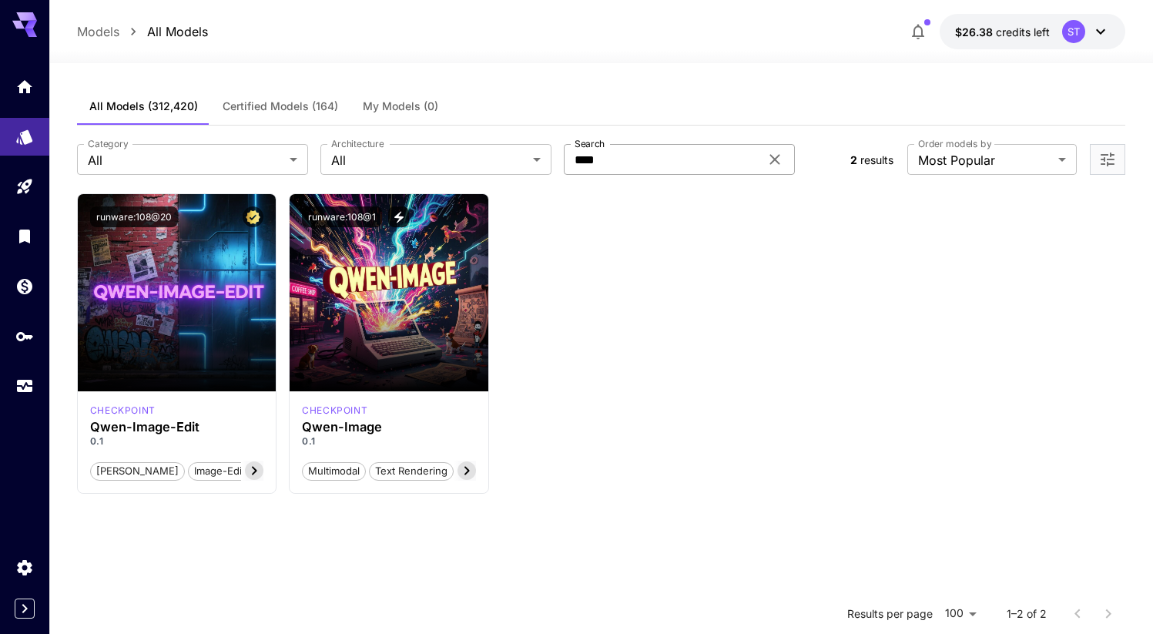
click at [608, 161] on input "****" at bounding box center [662, 159] width 196 height 31
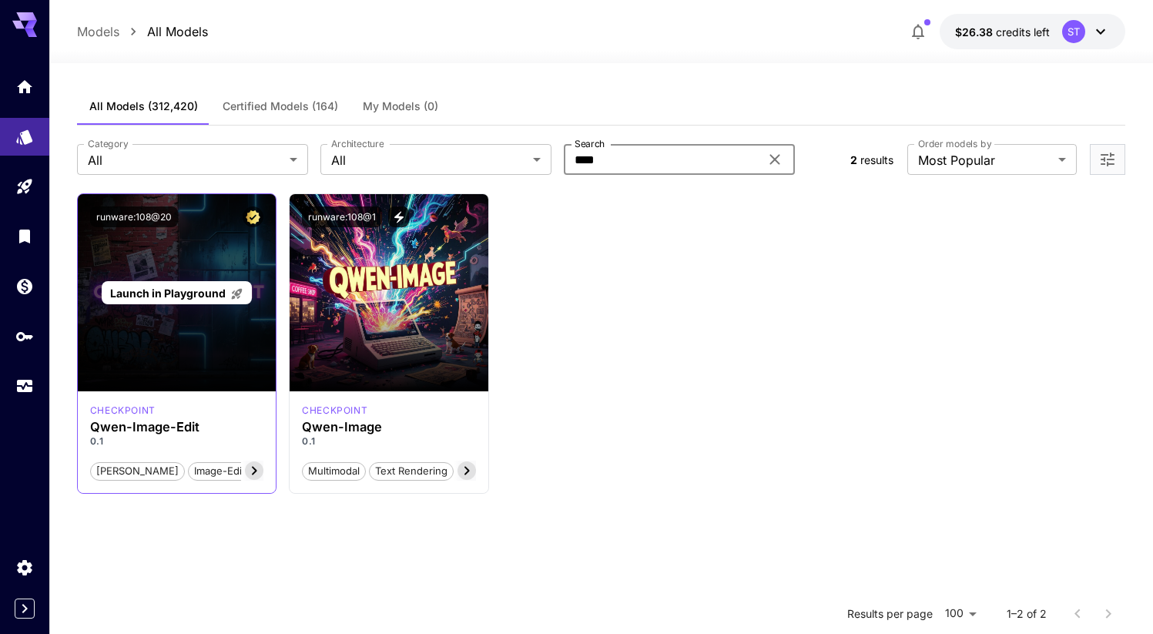
click at [188, 298] on span "Launch in Playground" at bounding box center [168, 293] width 116 height 13
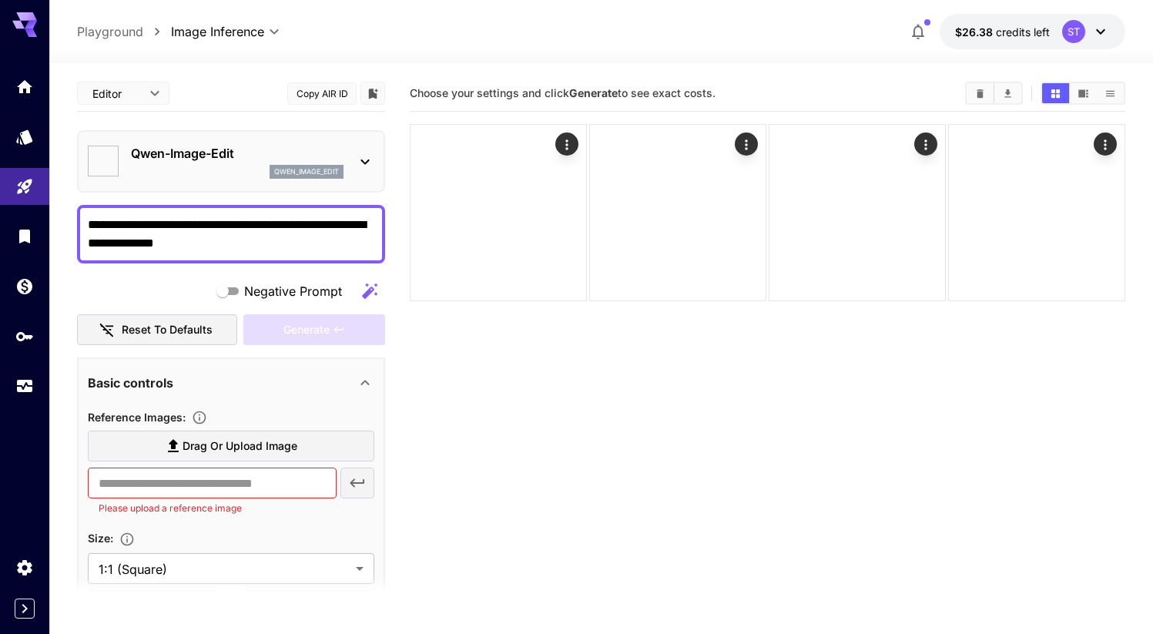
type input "*****"
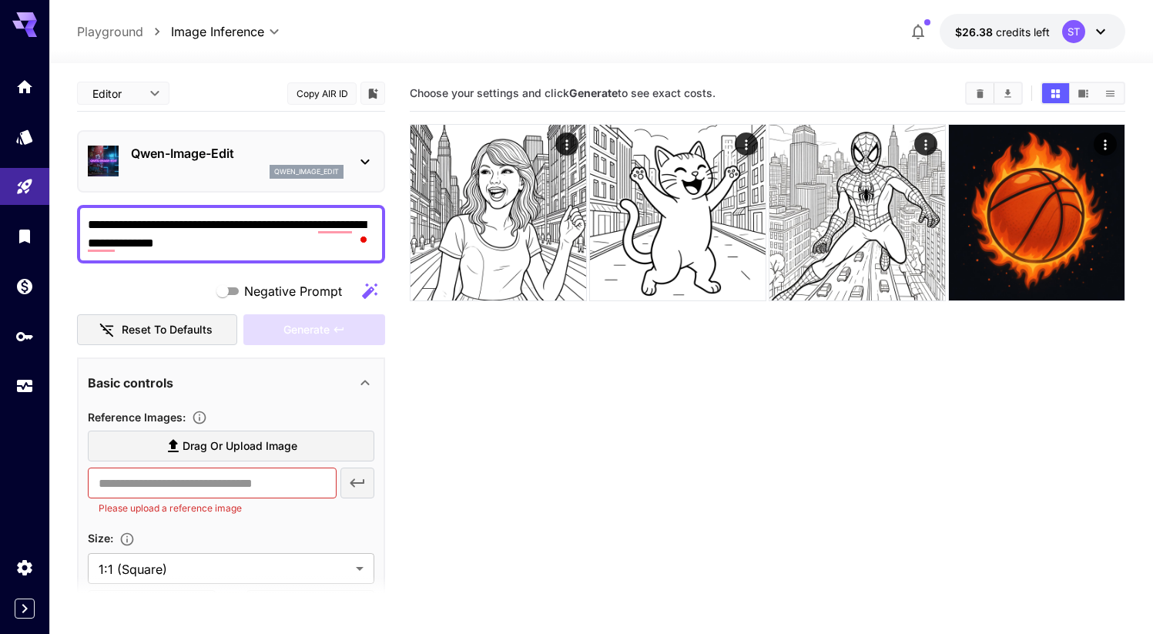
click at [237, 442] on span "Drag or upload image" at bounding box center [240, 446] width 115 height 19
click at [0, 0] on input "Drag or upload image" at bounding box center [0, 0] width 0 height 0
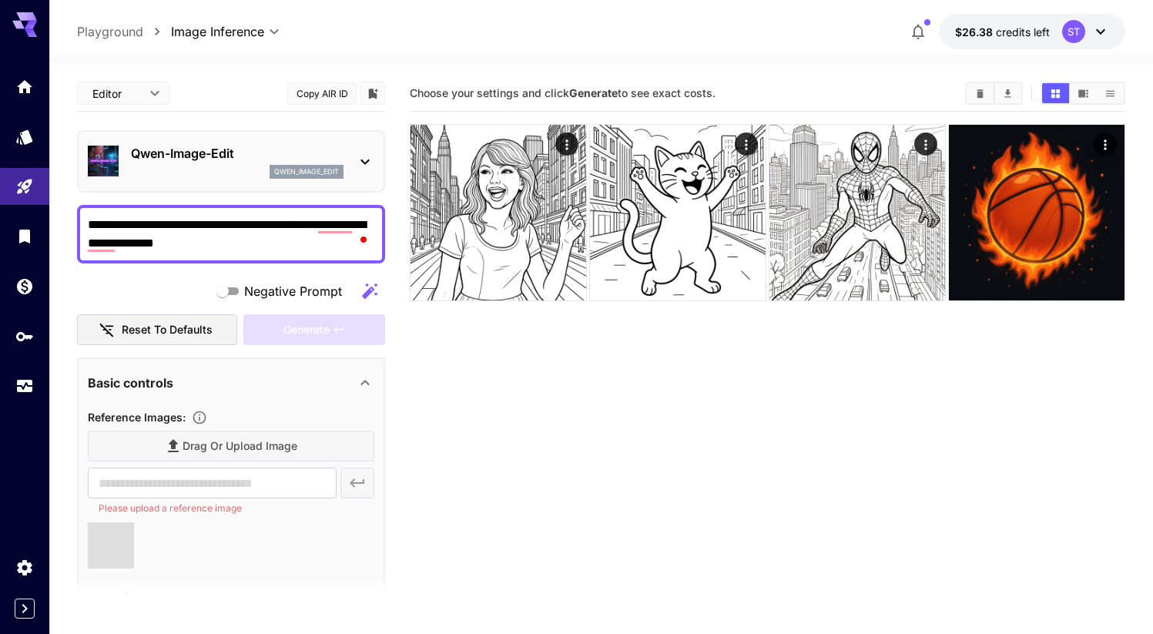
type input "**********"
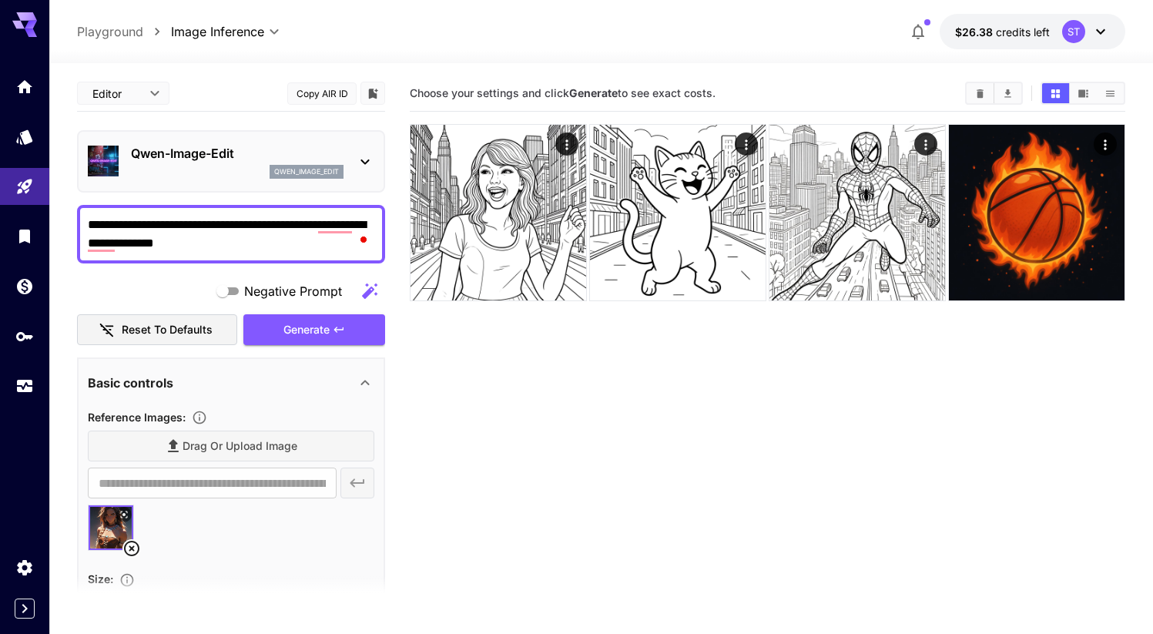
click at [228, 245] on textarea "**********" at bounding box center [231, 234] width 287 height 37
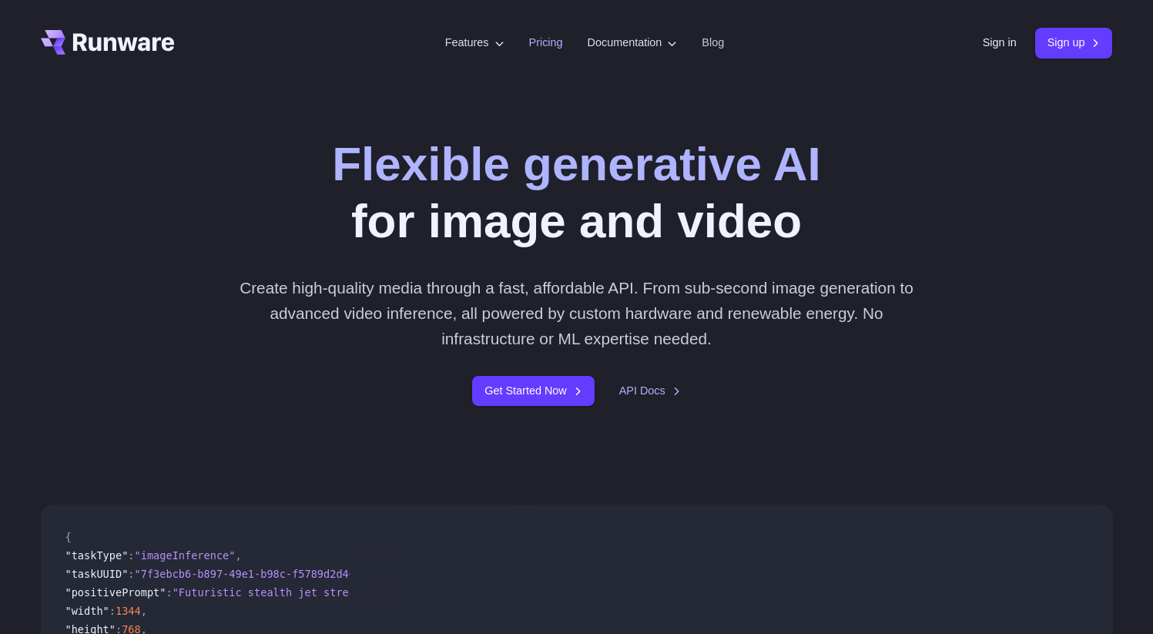
click at [540, 45] on link "Pricing" at bounding box center [546, 43] width 34 height 18
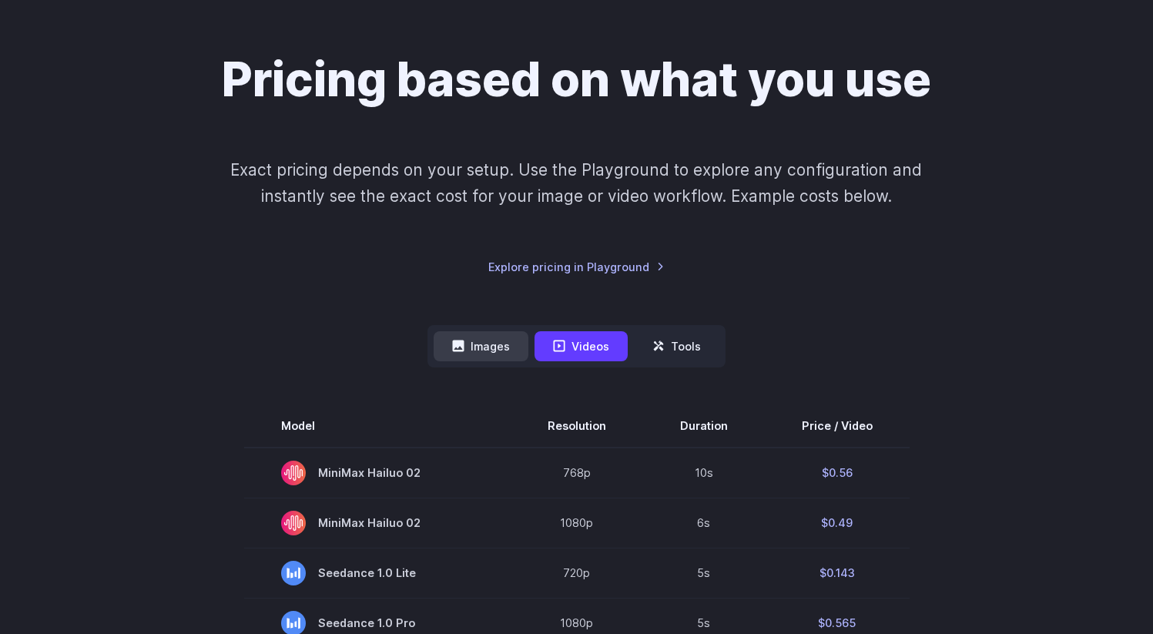
scroll to position [142, 0]
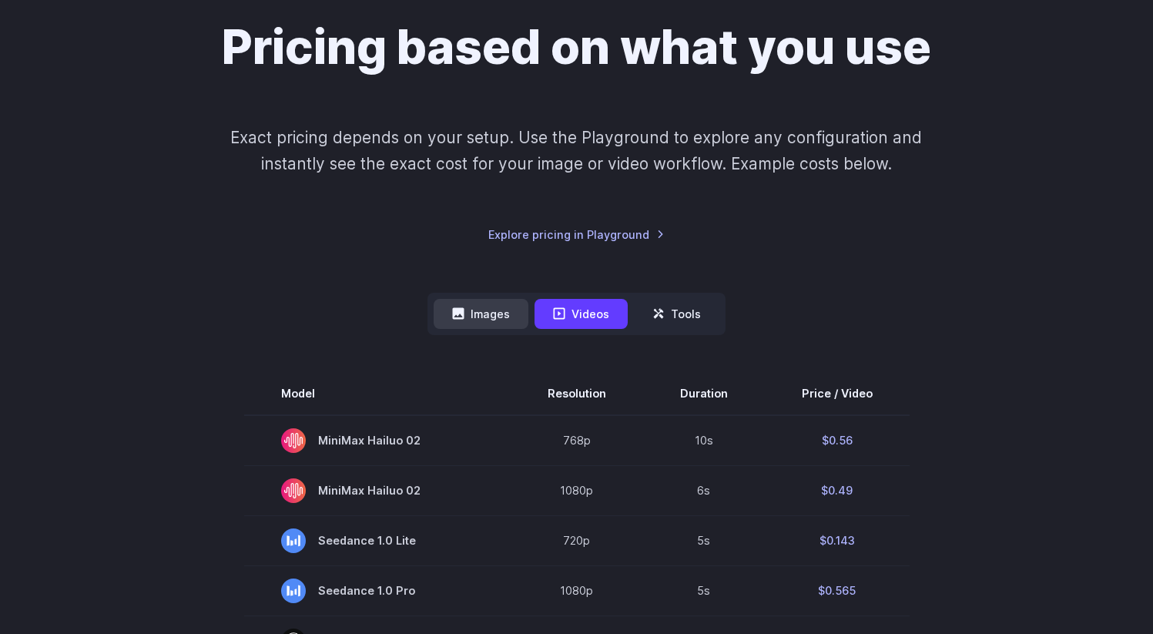
click at [465, 307] on icon at bounding box center [458, 313] width 12 height 12
click at [484, 308] on button "Images" at bounding box center [481, 314] width 95 height 30
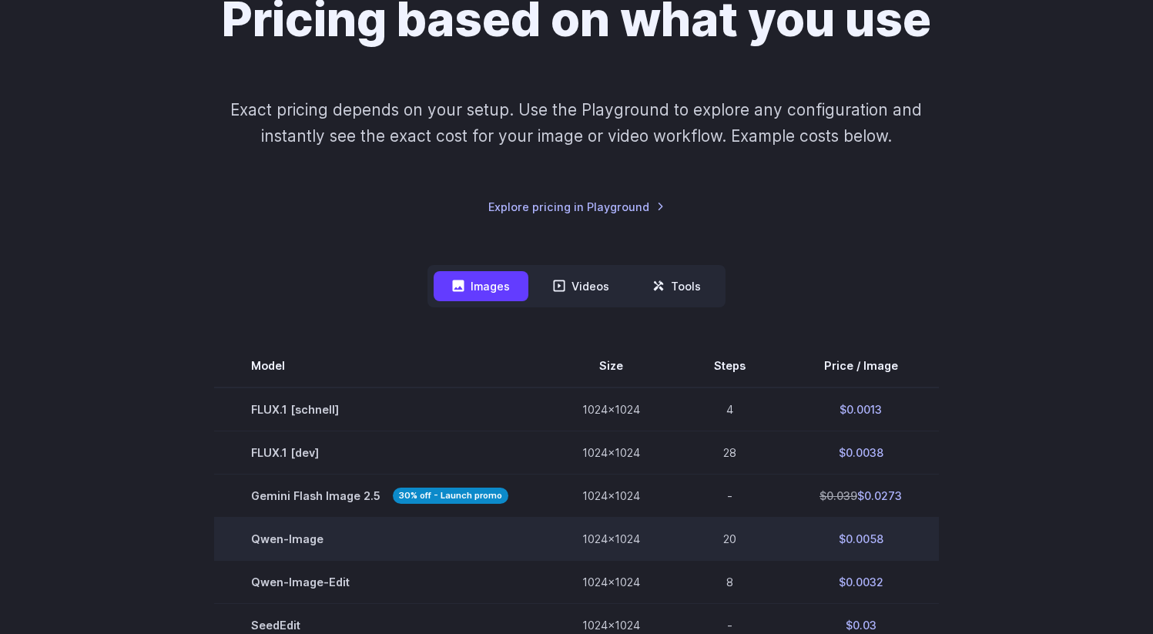
scroll to position [426, 0]
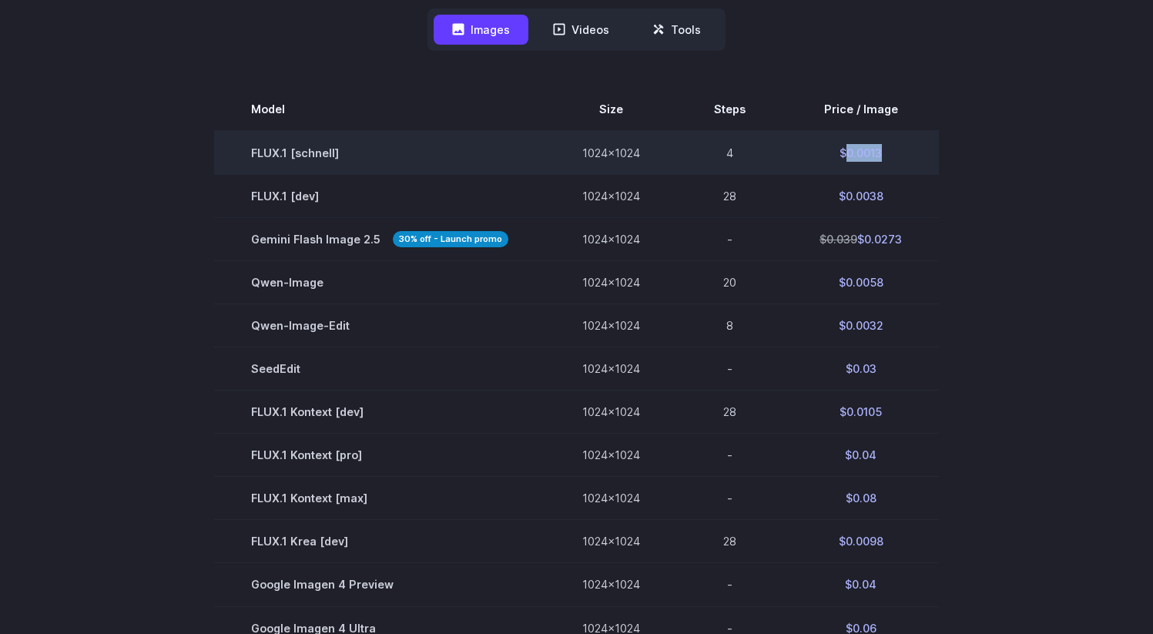
drag, startPoint x: 905, startPoint y: 156, endPoint x: 844, endPoint y: 152, distance: 61.0
click at [844, 152] on td "$0.0013" at bounding box center [861, 153] width 156 height 44
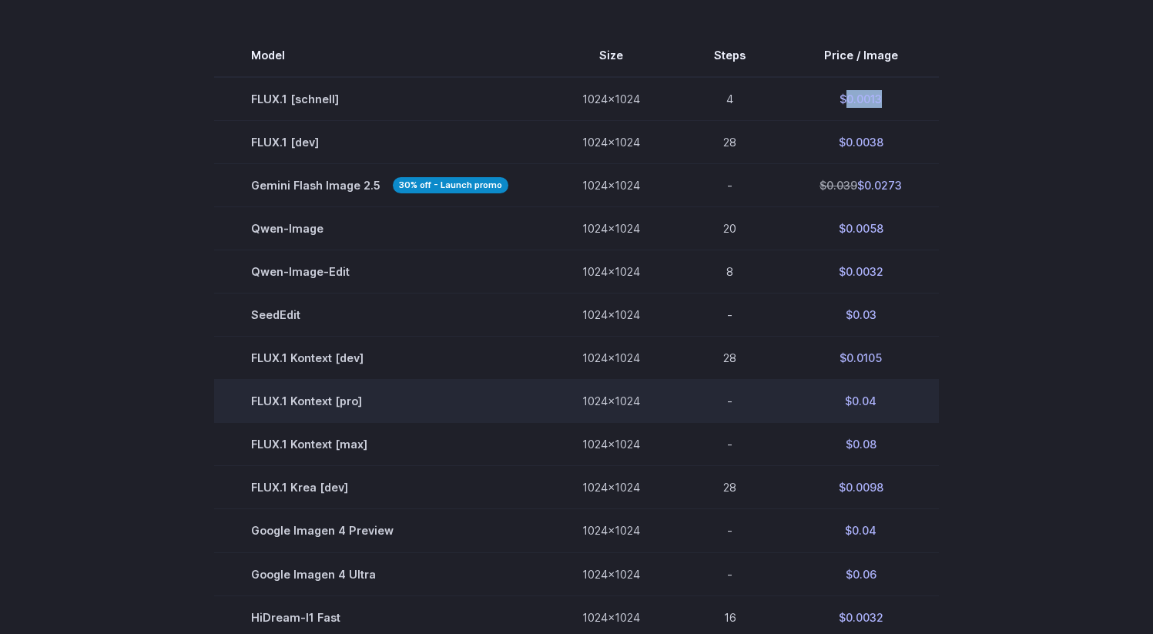
scroll to position [472, 0]
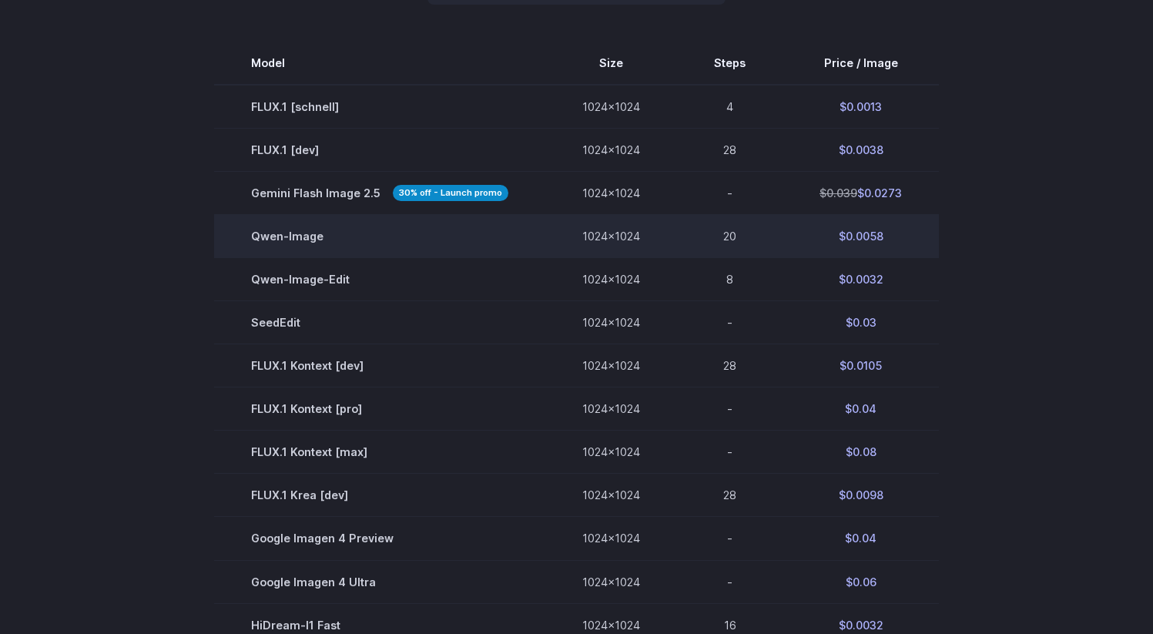
drag, startPoint x: 845, startPoint y: 235, endPoint x: 902, endPoint y: 238, distance: 56.3
click at [902, 238] on td "$0.0058" at bounding box center [861, 236] width 156 height 43
drag, startPoint x: 881, startPoint y: 240, endPoint x: 843, endPoint y: 238, distance: 38.6
click at [843, 238] on td "$0.0058" at bounding box center [861, 236] width 156 height 43
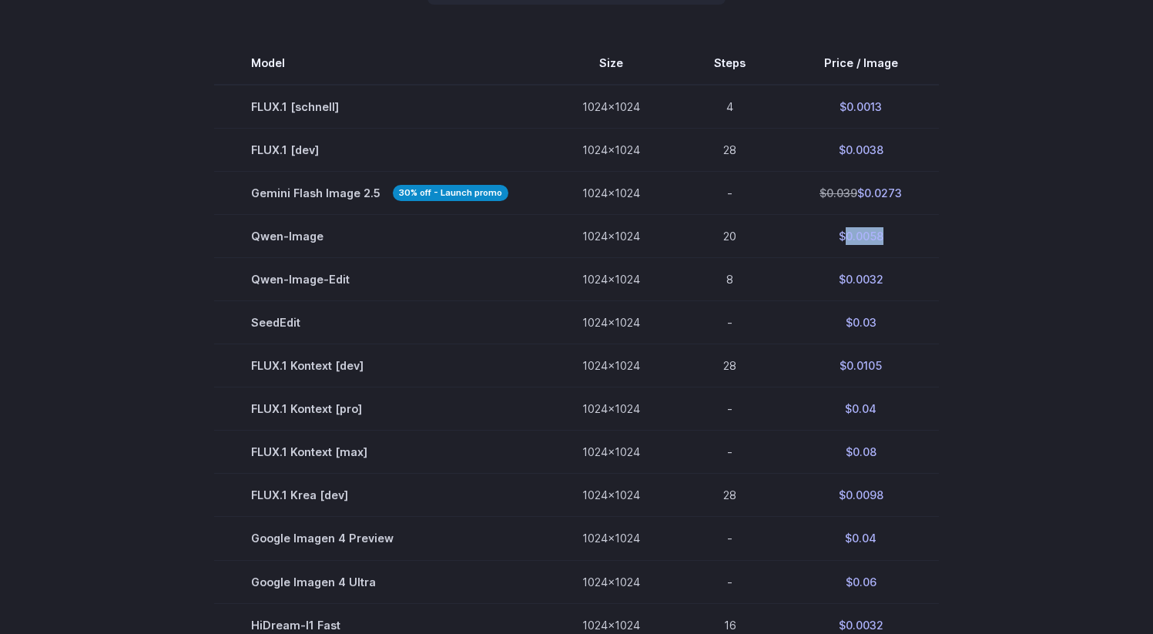
copy td "0.0058"
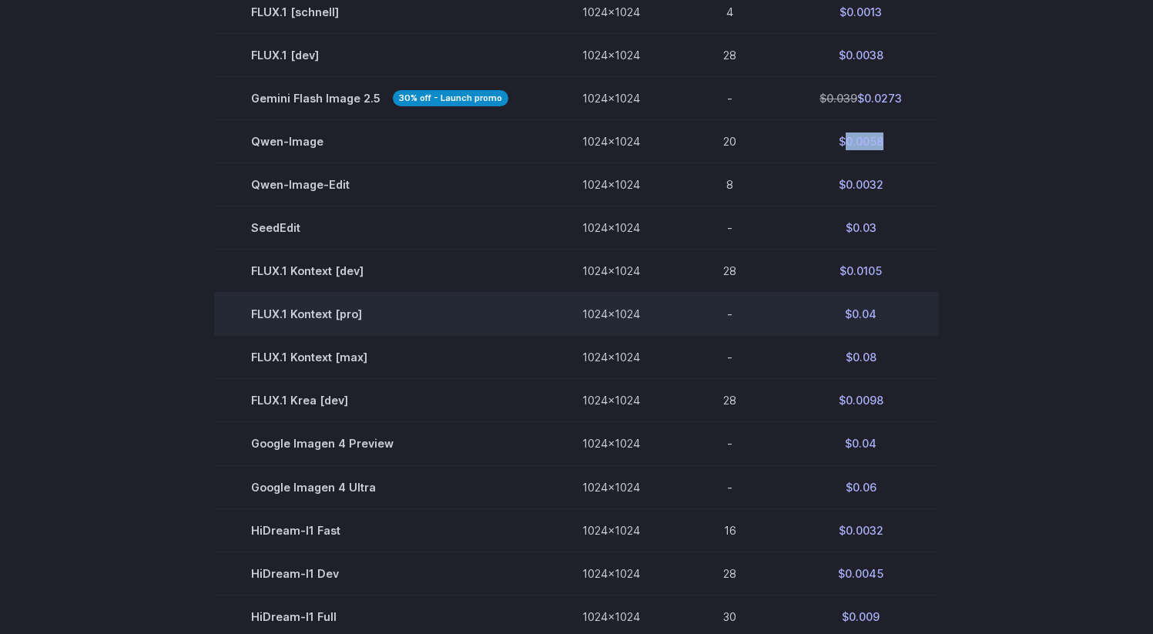
scroll to position [568, 0]
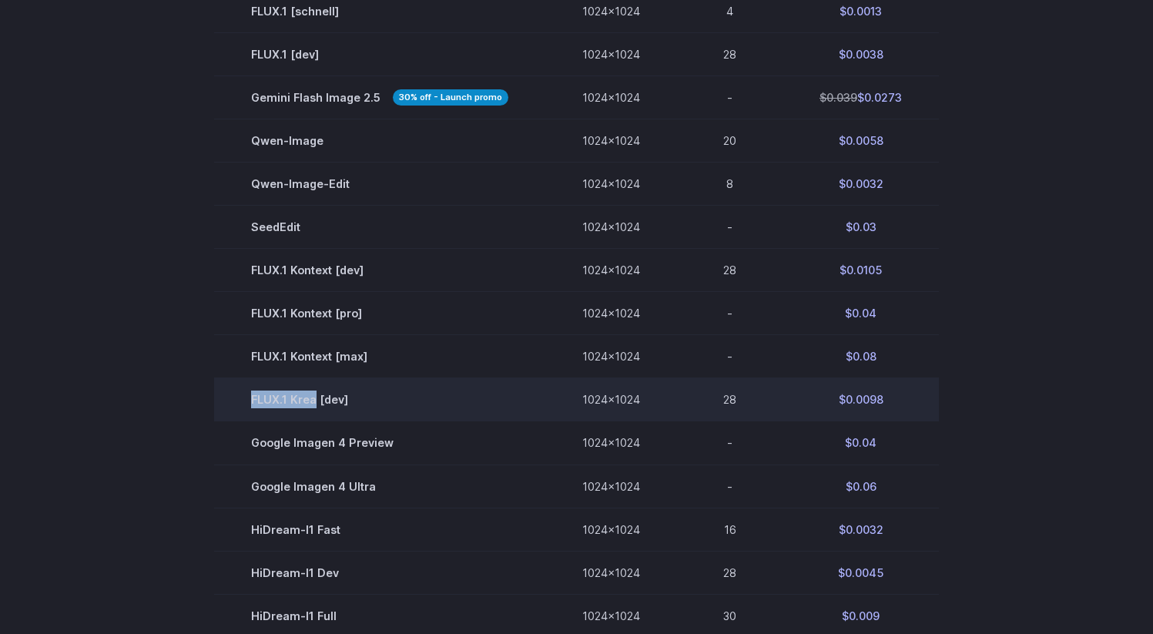
drag, startPoint x: 253, startPoint y: 402, endPoint x: 317, endPoint y: 400, distance: 64.8
click at [317, 400] on td "FLUX.1 Krea [dev]" at bounding box center [379, 399] width 331 height 43
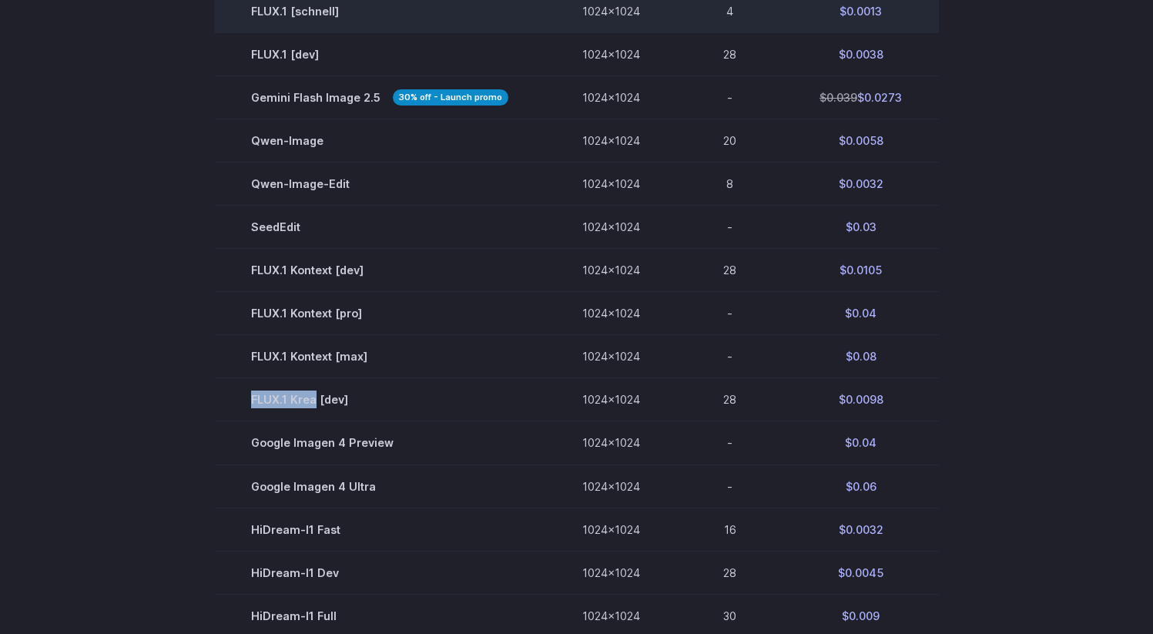
copy td "FLUX.1 Krea"
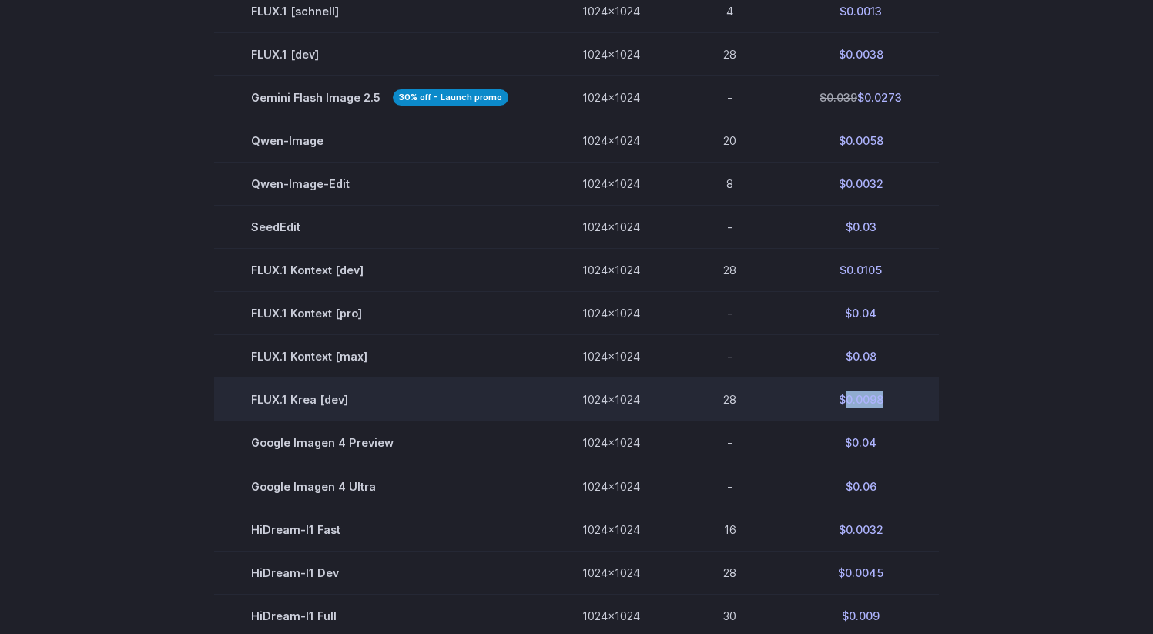
drag, startPoint x: 891, startPoint y: 406, endPoint x: 845, endPoint y: 405, distance: 45.5
click at [845, 405] on td "$0.0098" at bounding box center [861, 399] width 156 height 43
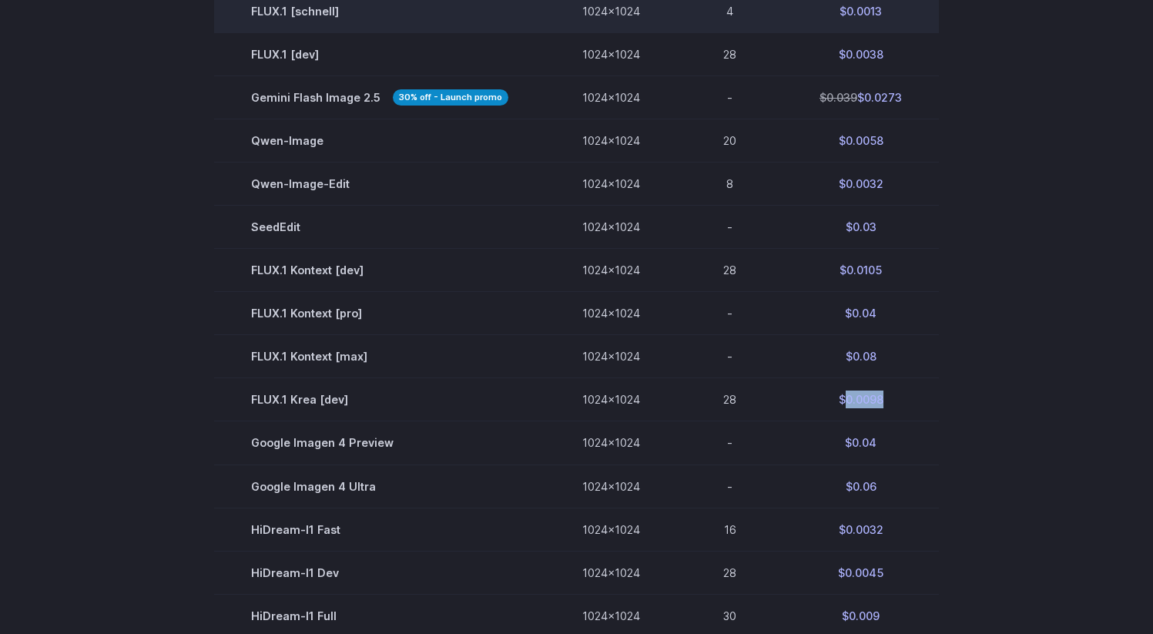
copy td "0.0098"
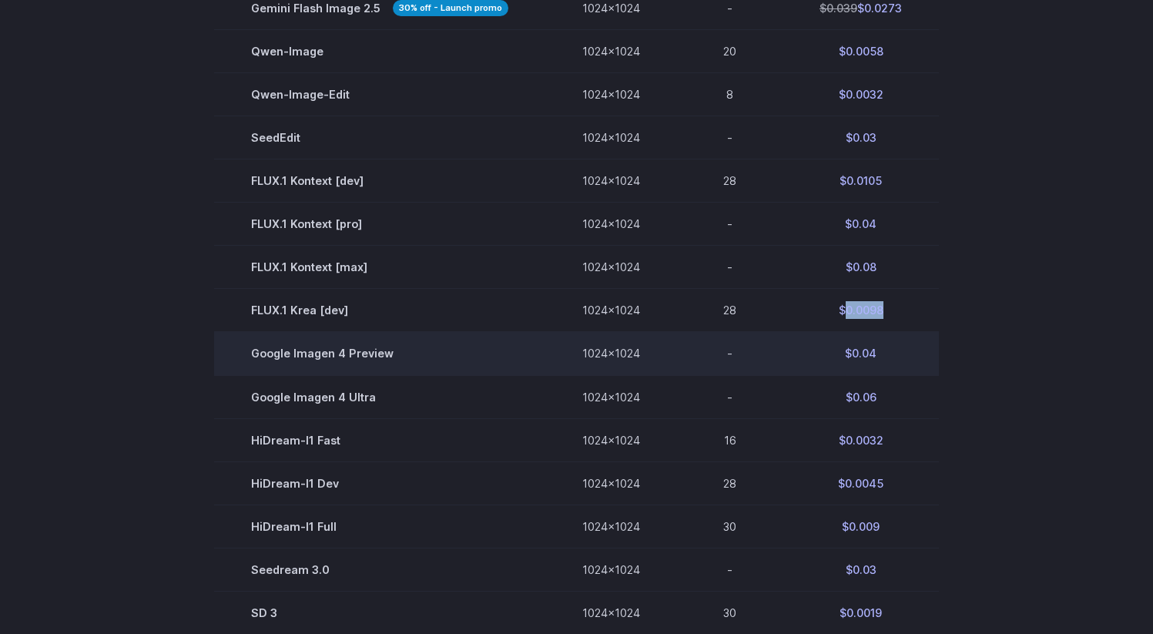
scroll to position [675, 0]
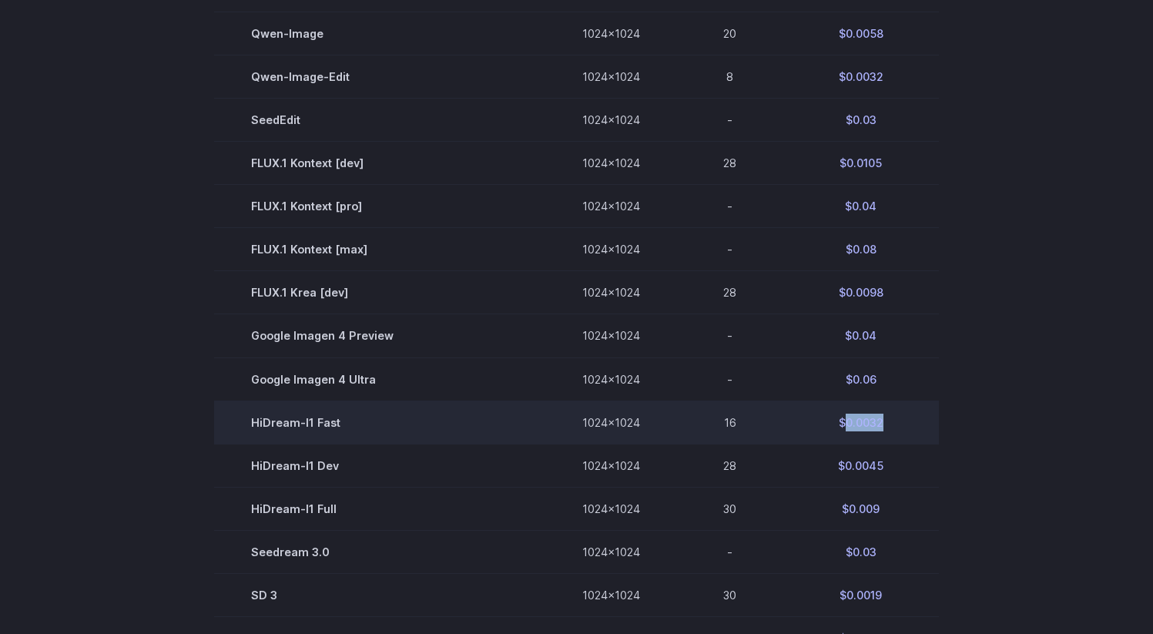
drag, startPoint x: 894, startPoint y: 423, endPoint x: 844, endPoint y: 420, distance: 50.2
click at [844, 420] on td "$0.0032" at bounding box center [861, 422] width 156 height 43
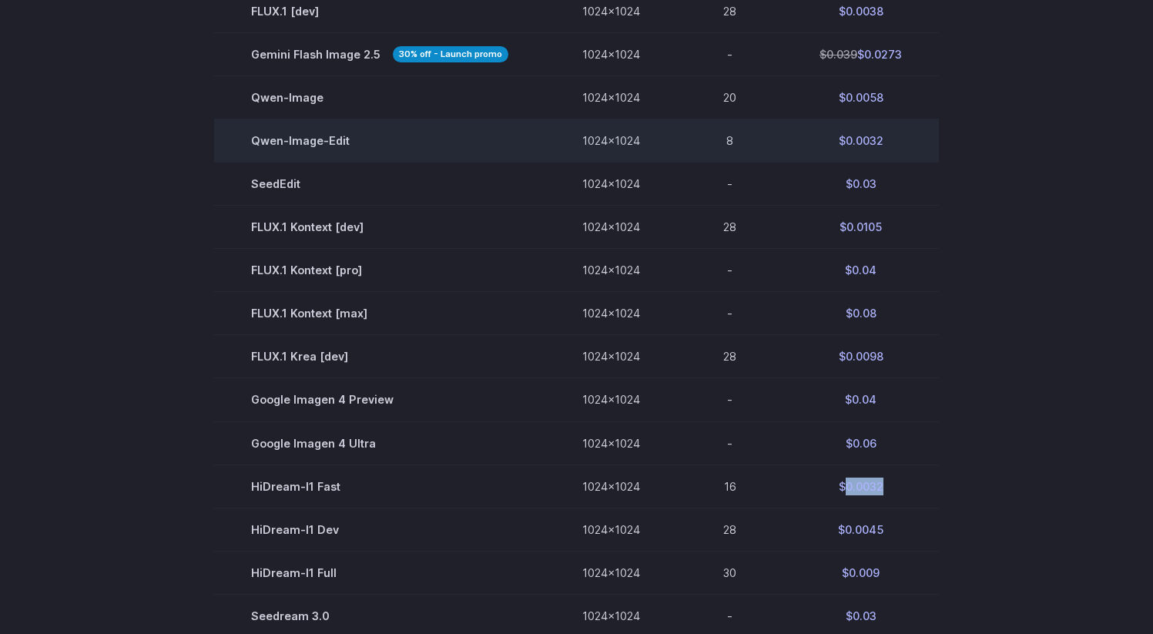
scroll to position [608, 0]
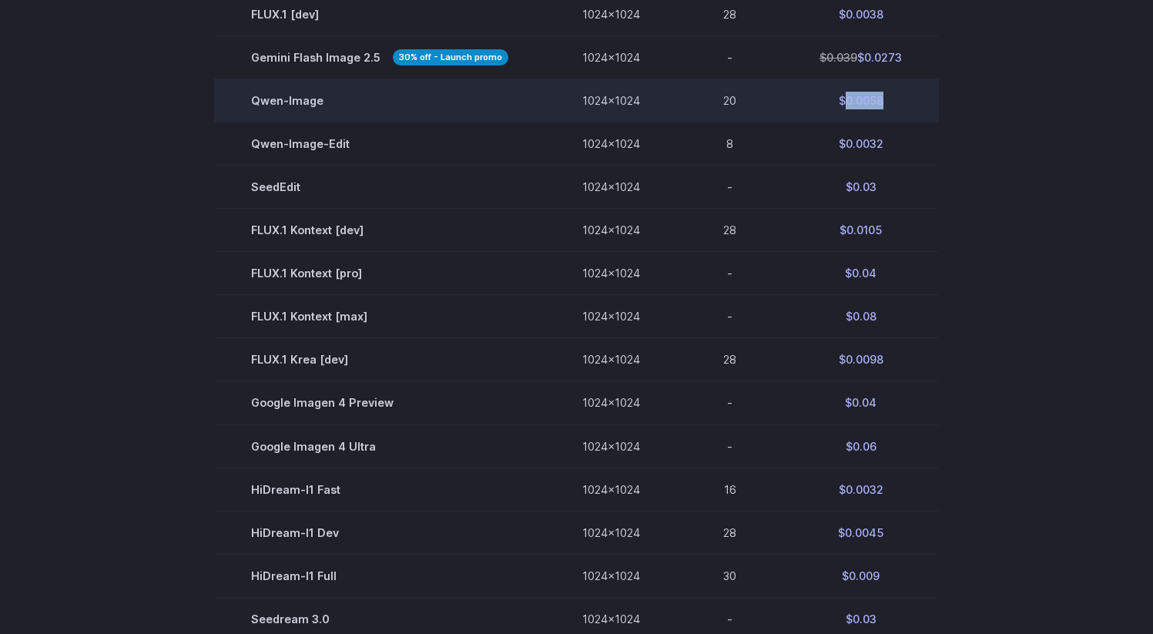
drag, startPoint x: 889, startPoint y: 102, endPoint x: 842, endPoint y: 99, distance: 47.1
click at [842, 99] on td "$0.0058" at bounding box center [861, 100] width 156 height 43
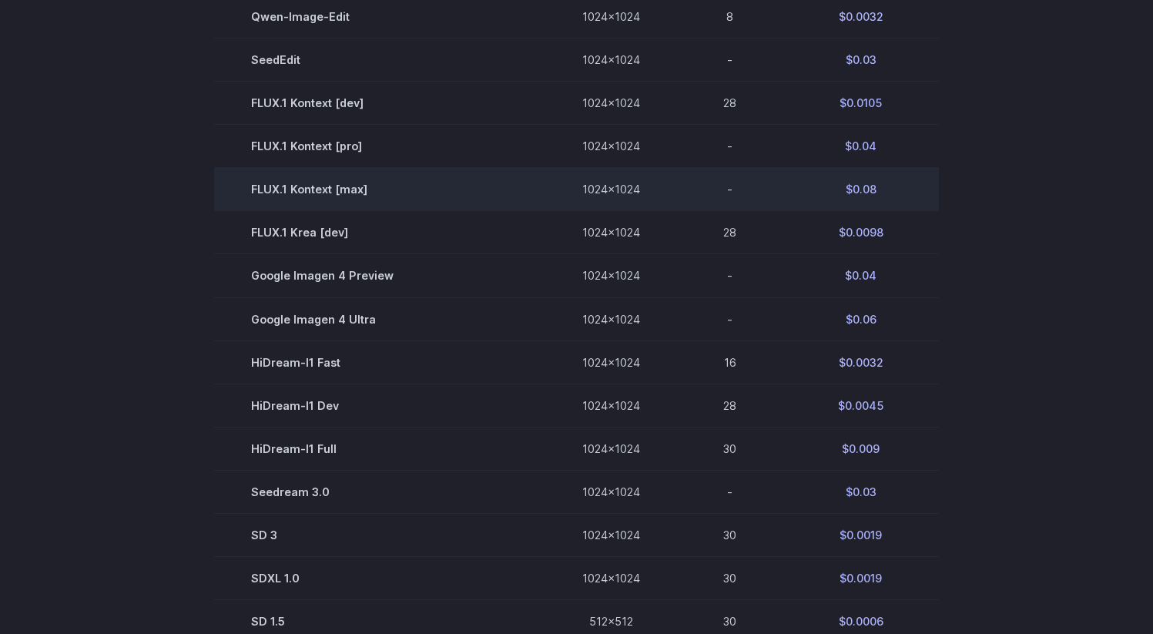
copy td "0.0058"
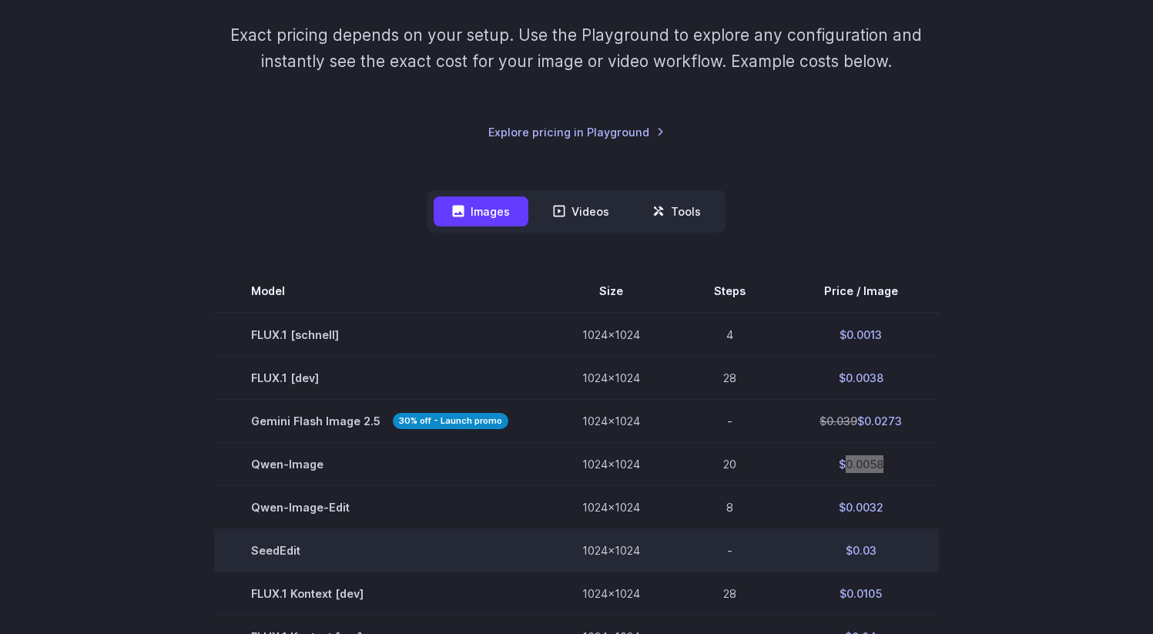
scroll to position [532, 0]
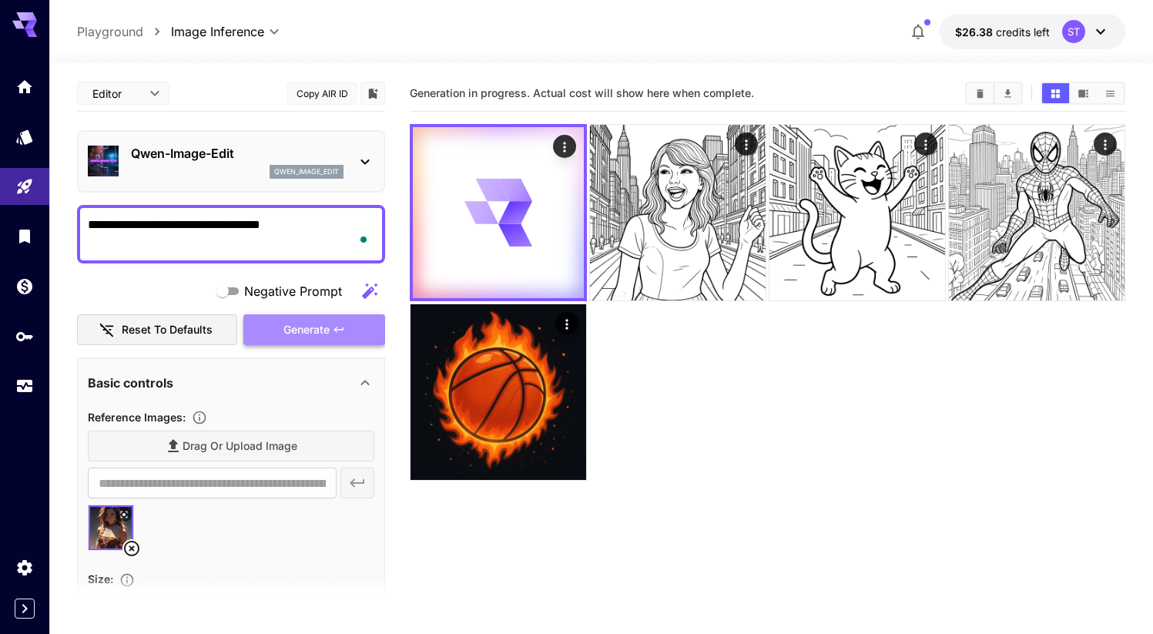
click at [284, 331] on span "Generate" at bounding box center [307, 330] width 46 height 19
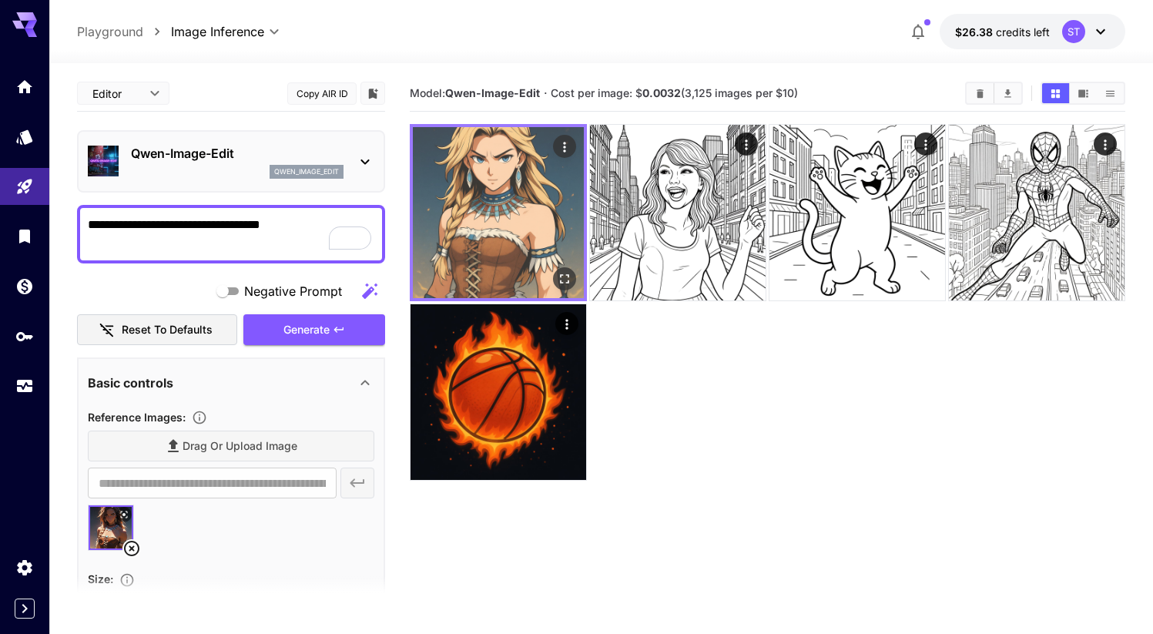
click at [518, 186] on img at bounding box center [498, 212] width 171 height 171
click at [555, 278] on button "Open in fullscreen" at bounding box center [564, 278] width 23 height 23
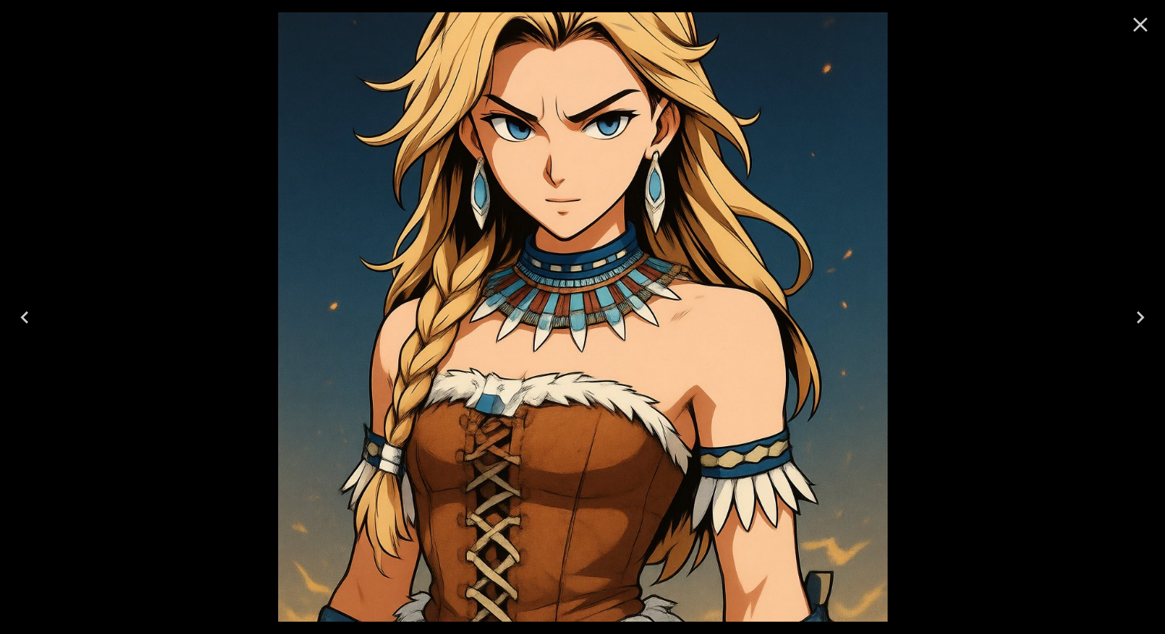
click at [1151, 17] on icon "Close" at bounding box center [1140, 24] width 25 height 25
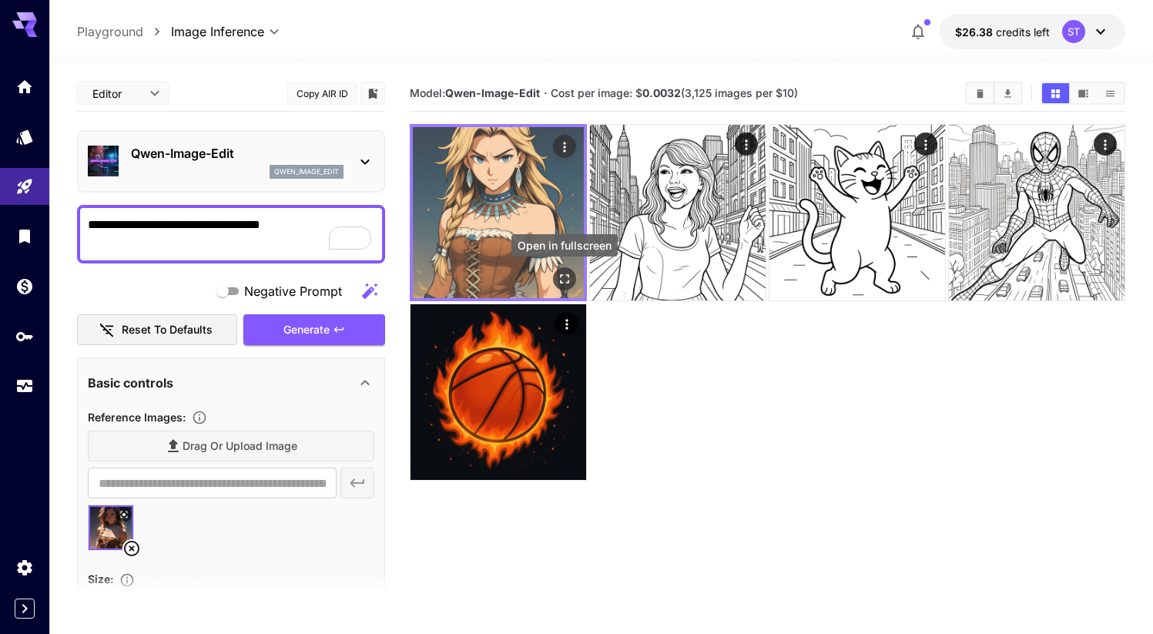
click at [563, 281] on icon "Open in fullscreen" at bounding box center [564, 278] width 15 height 15
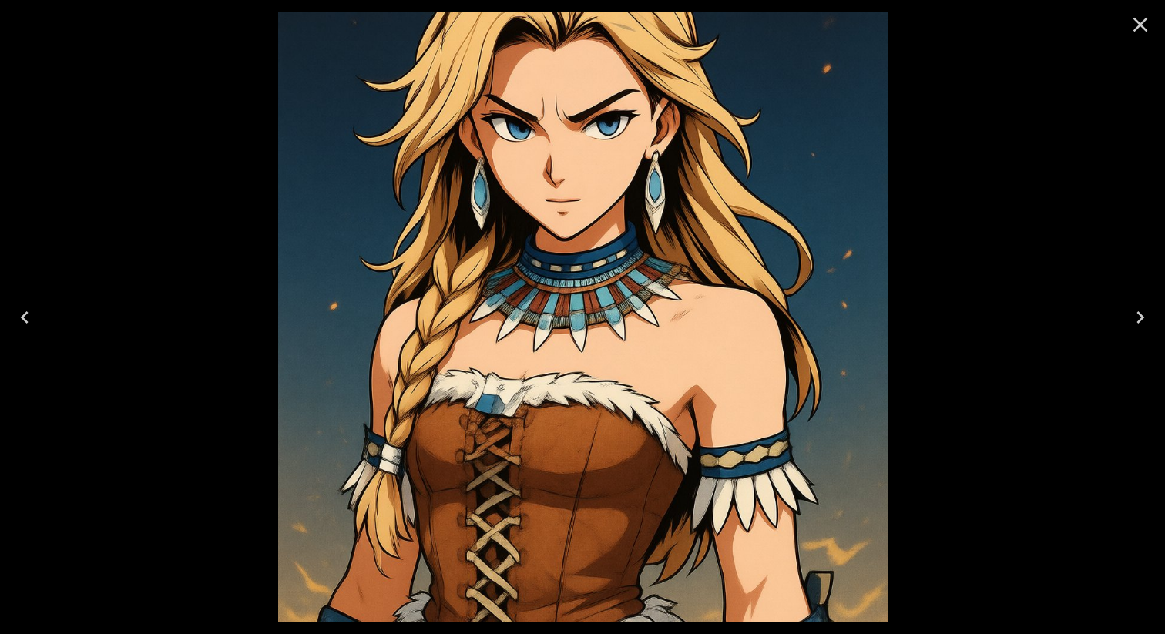
click at [1142, 18] on icon "Close" at bounding box center [1140, 24] width 25 height 25
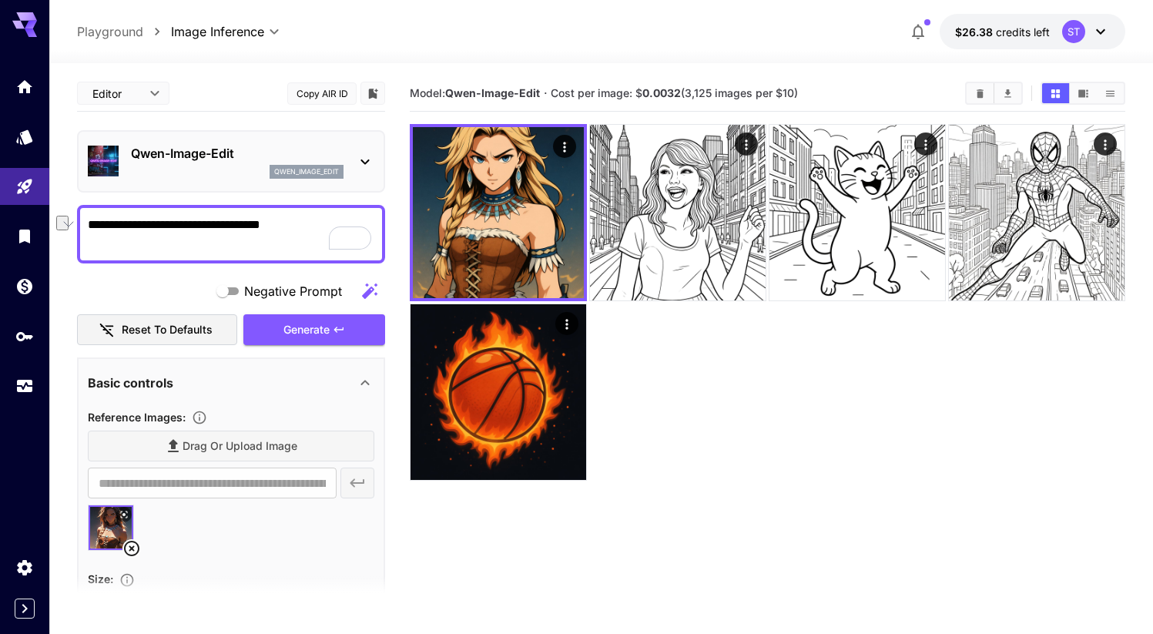
drag, startPoint x: 203, startPoint y: 225, endPoint x: 278, endPoint y: 207, distance: 77.0
click at [264, 223] on textarea "**********" at bounding box center [231, 234] width 287 height 37
click at [230, 229] on textarea "**********" at bounding box center [231, 234] width 287 height 37
paste textarea "******"
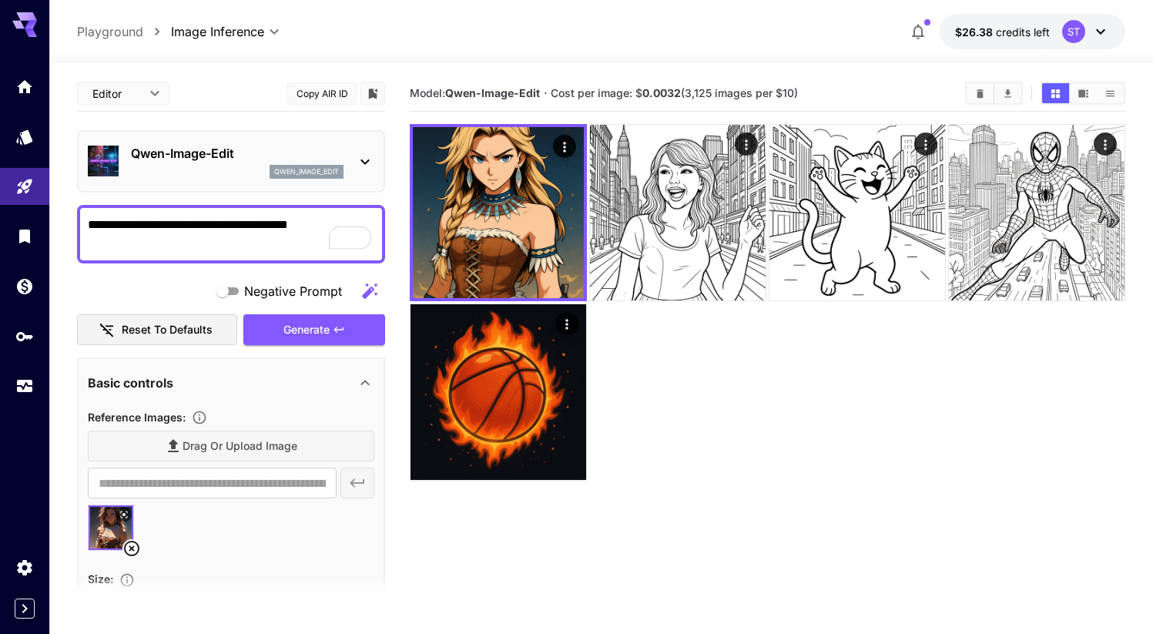
click at [207, 224] on textarea "**********" at bounding box center [231, 234] width 287 height 37
click at [290, 224] on textarea "**********" at bounding box center [231, 234] width 287 height 37
click at [228, 229] on textarea "**********" at bounding box center [231, 234] width 287 height 37
type textarea "**********"
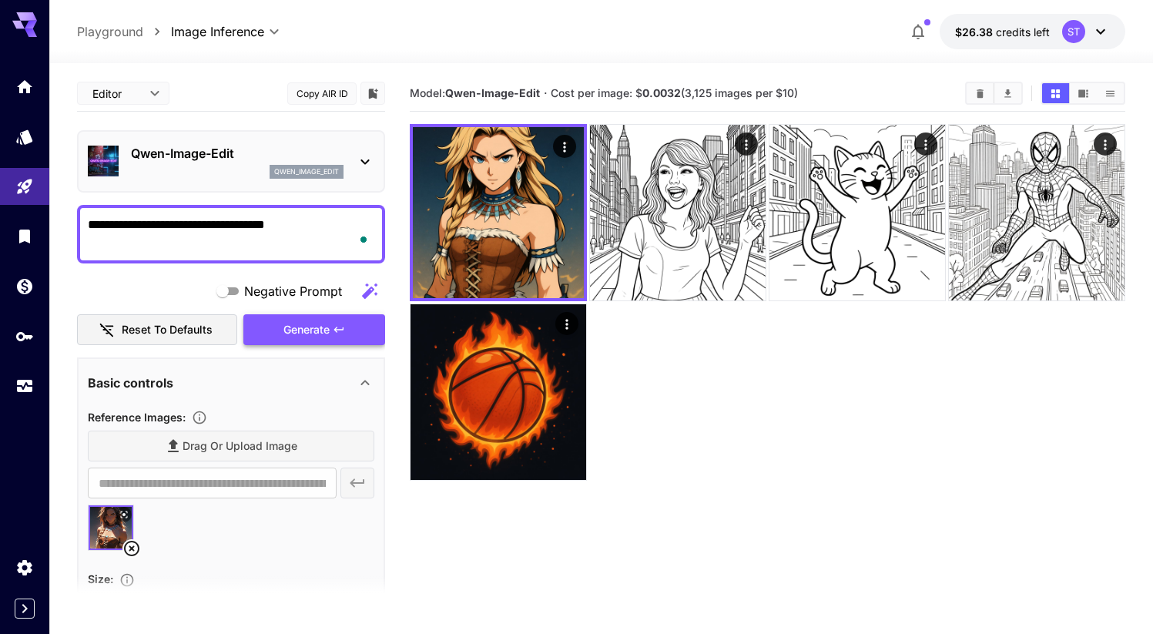
click at [291, 329] on span "Generate" at bounding box center [307, 330] width 46 height 19
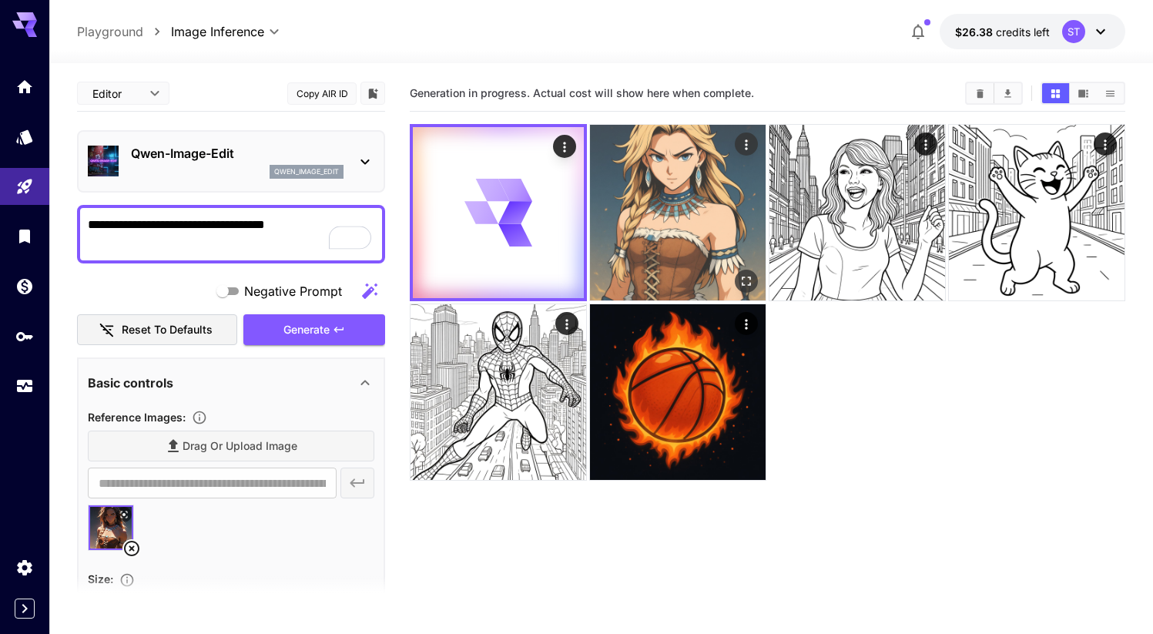
click at [612, 212] on img at bounding box center [678, 213] width 176 height 176
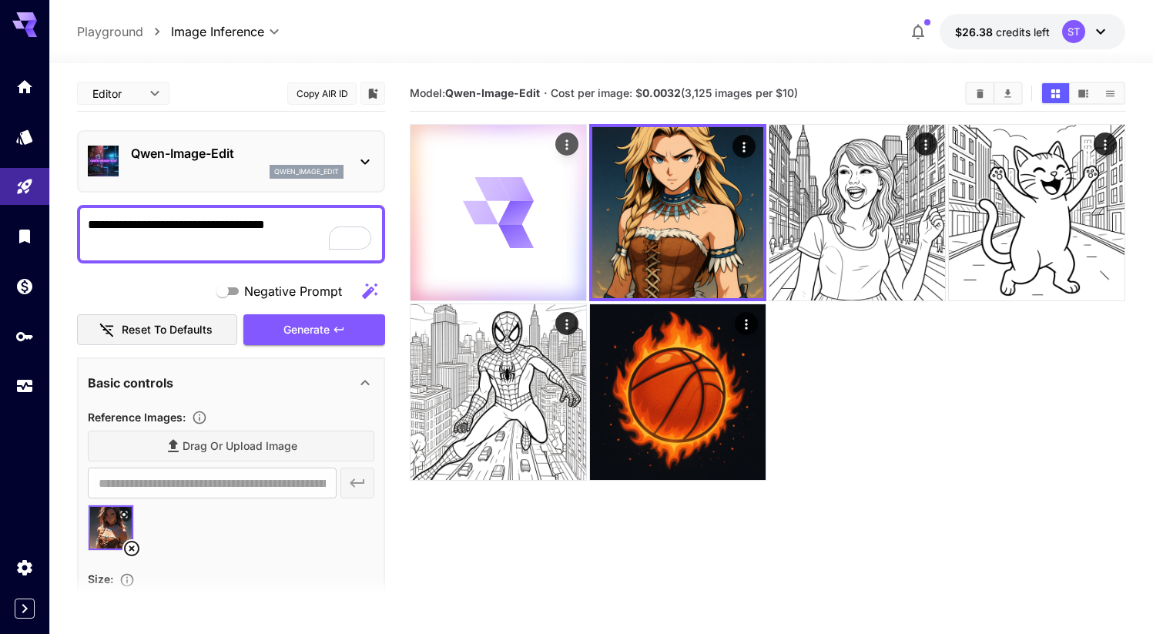
click at [472, 213] on icon at bounding box center [480, 212] width 35 height 23
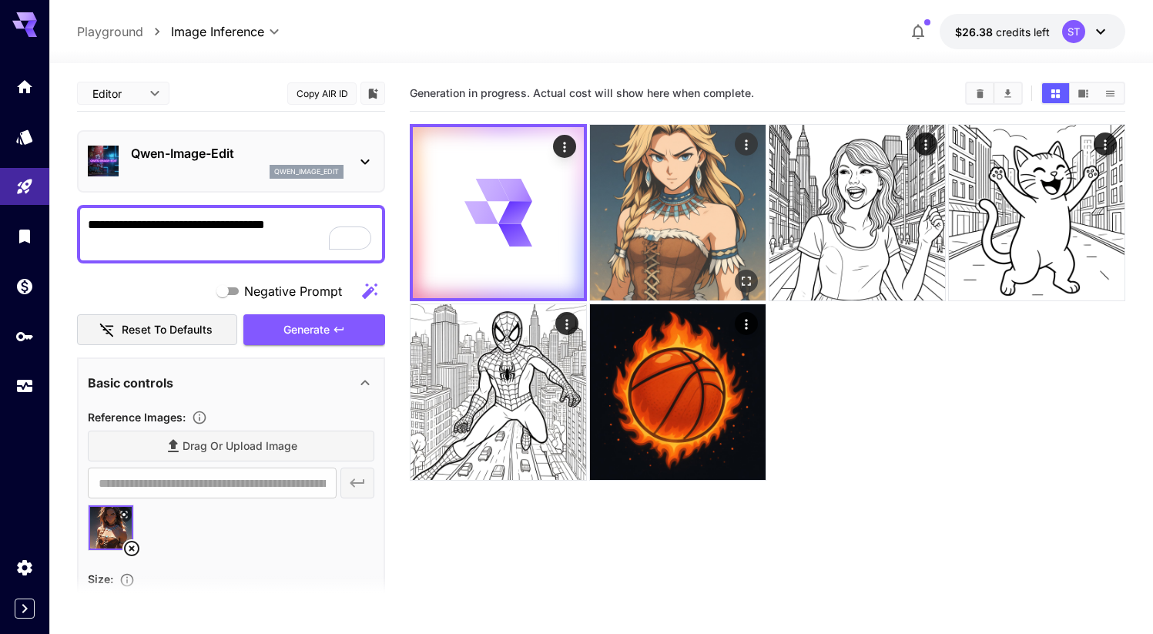
click at [646, 213] on img at bounding box center [678, 213] width 176 height 176
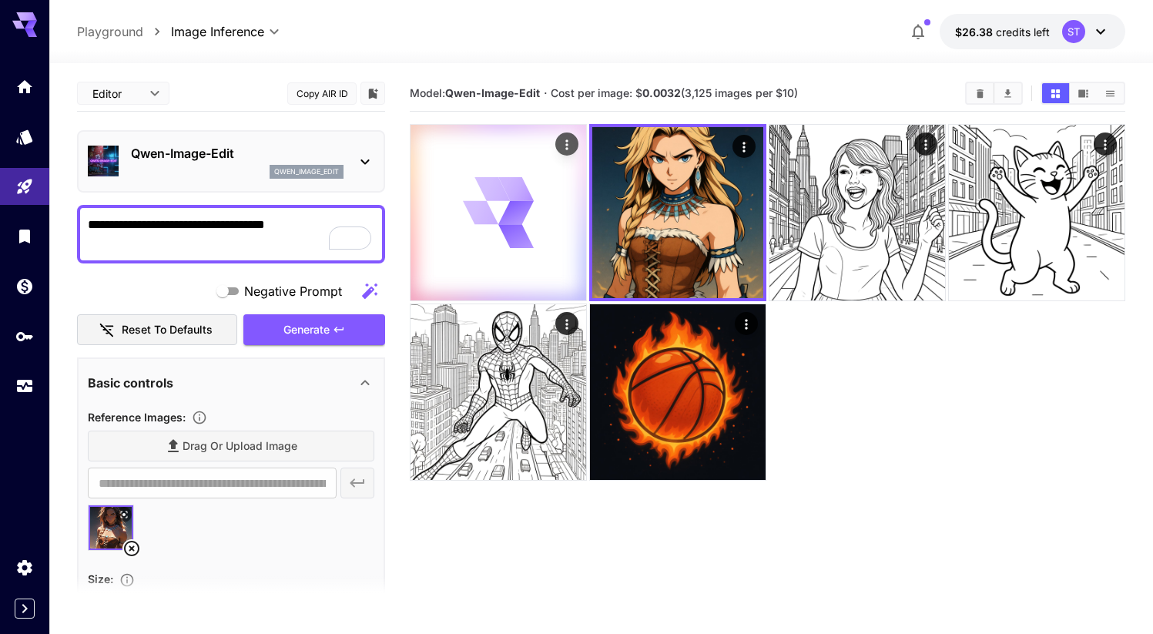
click at [472, 213] on icon at bounding box center [480, 213] width 35 height 24
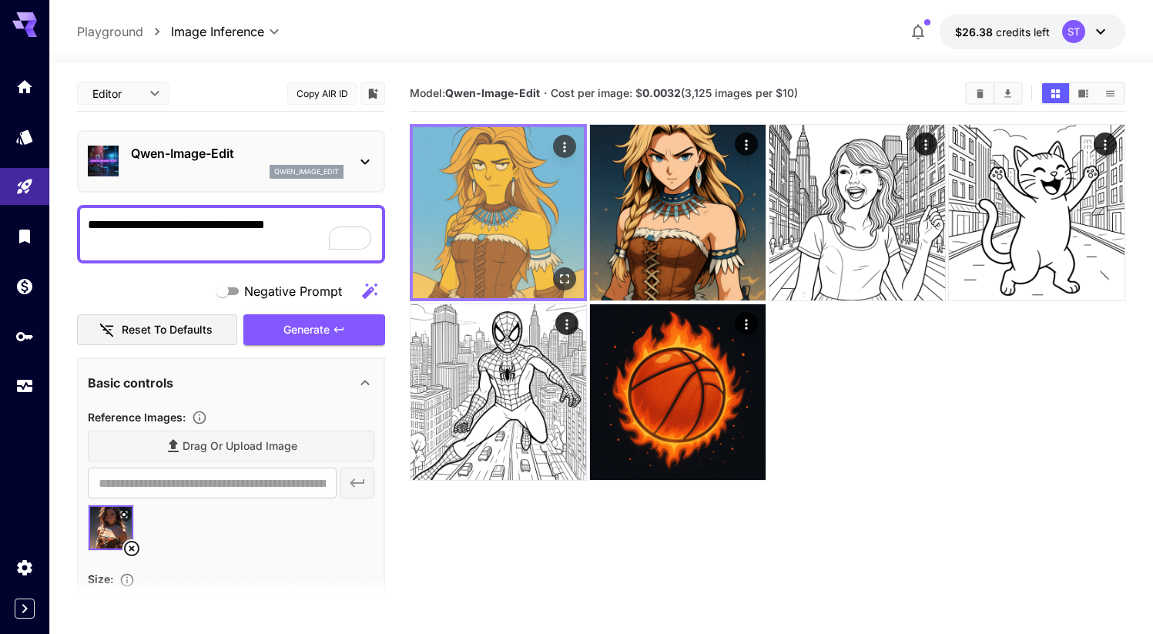
click at [513, 179] on img at bounding box center [498, 212] width 171 height 171
click at [567, 286] on button "Open in fullscreen" at bounding box center [564, 278] width 23 height 23
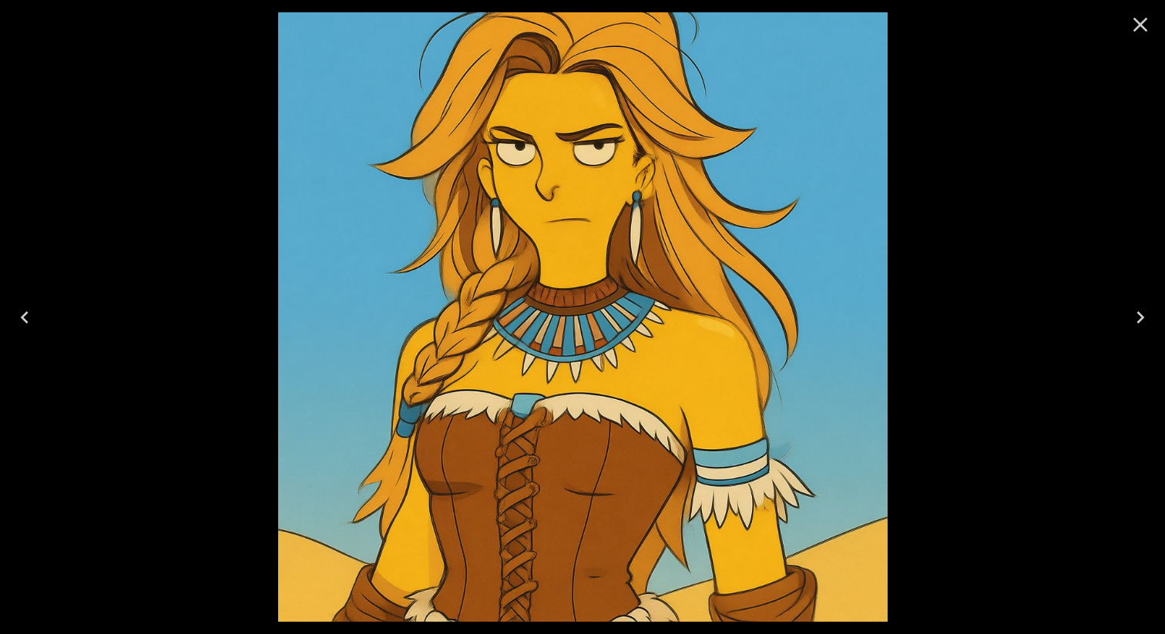
click at [1146, 12] on icon "Close" at bounding box center [1140, 24] width 25 height 25
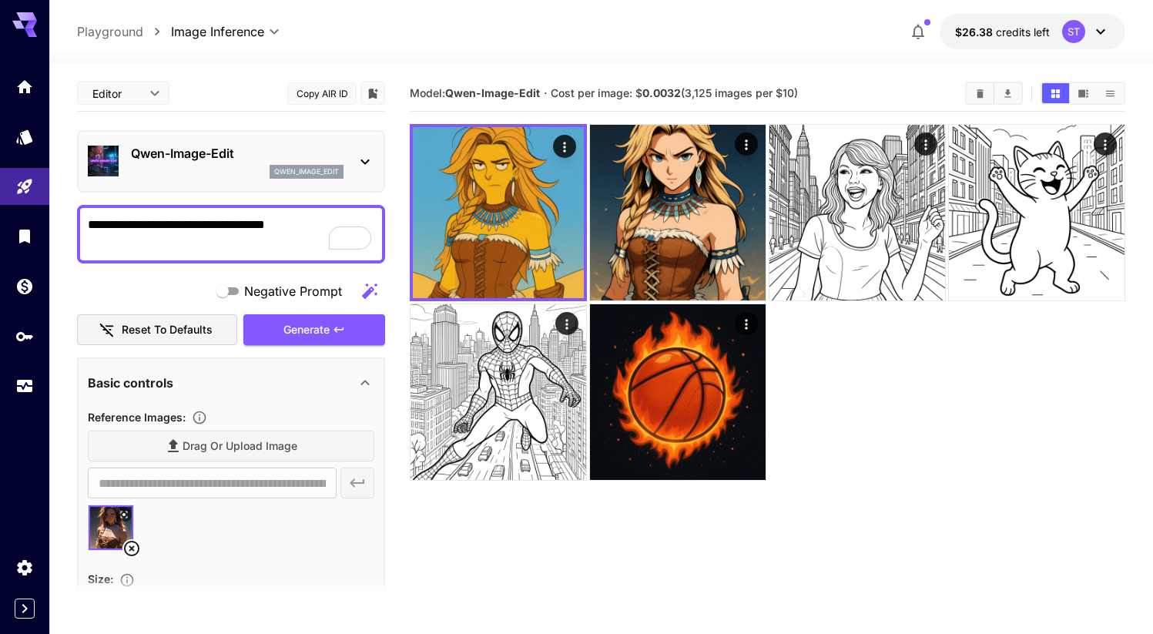
click at [217, 452] on div "Drag or upload image" at bounding box center [231, 447] width 287 height 32
click at [237, 446] on div "Drag or upload image" at bounding box center [231, 447] width 287 height 32
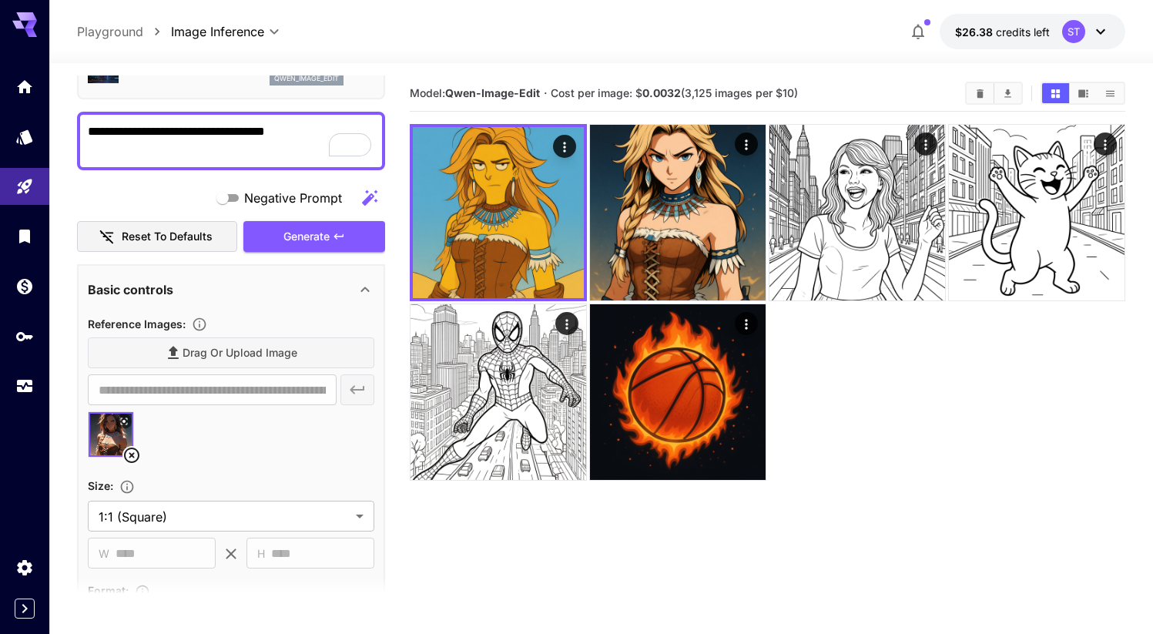
scroll to position [105, 0]
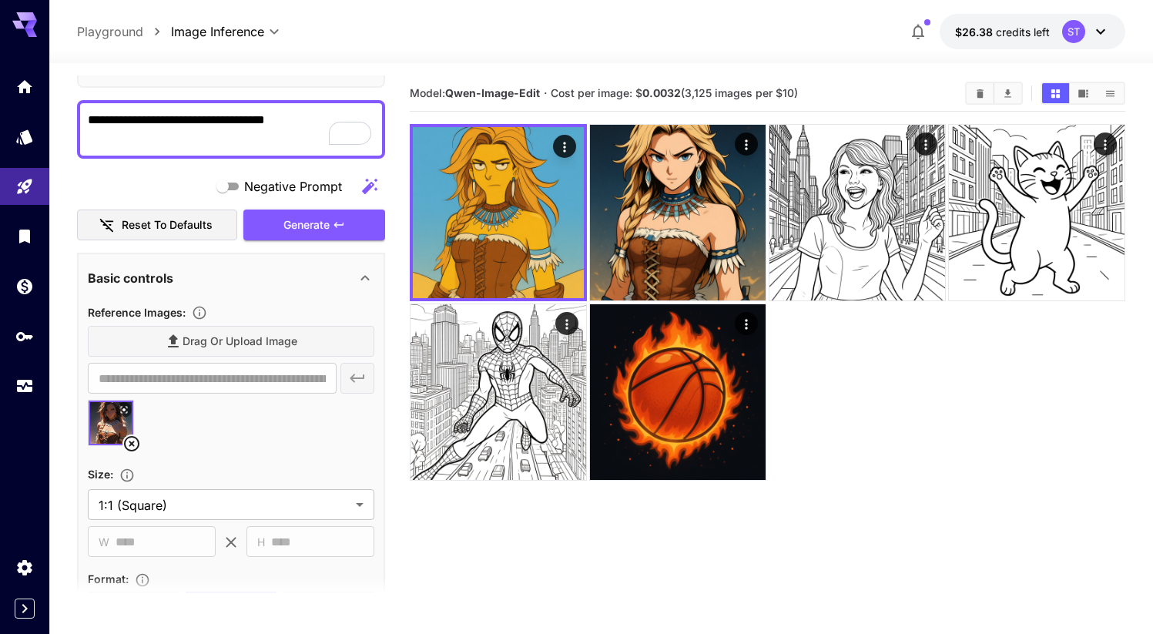
click at [138, 442] on icon at bounding box center [131, 443] width 15 height 15
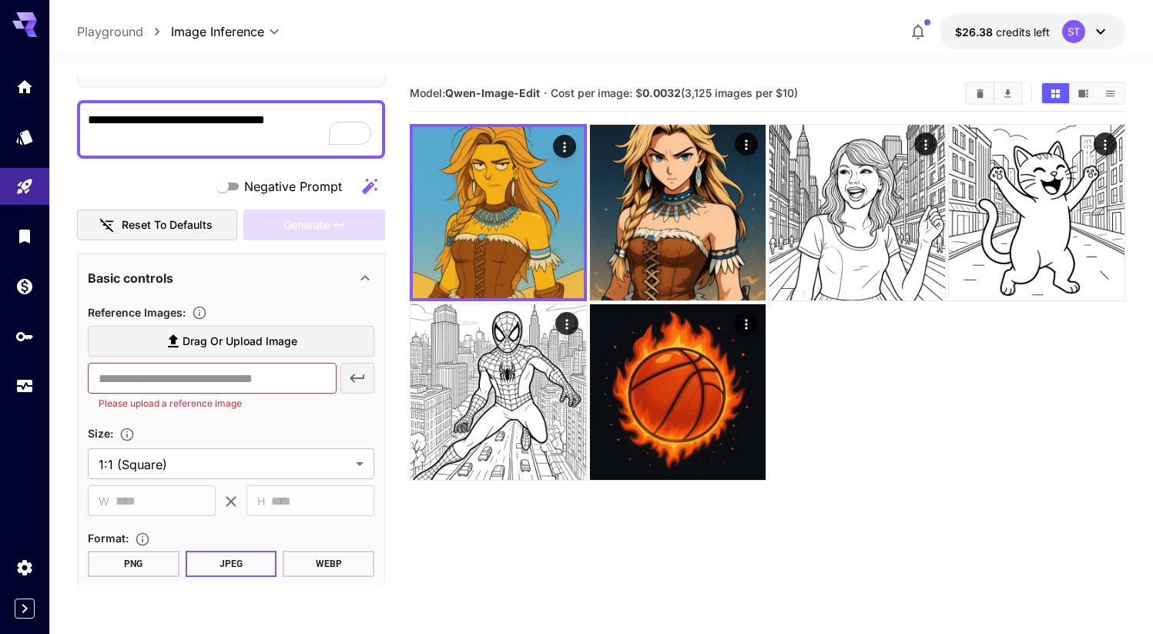
click at [199, 354] on label "Drag or upload image" at bounding box center [231, 342] width 287 height 32
click at [0, 0] on input "Drag or upload image" at bounding box center [0, 0] width 0 height 0
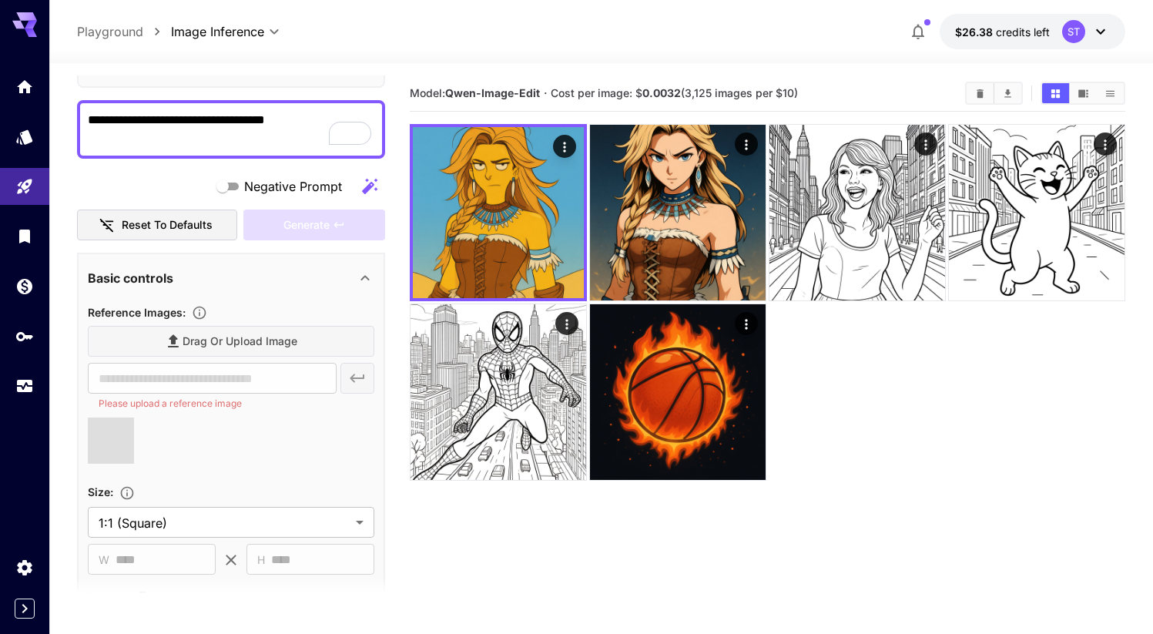
type input "**********"
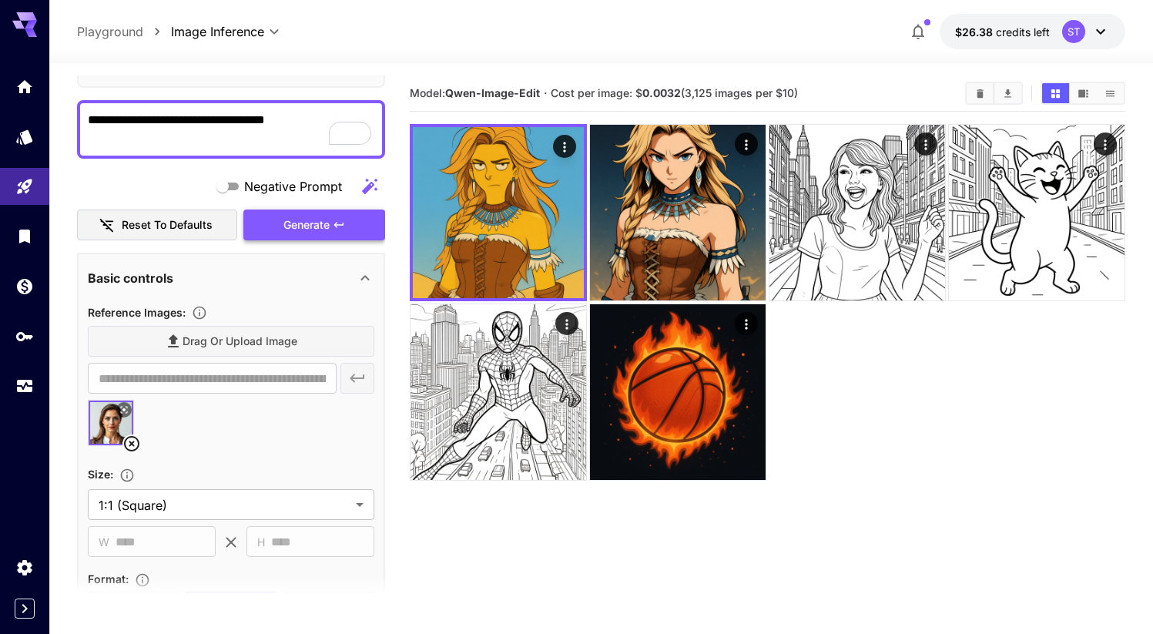
click at [309, 228] on span "Generate" at bounding box center [307, 225] width 46 height 19
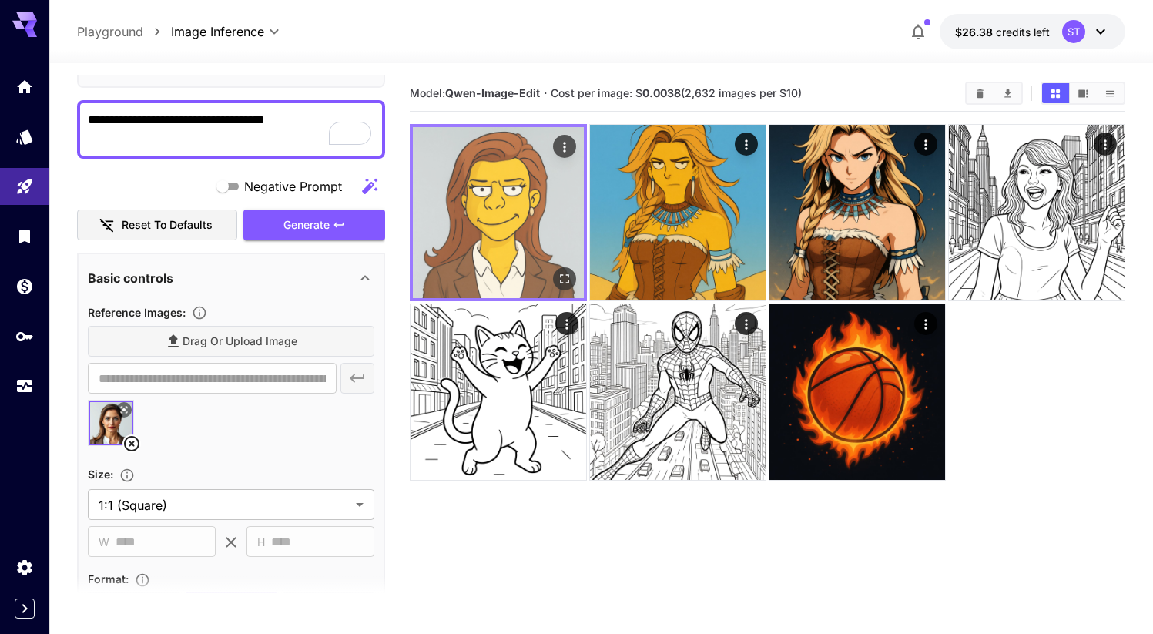
click at [510, 184] on img at bounding box center [498, 212] width 171 height 171
click at [574, 280] on button "Open in fullscreen" at bounding box center [564, 278] width 23 height 23
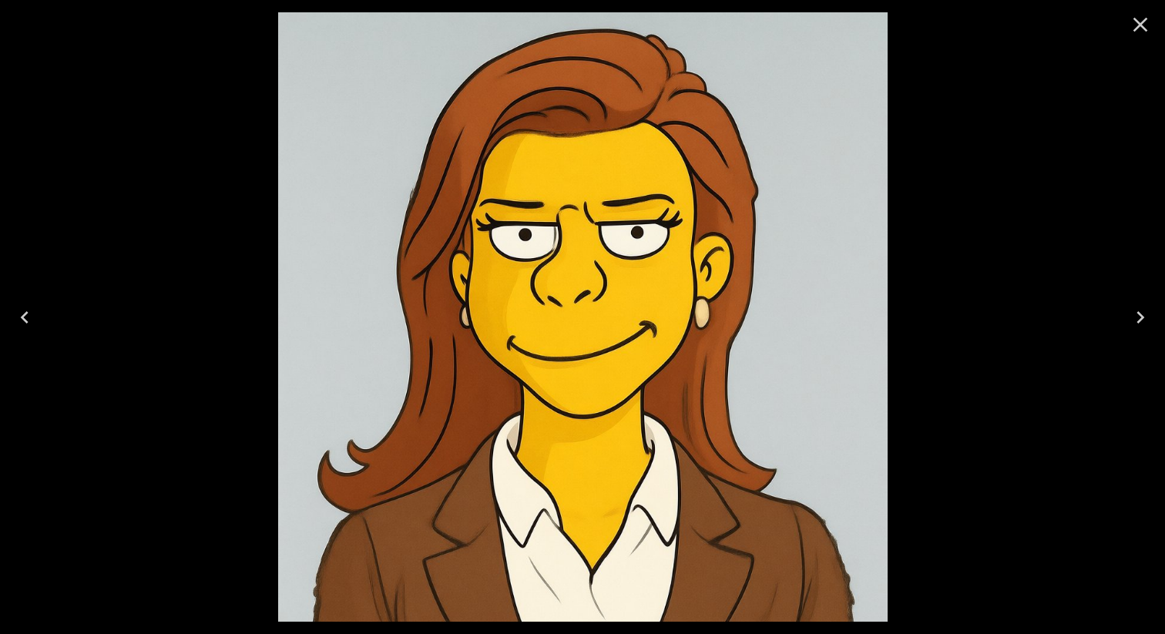
click at [1135, 23] on icon "Close" at bounding box center [1140, 24] width 25 height 25
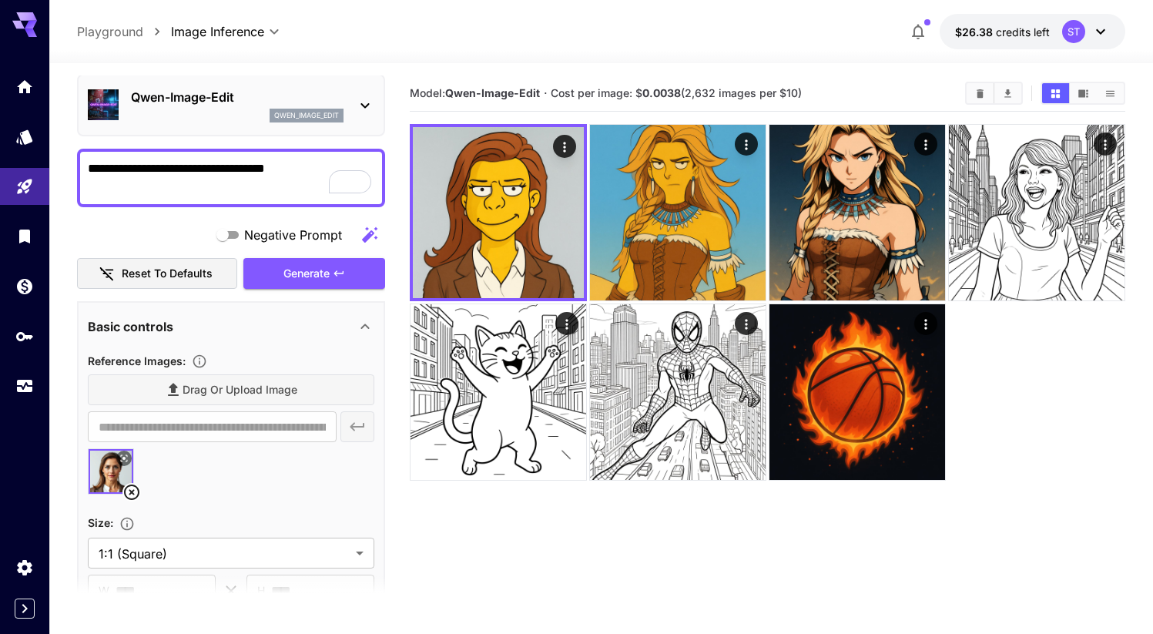
scroll to position [0, 0]
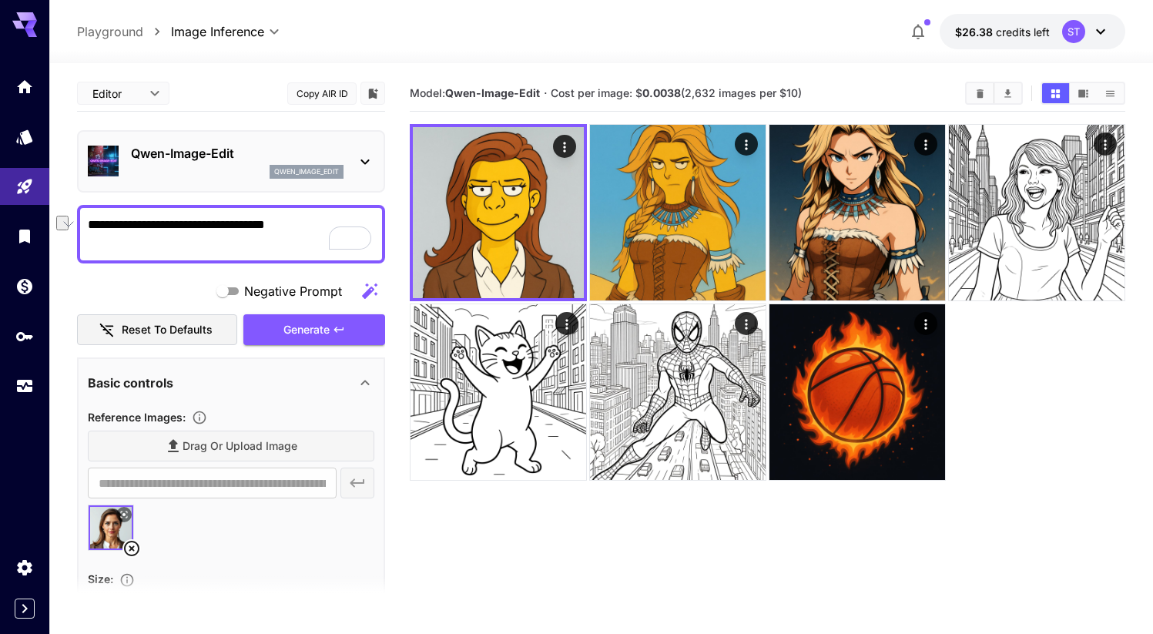
drag, startPoint x: 203, startPoint y: 230, endPoint x: 280, endPoint y: 228, distance: 77.1
click at [280, 228] on textarea "**********" at bounding box center [231, 234] width 287 height 37
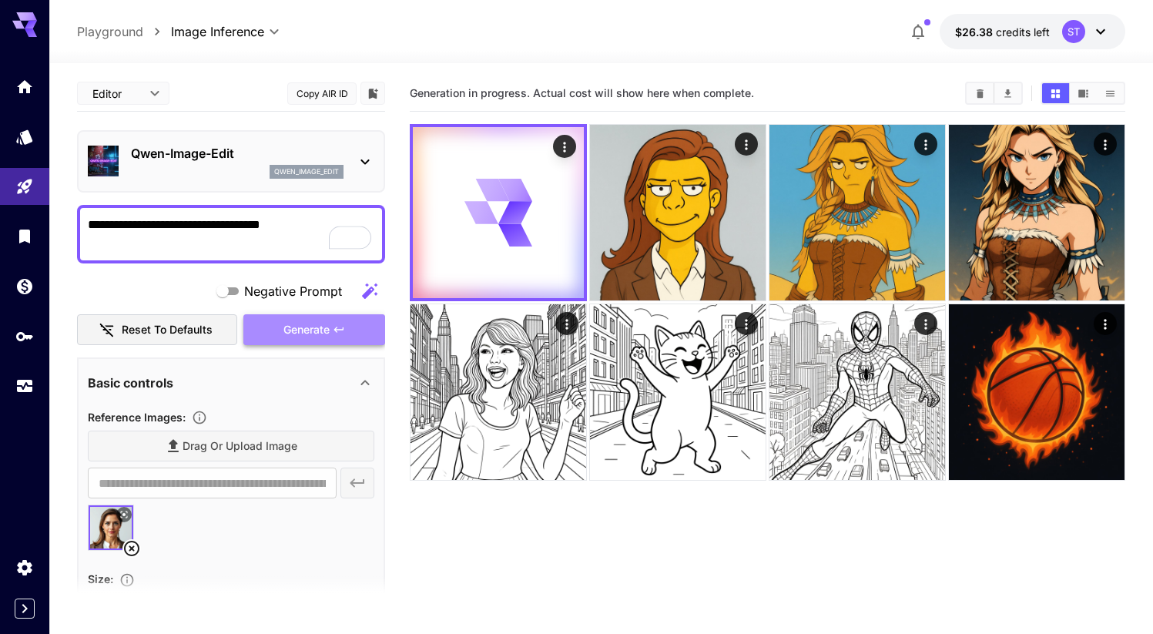
click at [338, 318] on button "Generate" at bounding box center [314, 330] width 142 height 32
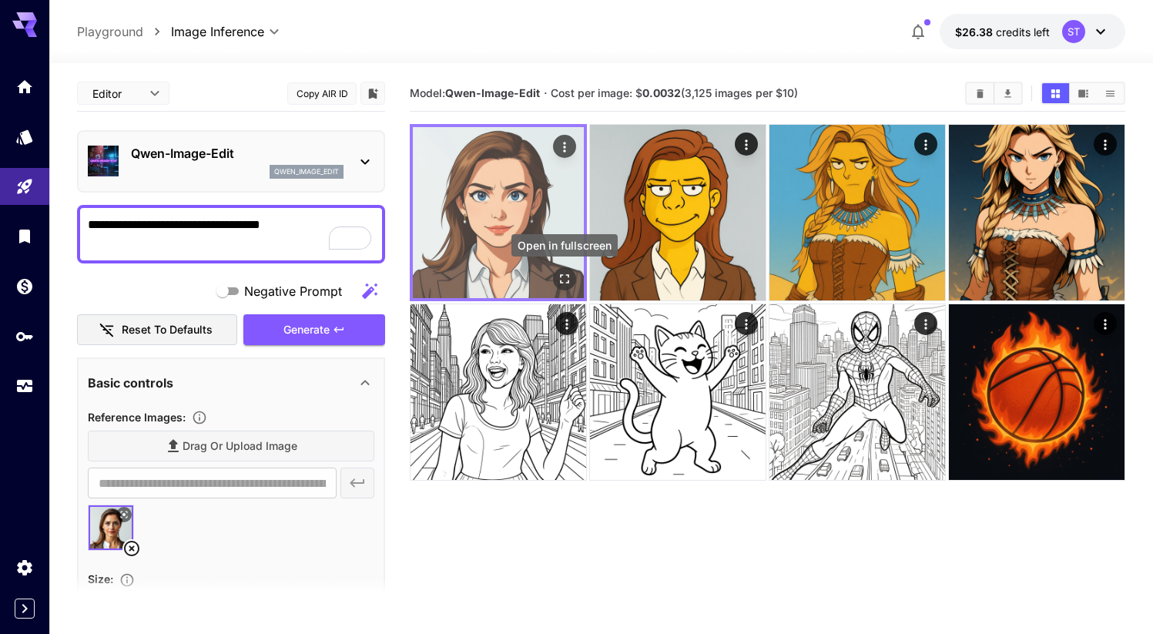
click at [560, 274] on icon "Open in fullscreen" at bounding box center [564, 278] width 15 height 15
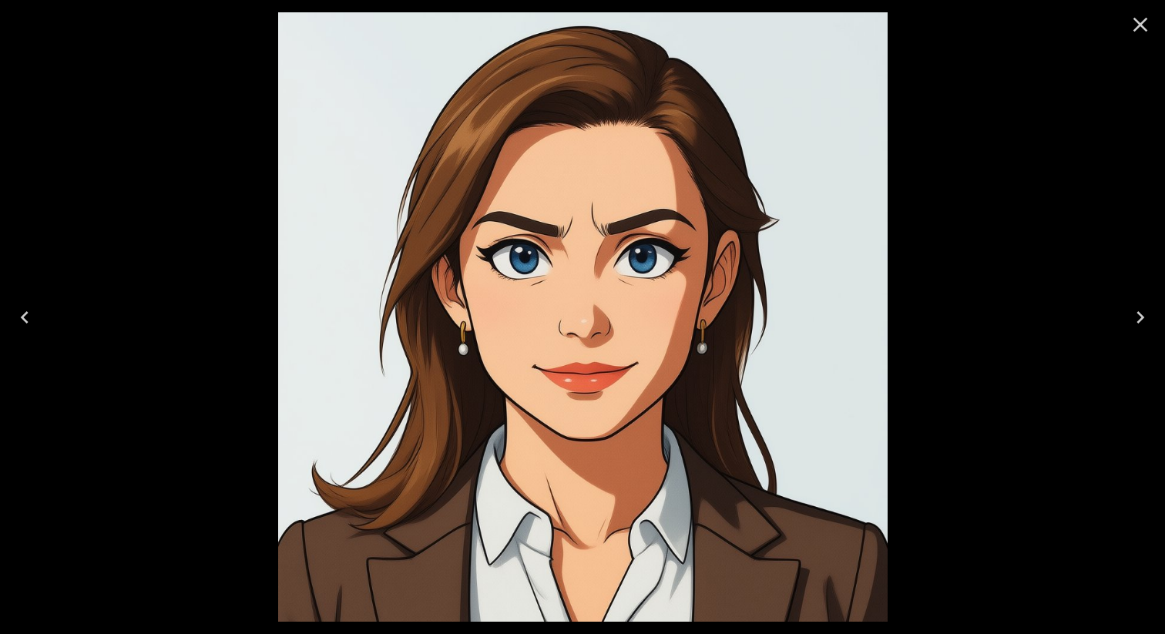
click at [1129, 23] on icon "Close" at bounding box center [1140, 24] width 25 height 25
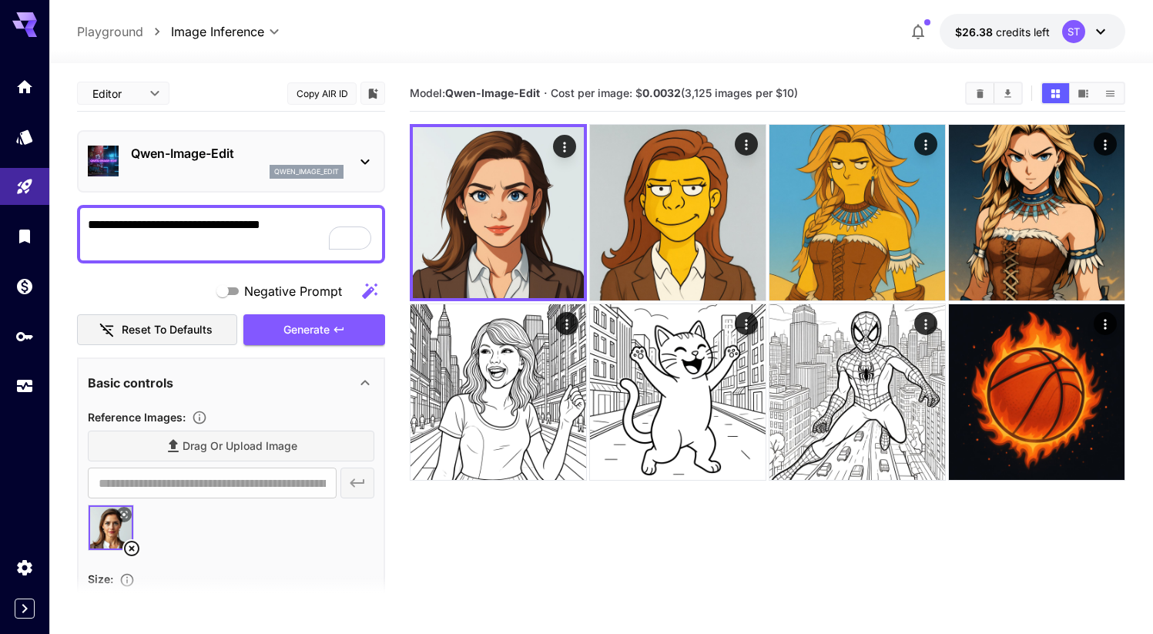
click at [590, 511] on section "Model: [PERSON_NAME]-Image-Edit · Cost per image: $ 0.0032 (3,125 images per $1…" at bounding box center [768, 393] width 716 height 634
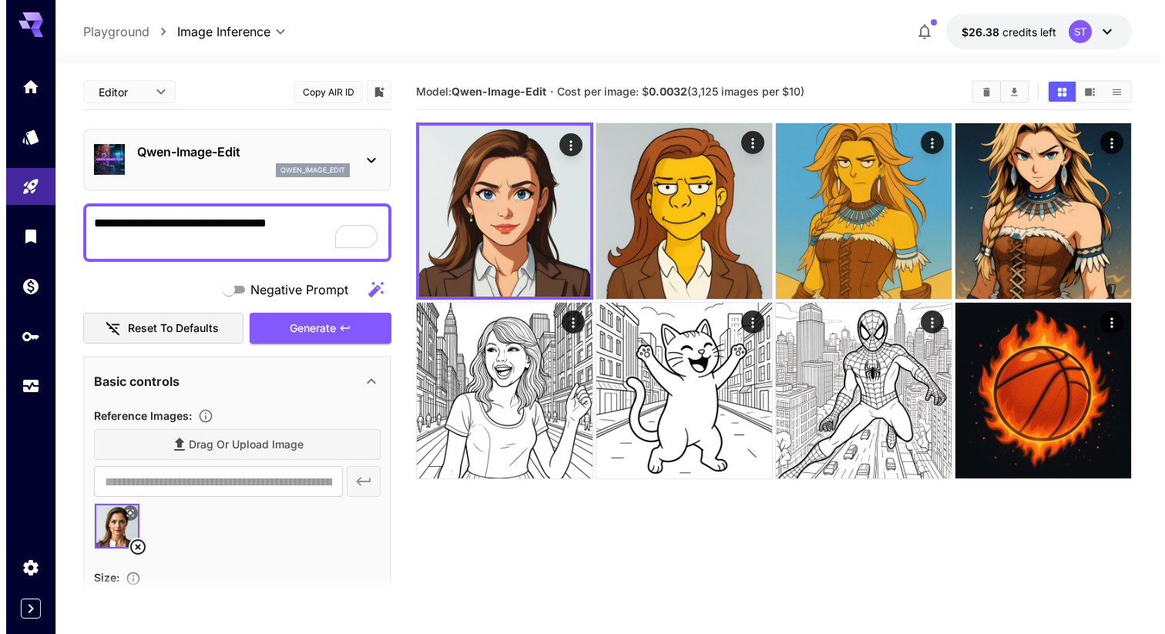
scroll to position [3, 0]
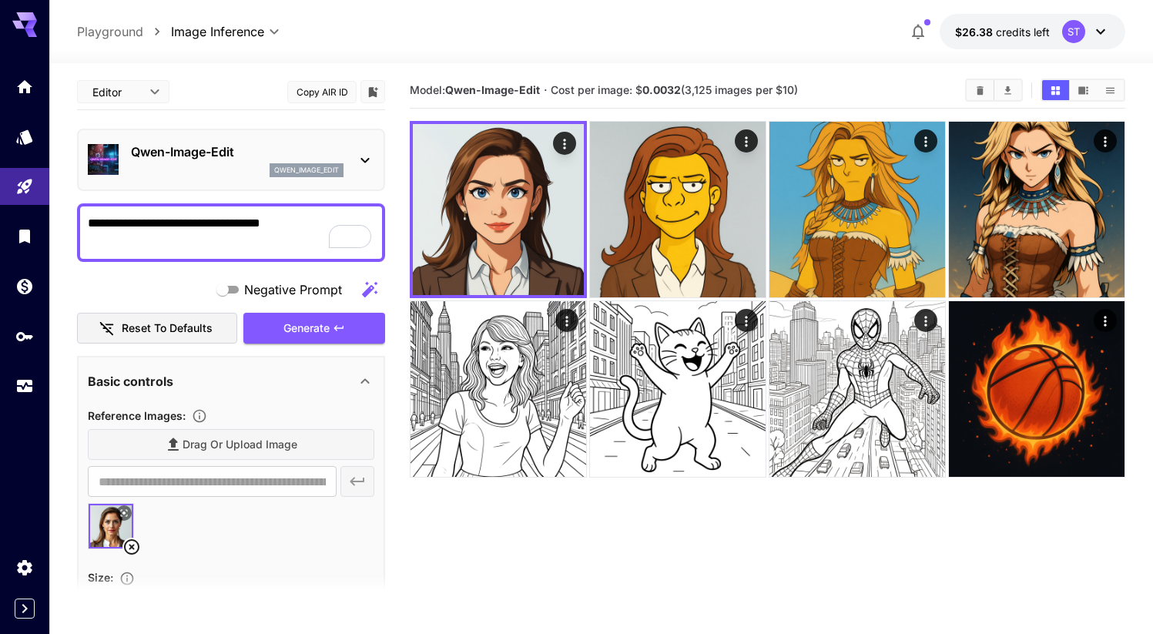
click at [205, 226] on textarea "**********" at bounding box center [231, 232] width 287 height 37
click at [265, 225] on textarea "**********" at bounding box center [231, 232] width 287 height 37
click at [307, 329] on span "Generate" at bounding box center [307, 328] width 46 height 19
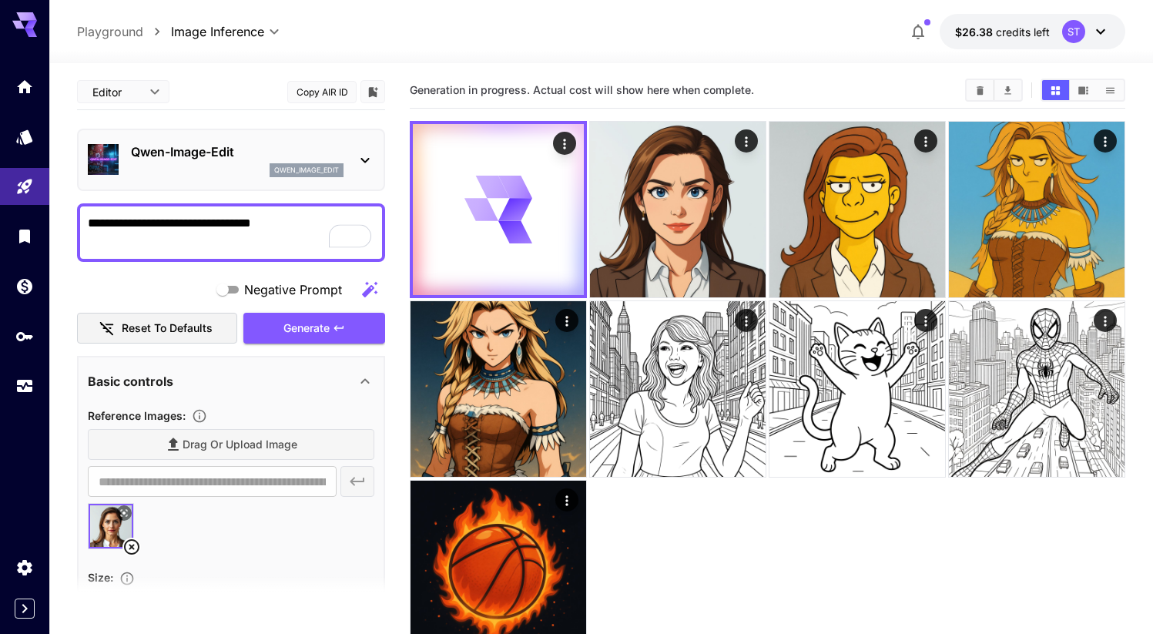
click at [724, 522] on div at bounding box center [768, 389] width 716 height 536
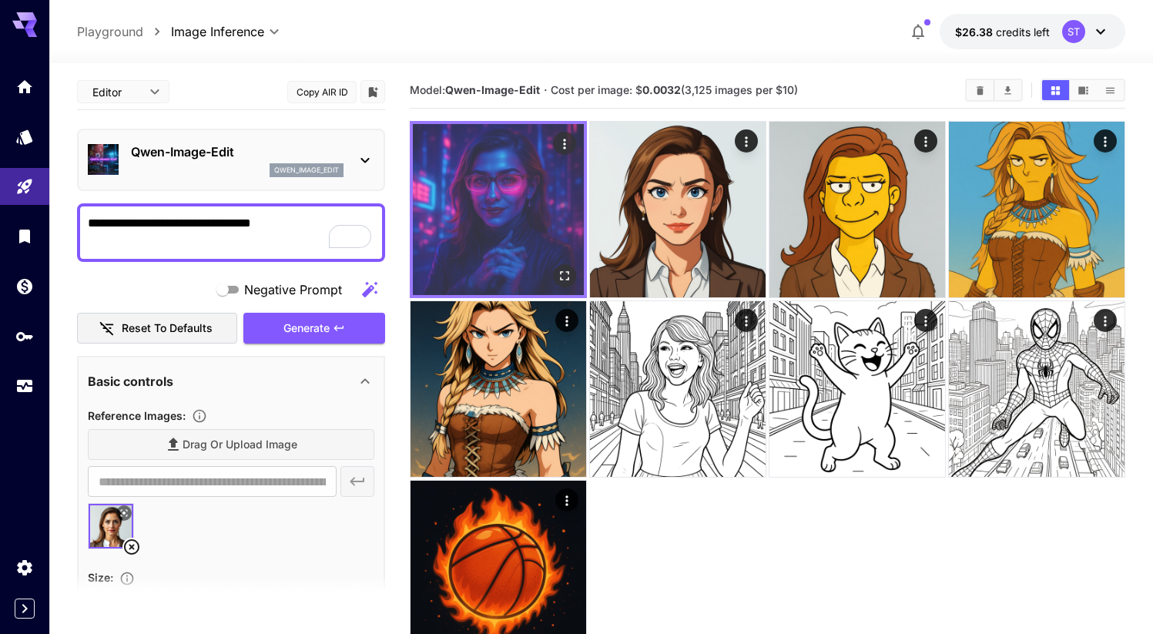
click at [564, 275] on icon "Open in fullscreen" at bounding box center [564, 275] width 15 height 15
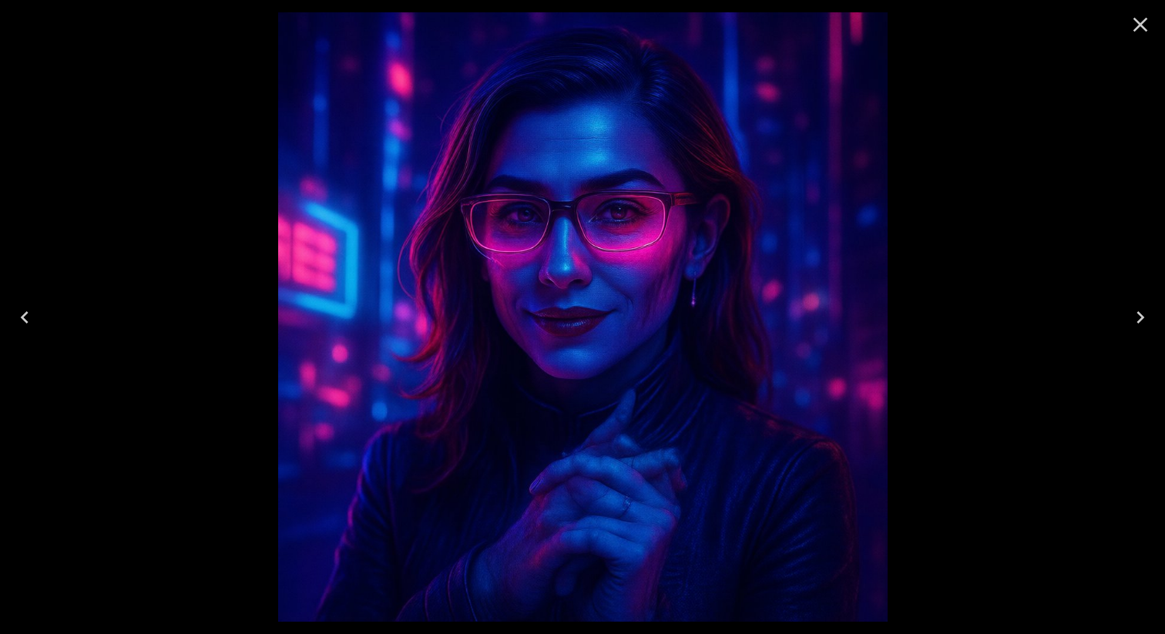
click at [1135, 28] on icon "Close" at bounding box center [1140, 24] width 25 height 25
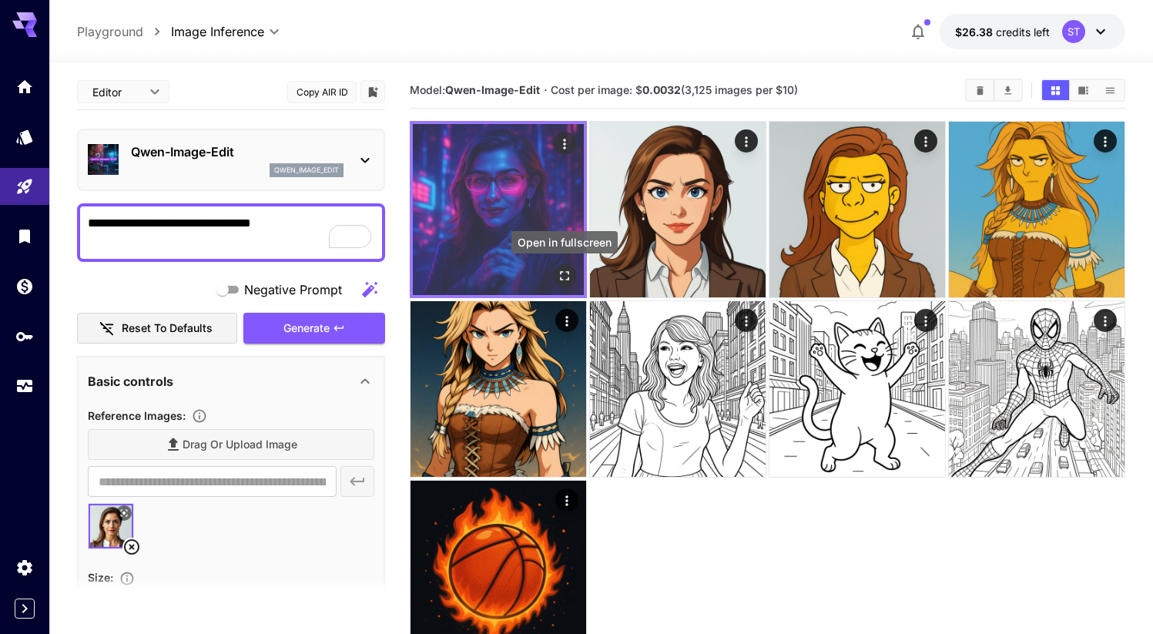
click at [570, 272] on icon "Open in fullscreen" at bounding box center [564, 275] width 15 height 15
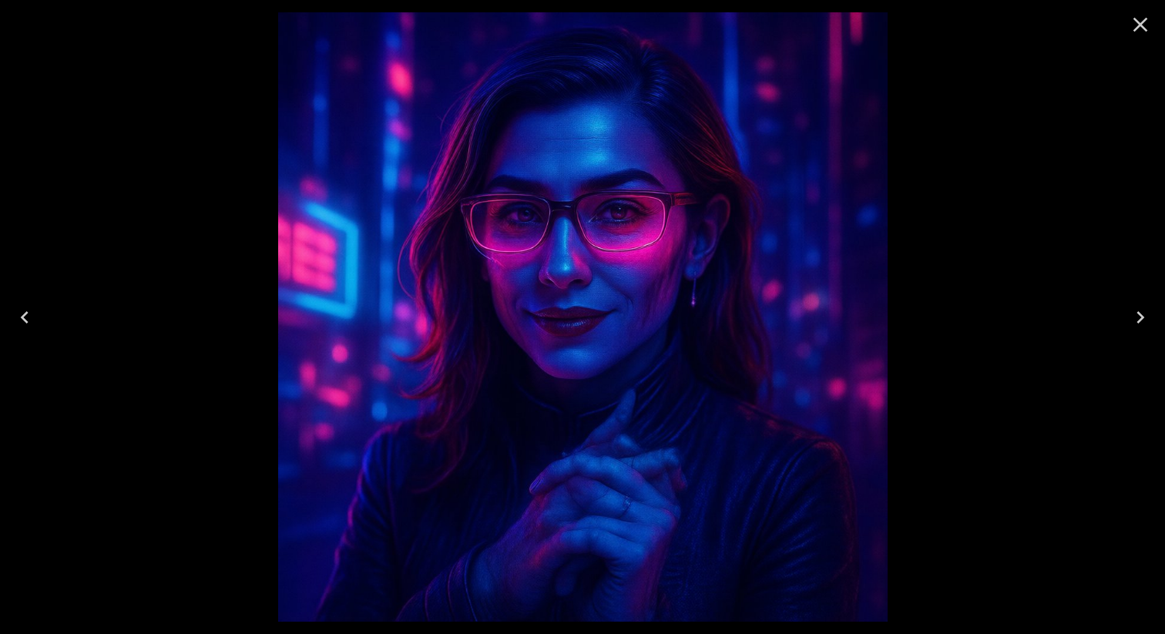
click at [1153, 31] on div at bounding box center [1140, 24] width 49 height 49
click at [1146, 28] on icon "Close" at bounding box center [1140, 24] width 25 height 25
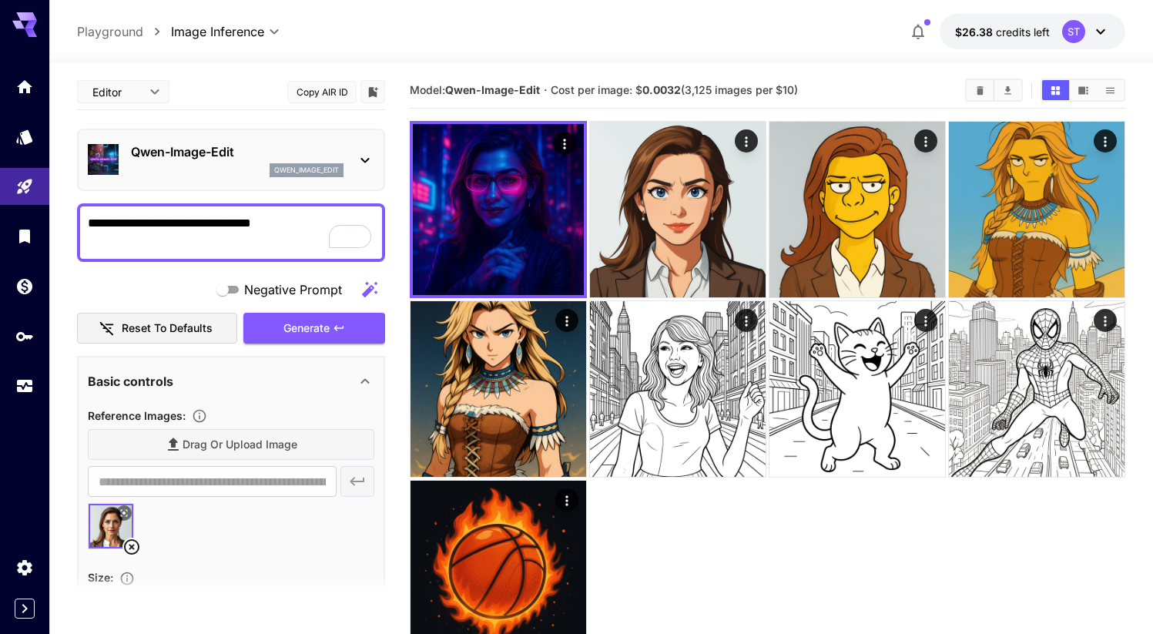
click at [308, 222] on textarea "**********" at bounding box center [231, 232] width 287 height 37
type textarea "**********"
click at [334, 335] on button "Generate" at bounding box center [314, 329] width 142 height 32
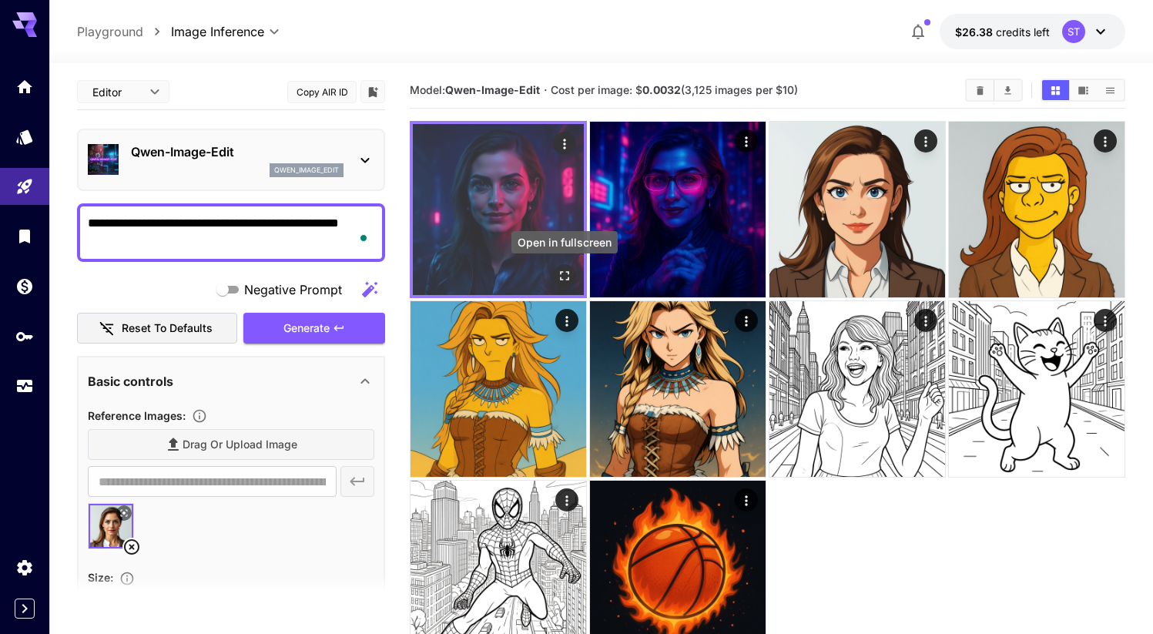
click at [562, 270] on icon "Open in fullscreen" at bounding box center [564, 275] width 15 height 15
